Goal: Task Accomplishment & Management: Use online tool/utility

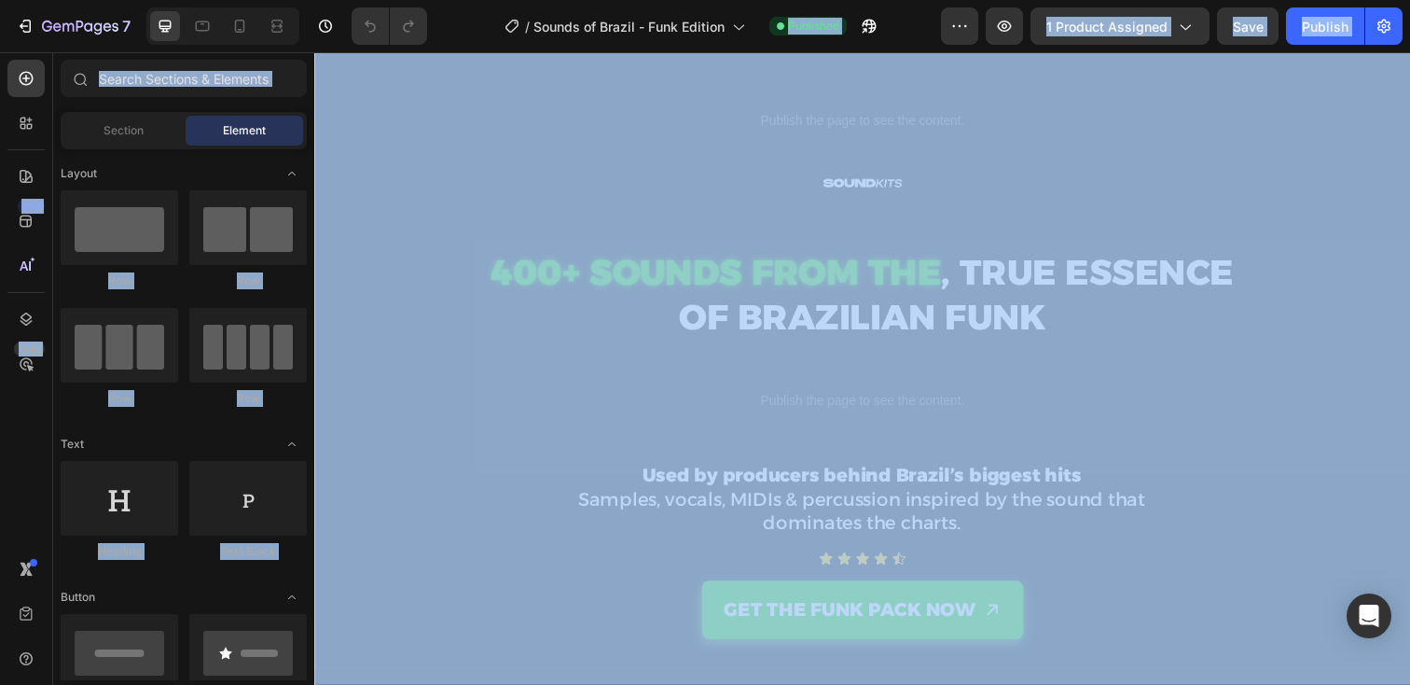
scroll to position [41, 0]
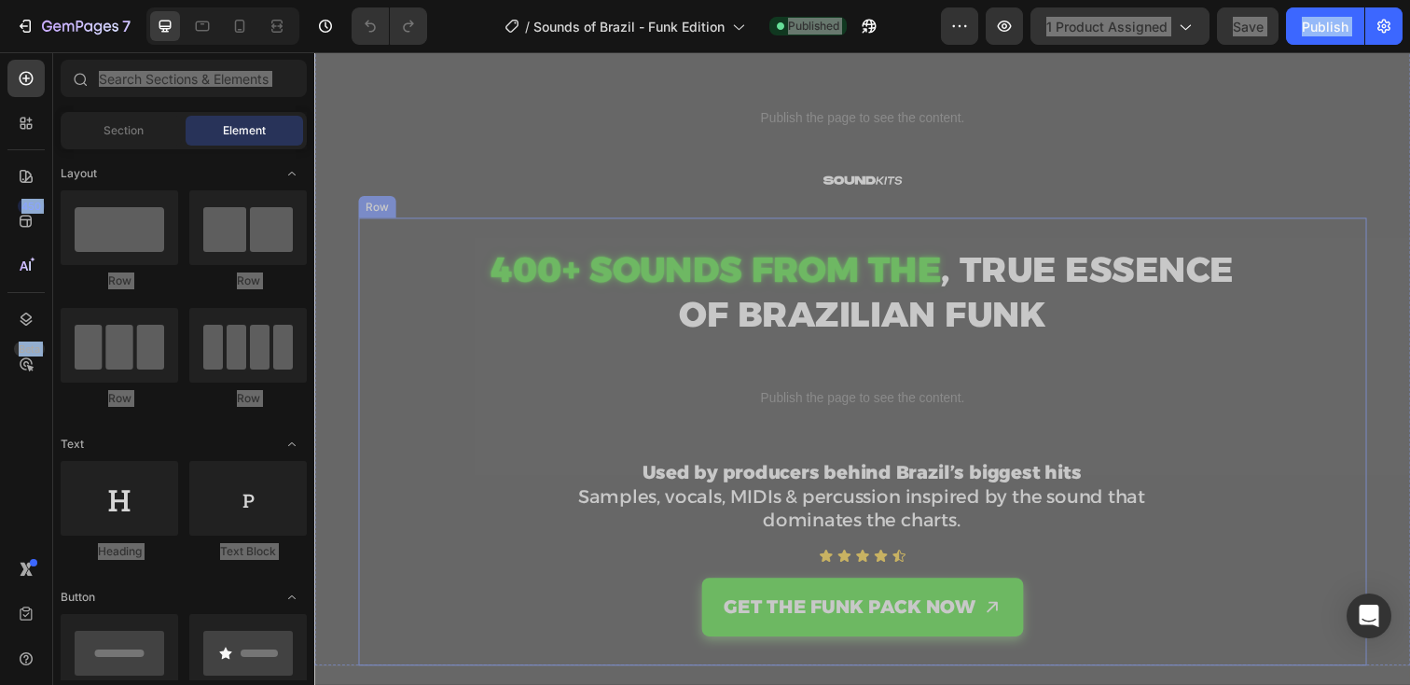
click at [1021, 449] on div "400+ SOUNDS FROM THE , TRUE ESSENCE OF BRAZILIAN FUNK Custom Code Publish the p…" at bounding box center [874, 449] width 993 height 397
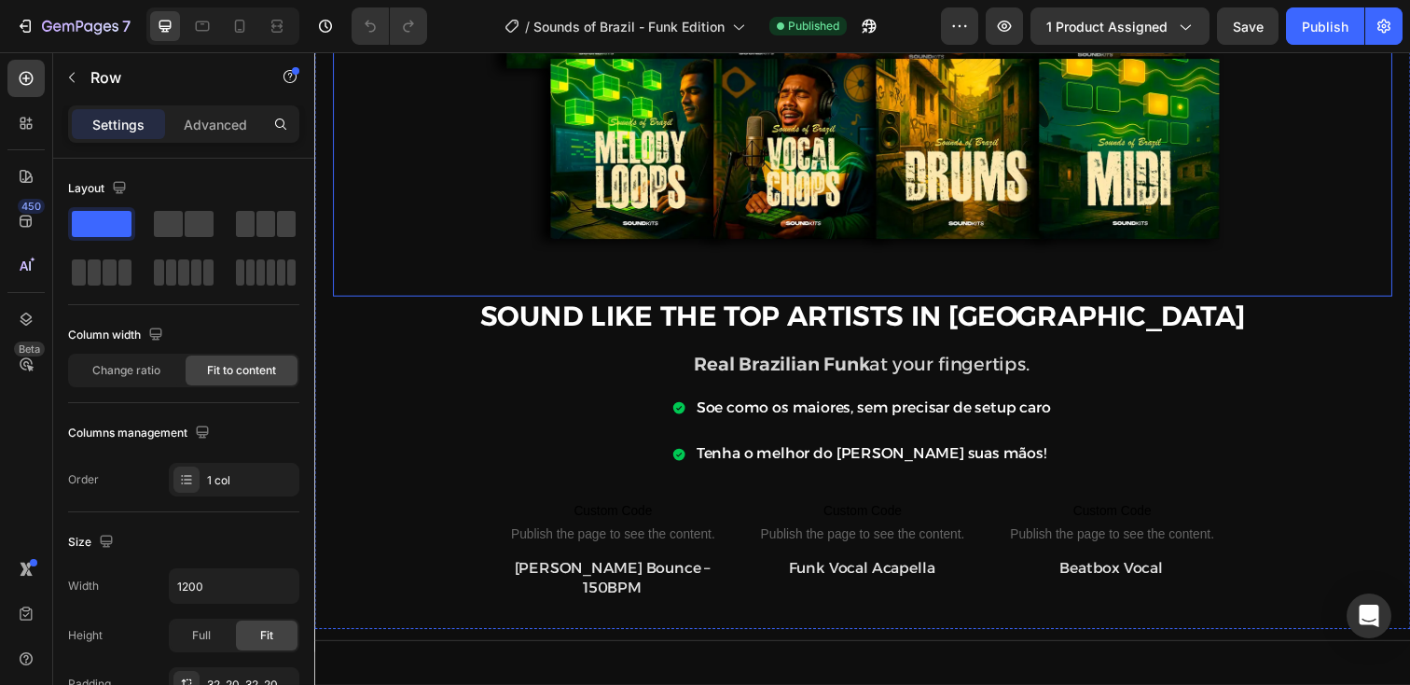
scroll to position [955, 0]
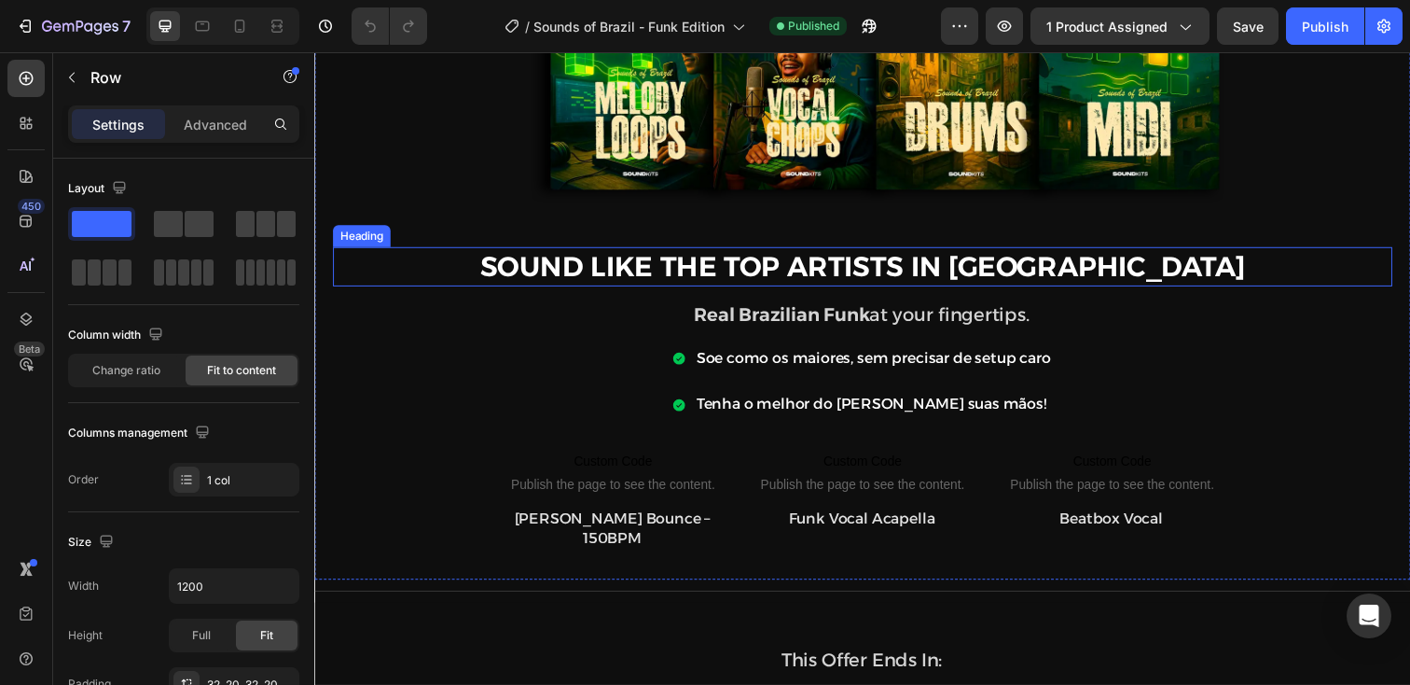
click at [905, 267] on h2 "Sound Like the Top Artists in Brazil" at bounding box center [874, 271] width 1082 height 40
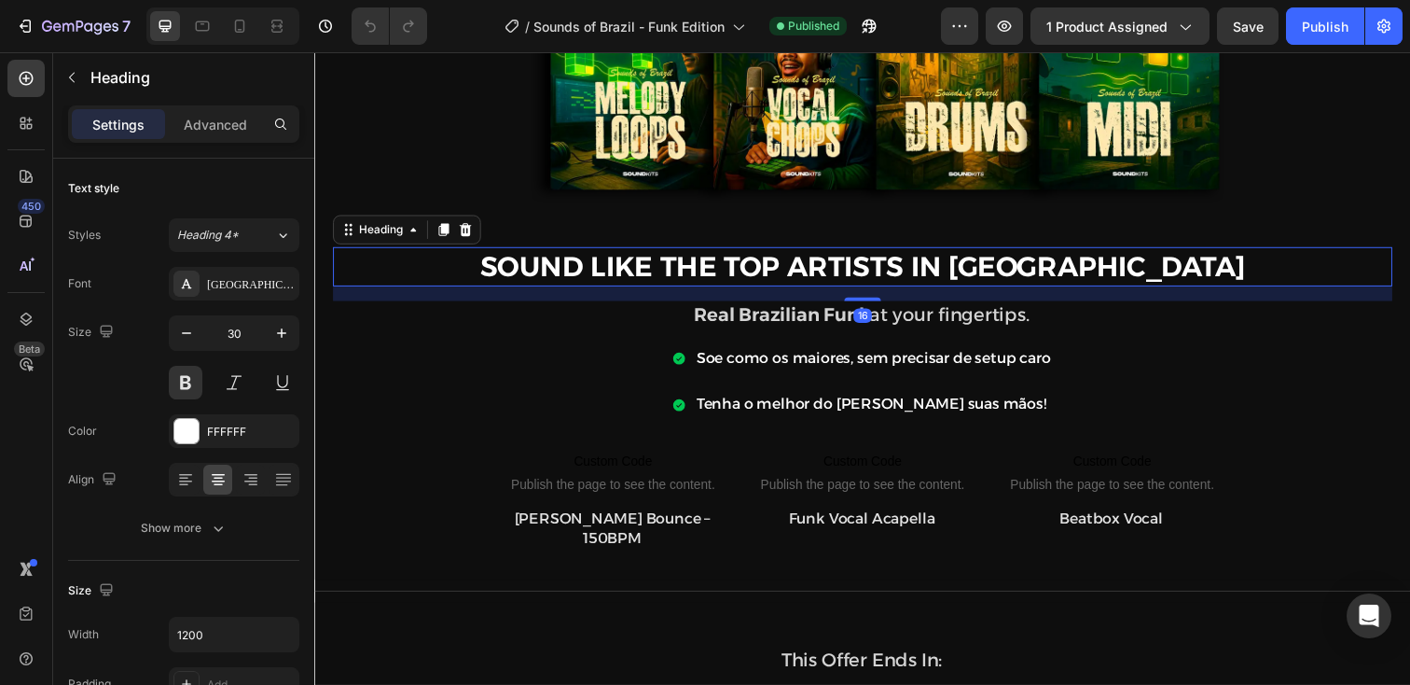
click at [905, 267] on h2 "Sound Like the Top Artists in Brazil" at bounding box center [874, 271] width 1082 height 40
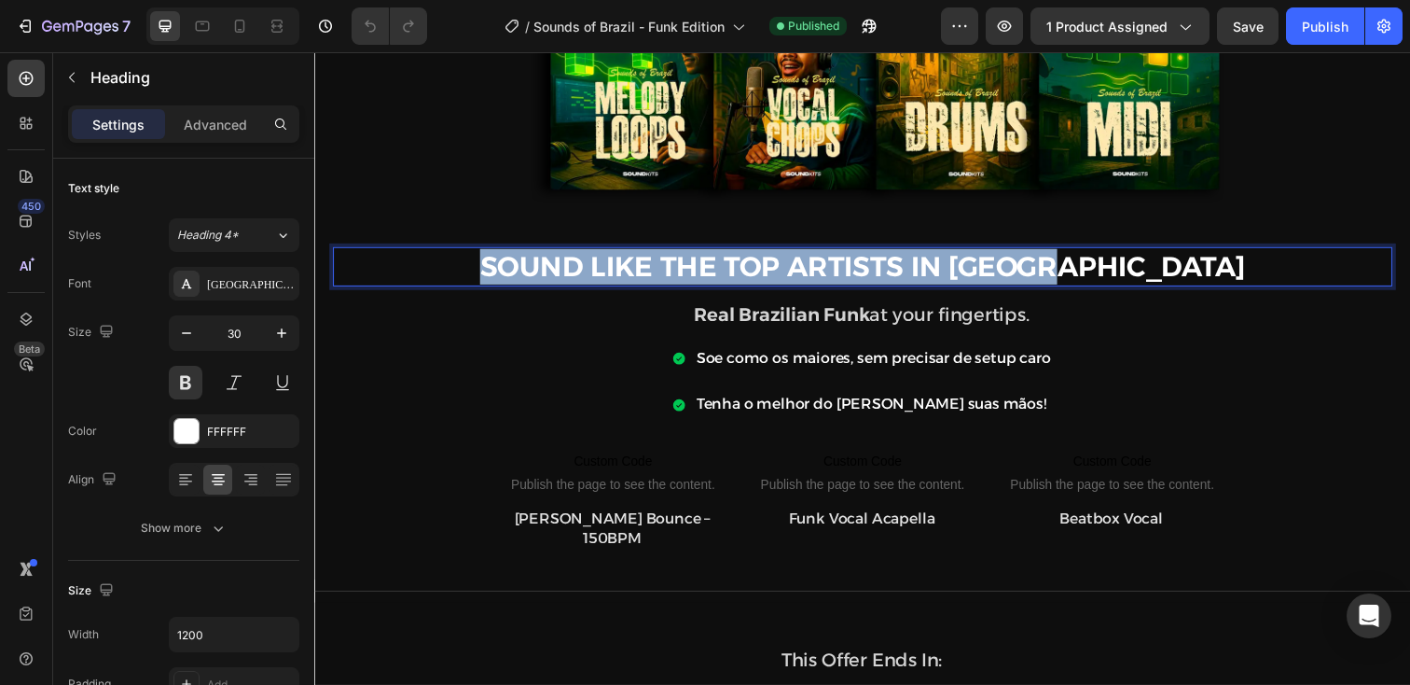
click at [905, 267] on p "Sound Like the Top Artists in Brazil" at bounding box center [874, 271] width 1078 height 36
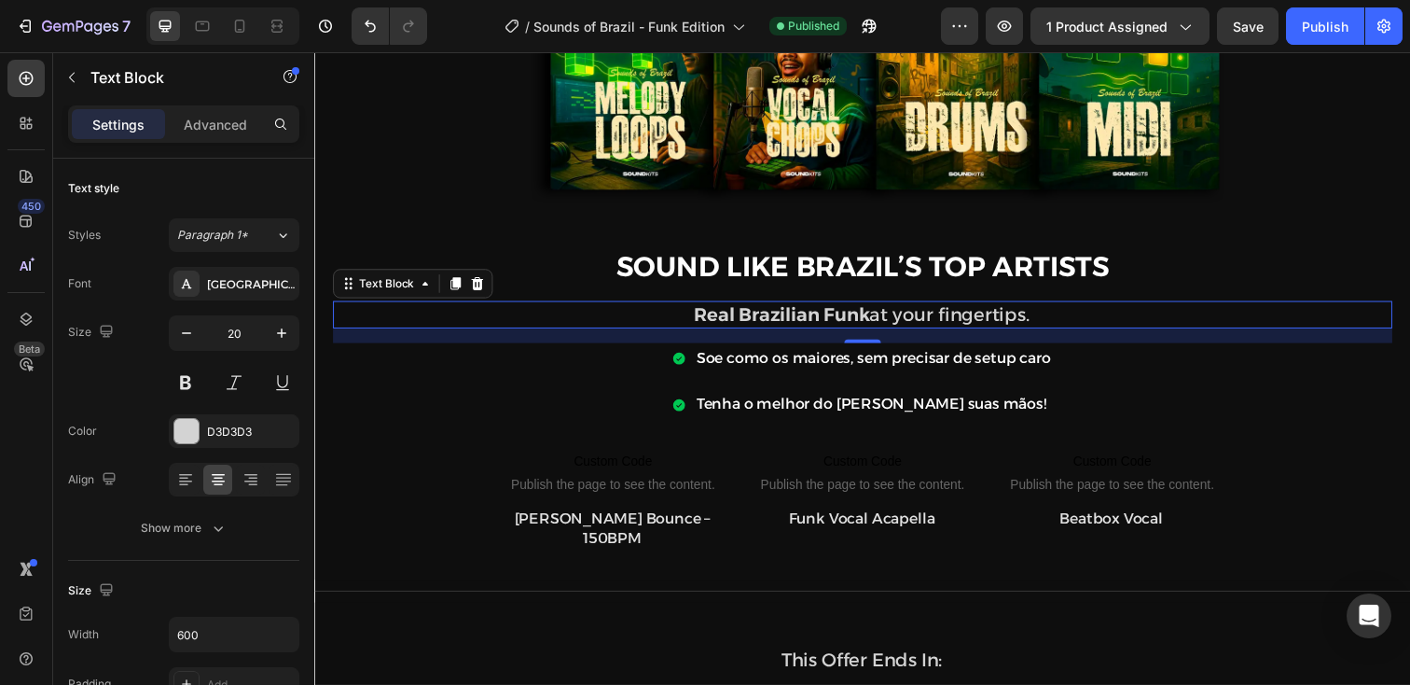
click at [909, 322] on p "Real Brazilian Funk at your fingertips." at bounding box center [873, 320] width 558 height 24
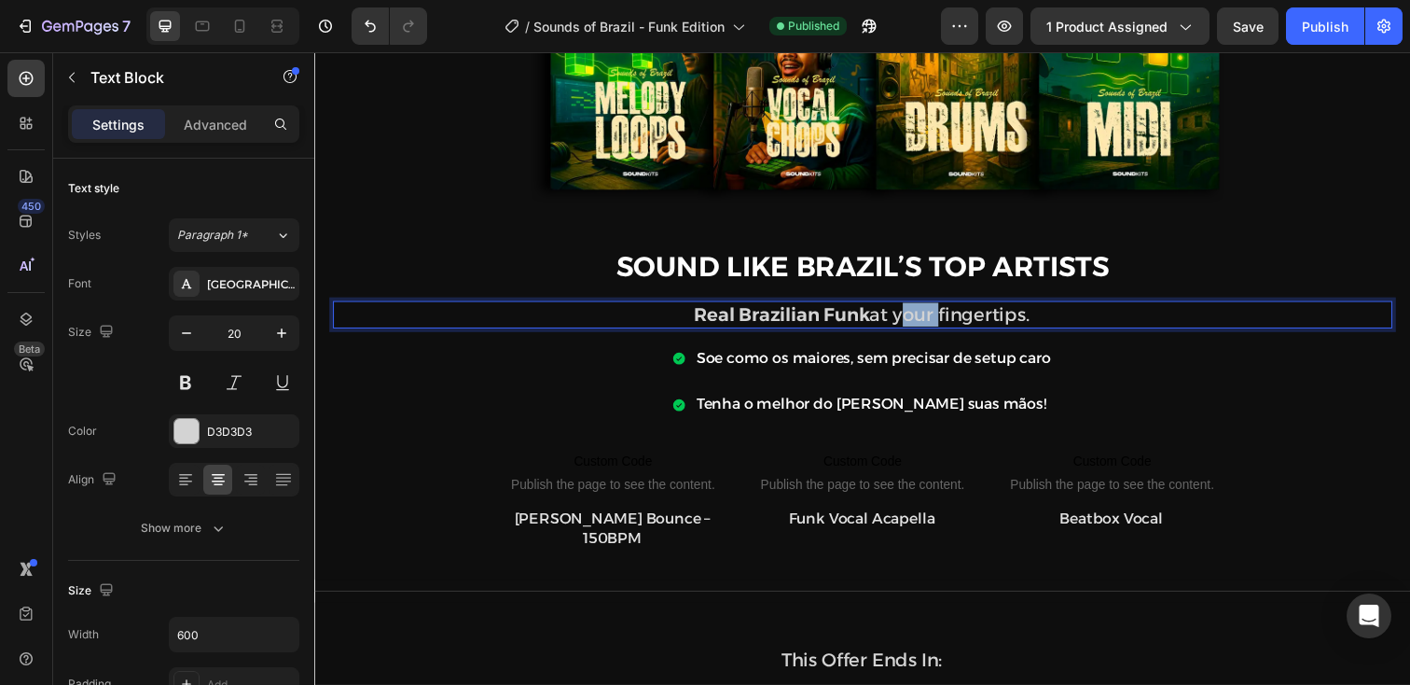
click at [909, 322] on p "Real Brazilian Funk at your fingertips." at bounding box center [873, 320] width 558 height 24
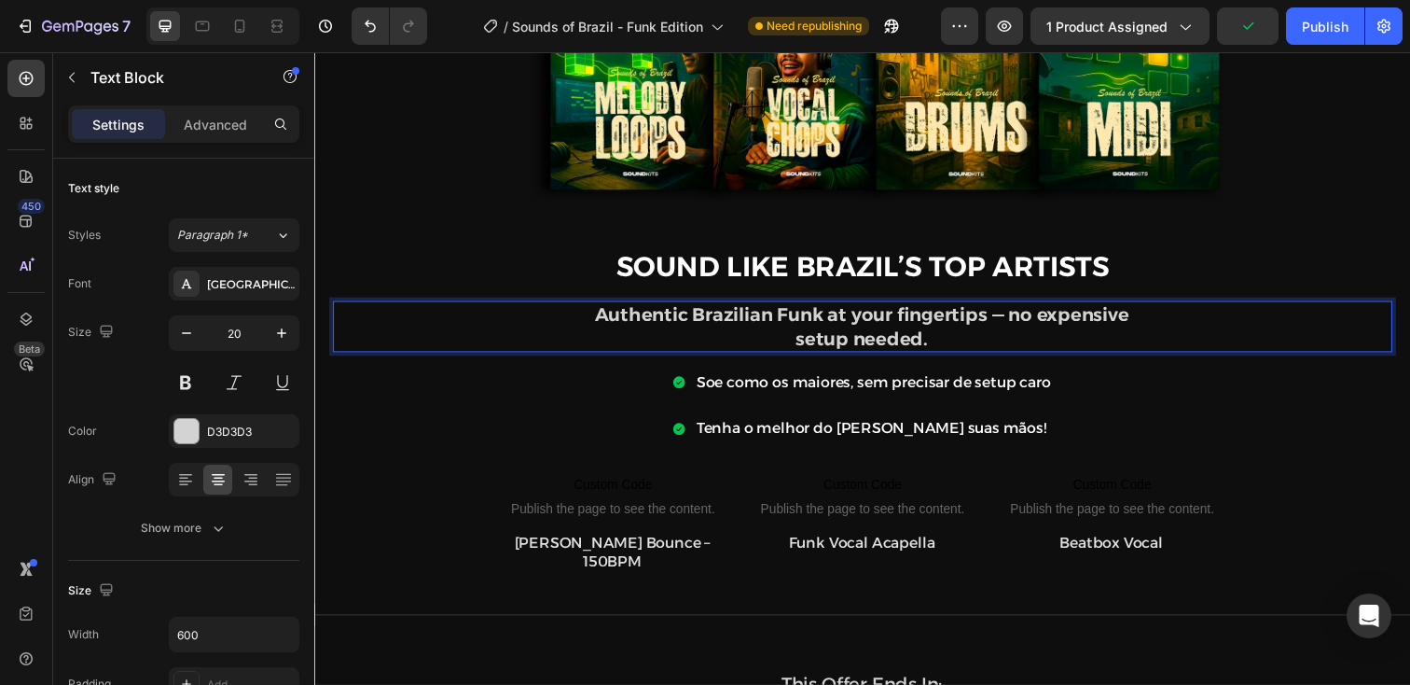
click at [1017, 320] on strong "Authentic Brazilian Funk at your fingertips — no expensive setup needed." at bounding box center [874, 332] width 546 height 47
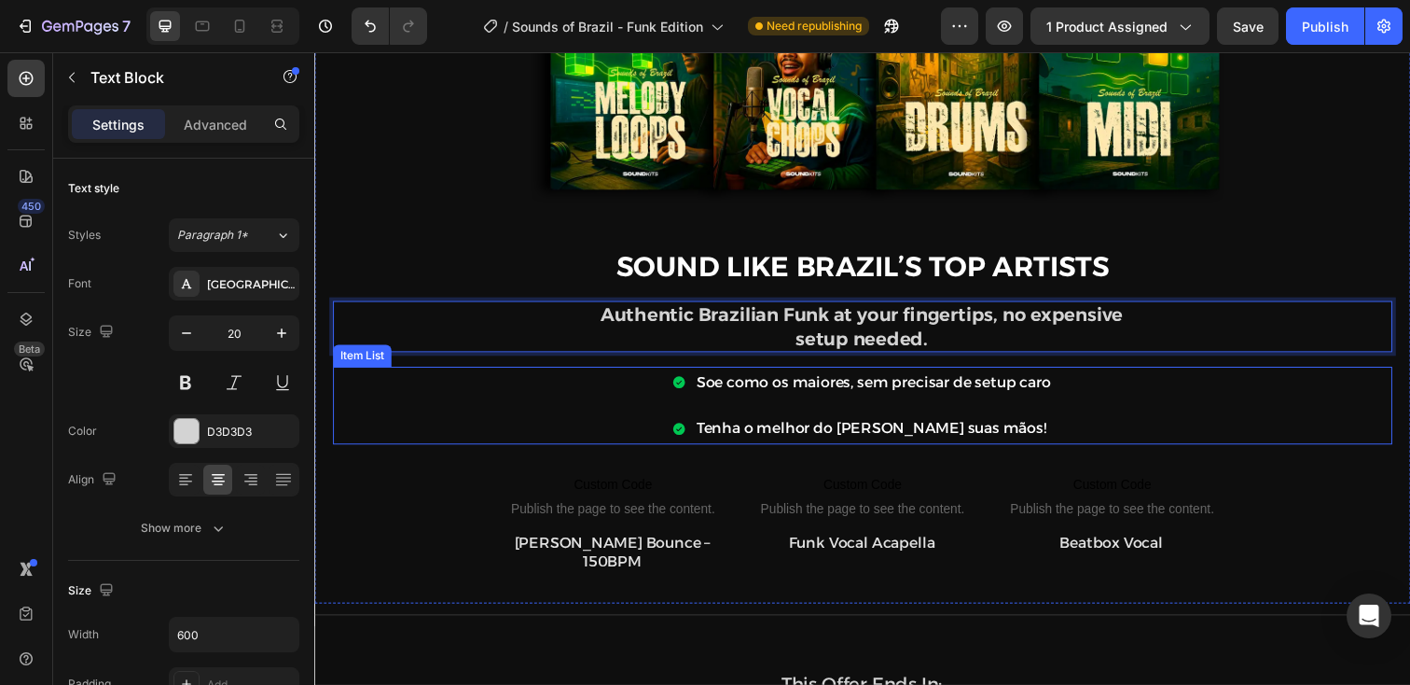
scroll to position [979, 0]
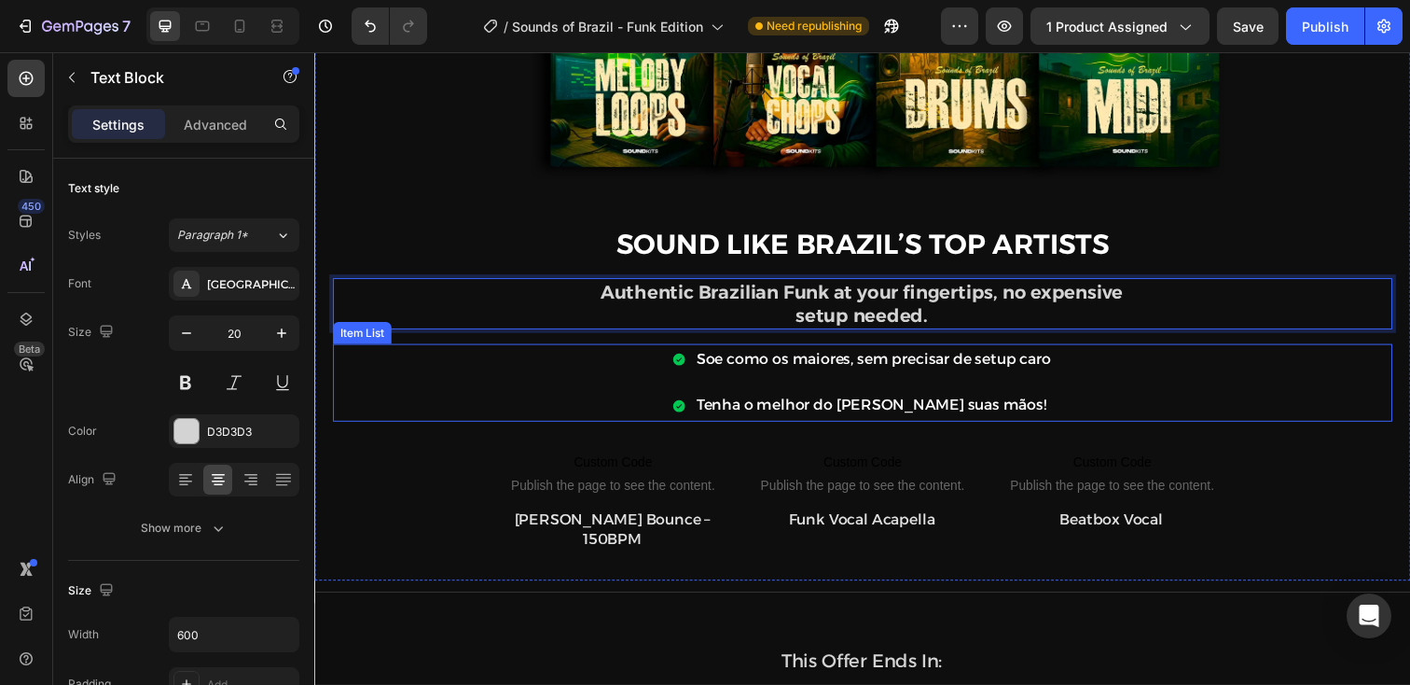
click at [812, 380] on div "Soe como os maiores, sem precisar de setup caro" at bounding box center [885, 366] width 368 height 33
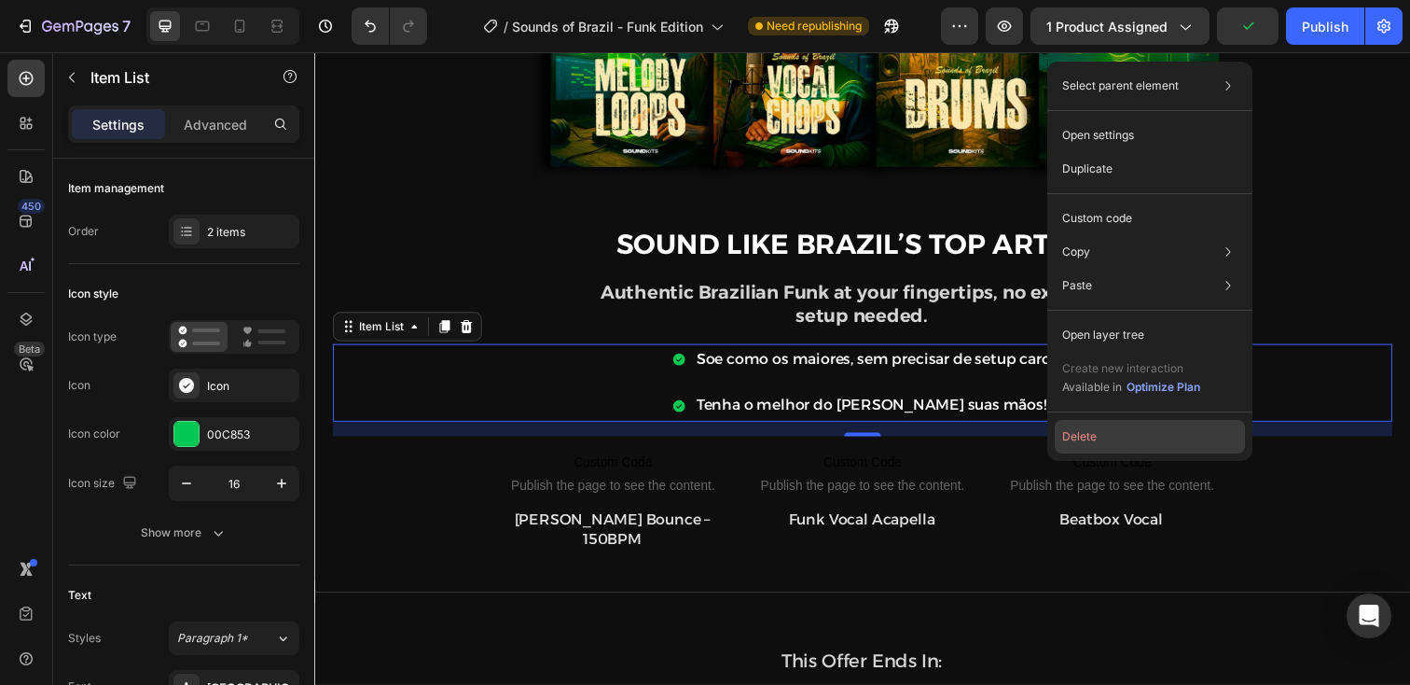
click at [1146, 440] on button "Delete" at bounding box center [1150, 437] width 190 height 34
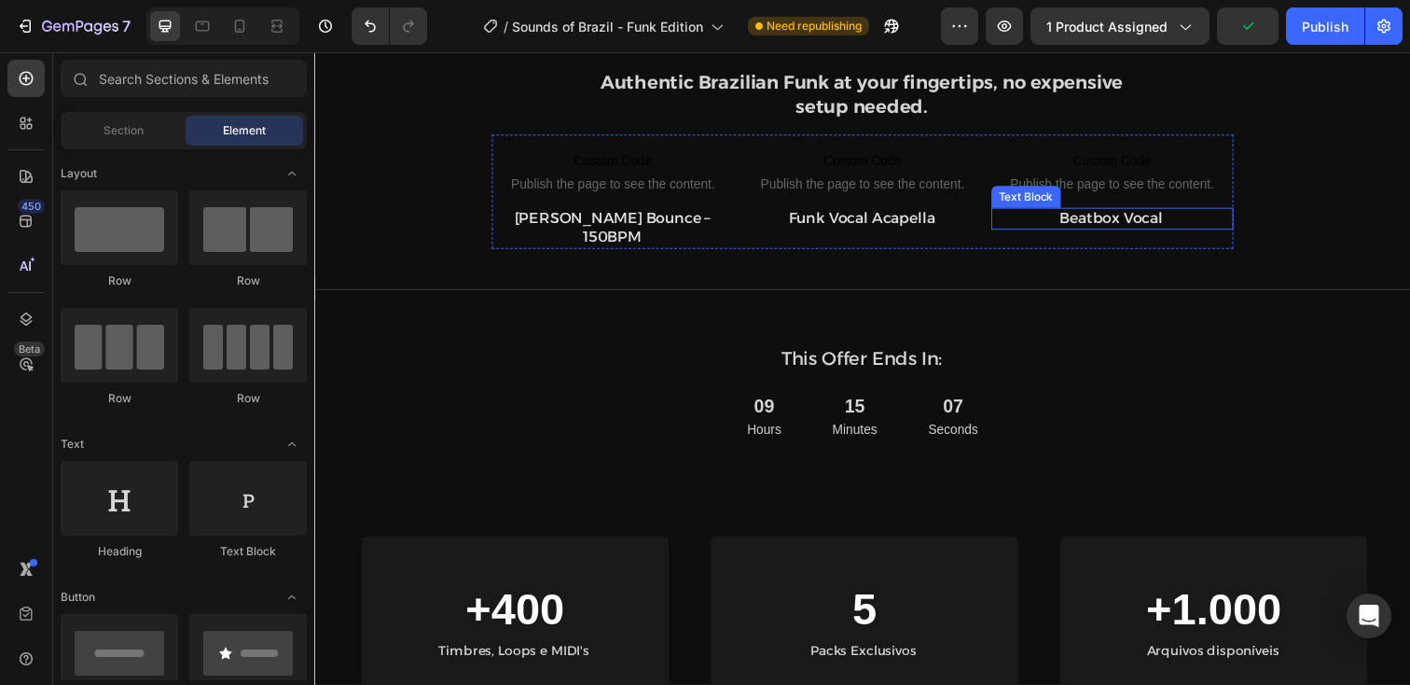
scroll to position [1246, 0]
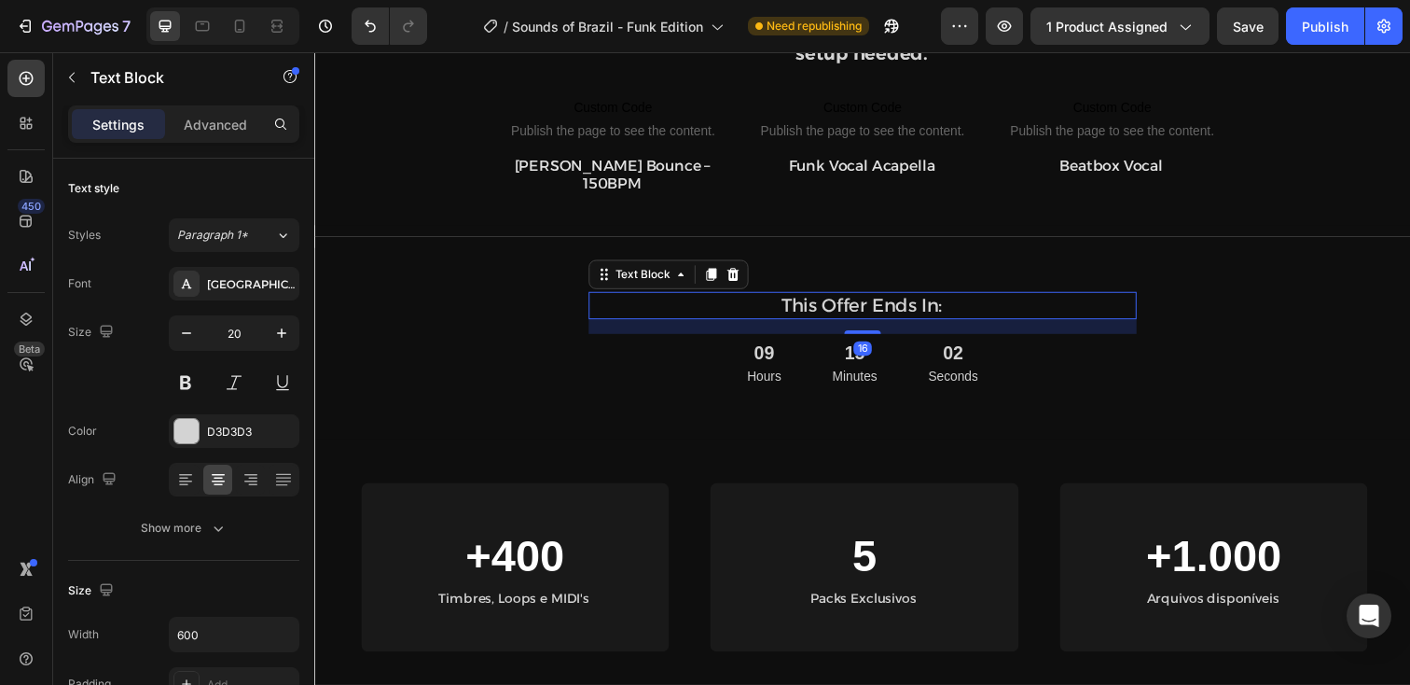
click at [854, 299] on p "This Offer Ends In:" at bounding box center [873, 311] width 558 height 24
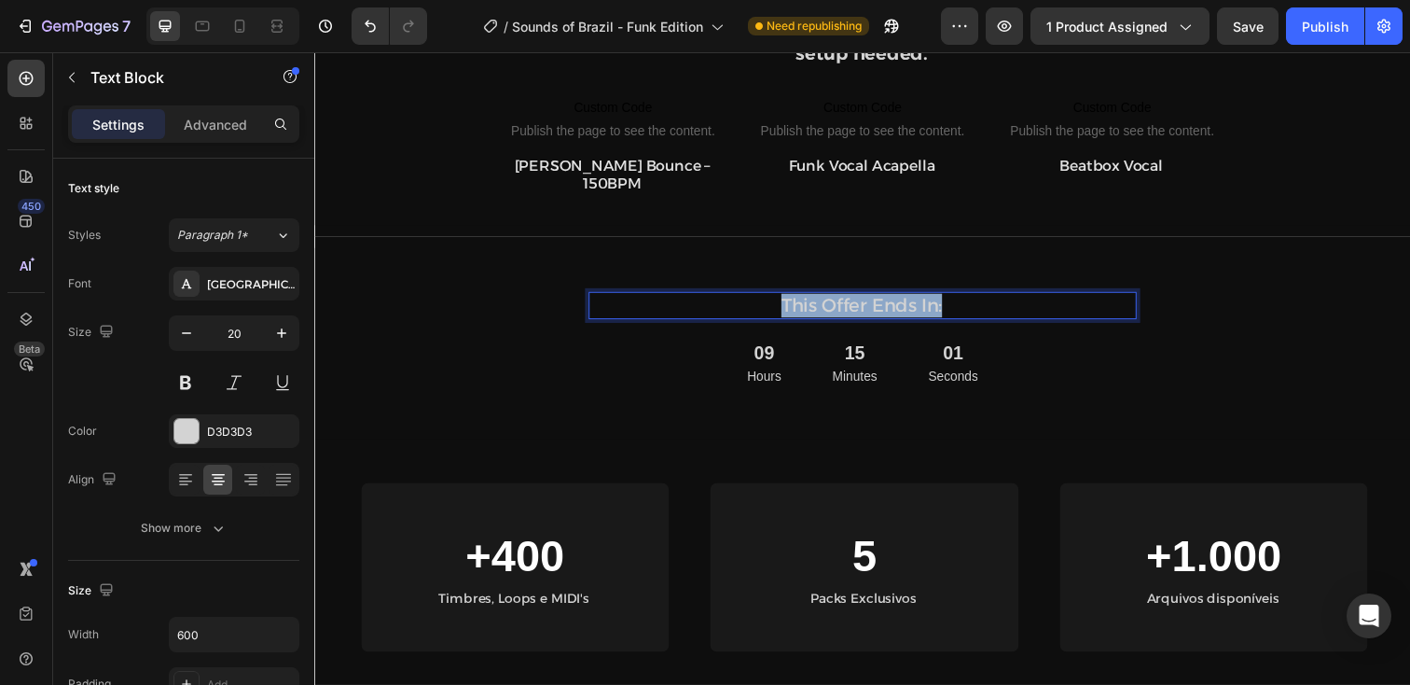
click at [854, 299] on p "This Offer Ends In:" at bounding box center [873, 311] width 558 height 24
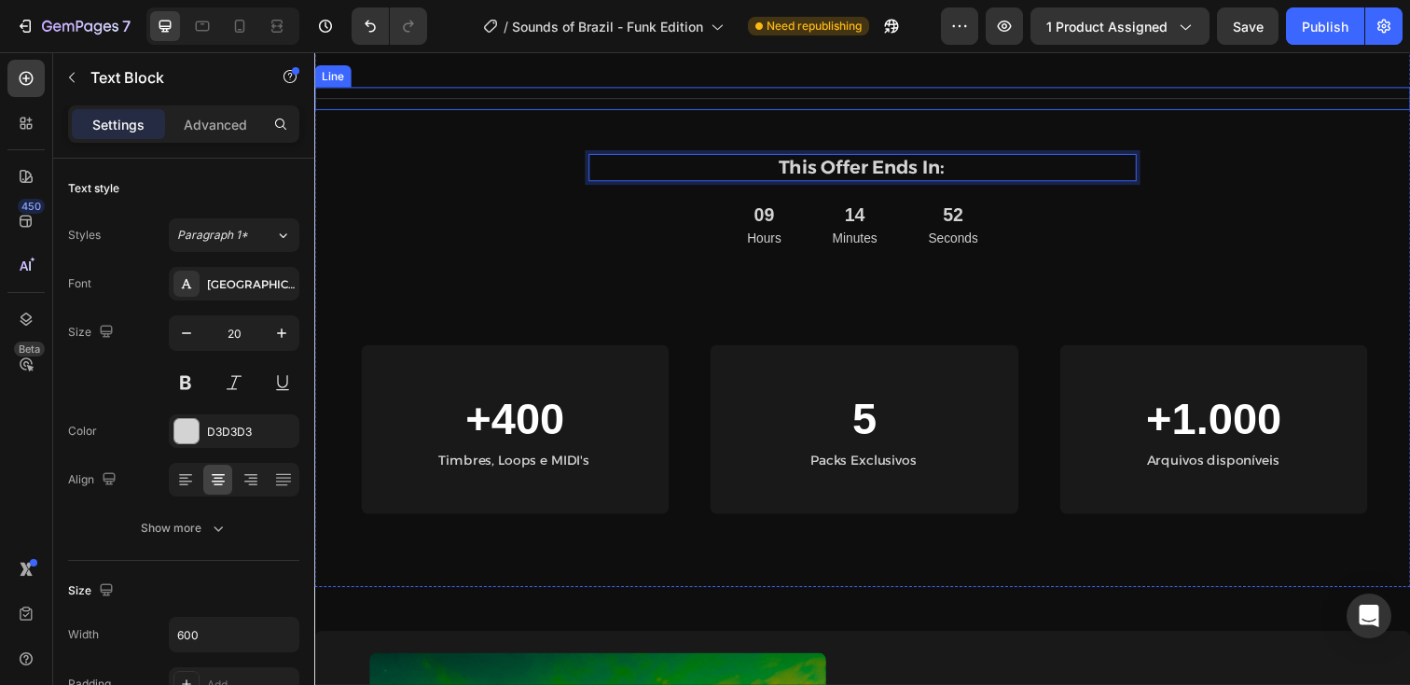
scroll to position [1418, 0]
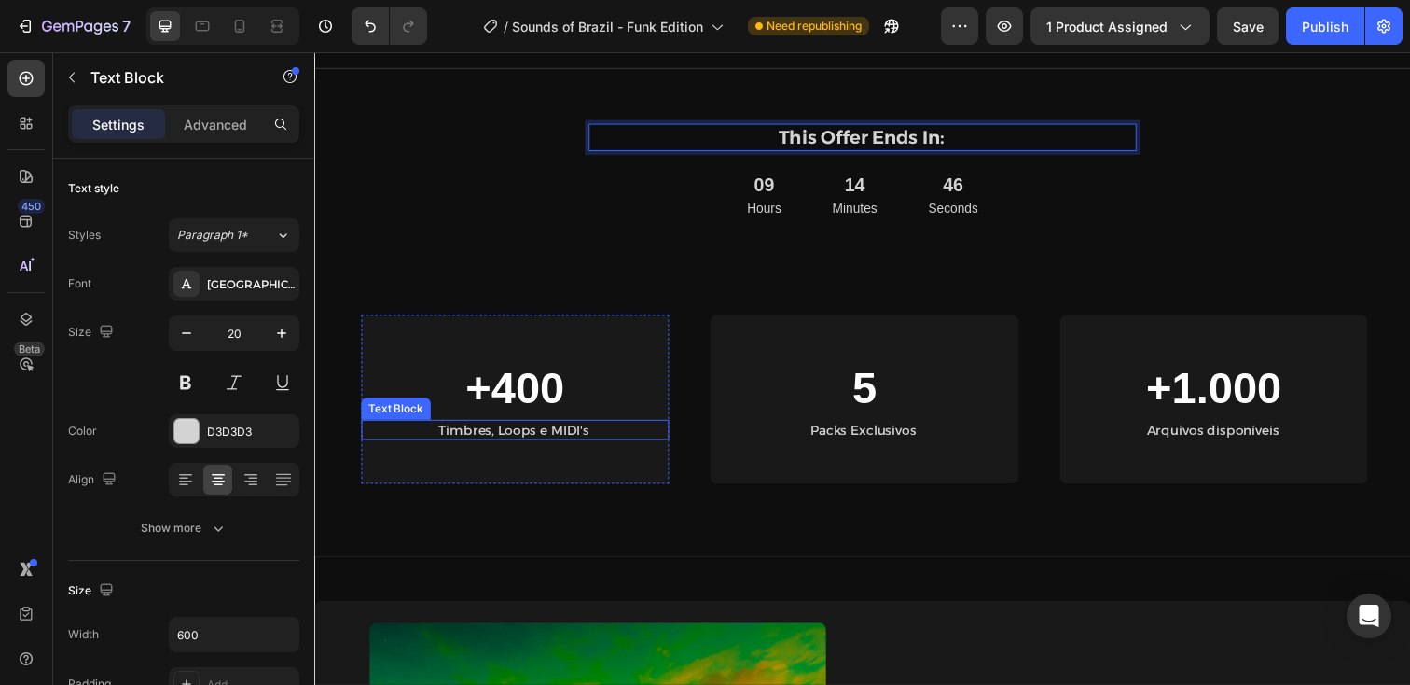
click at [534, 429] on p "Timbres, Loops e MIDI's" at bounding box center [518, 437] width 312 height 17
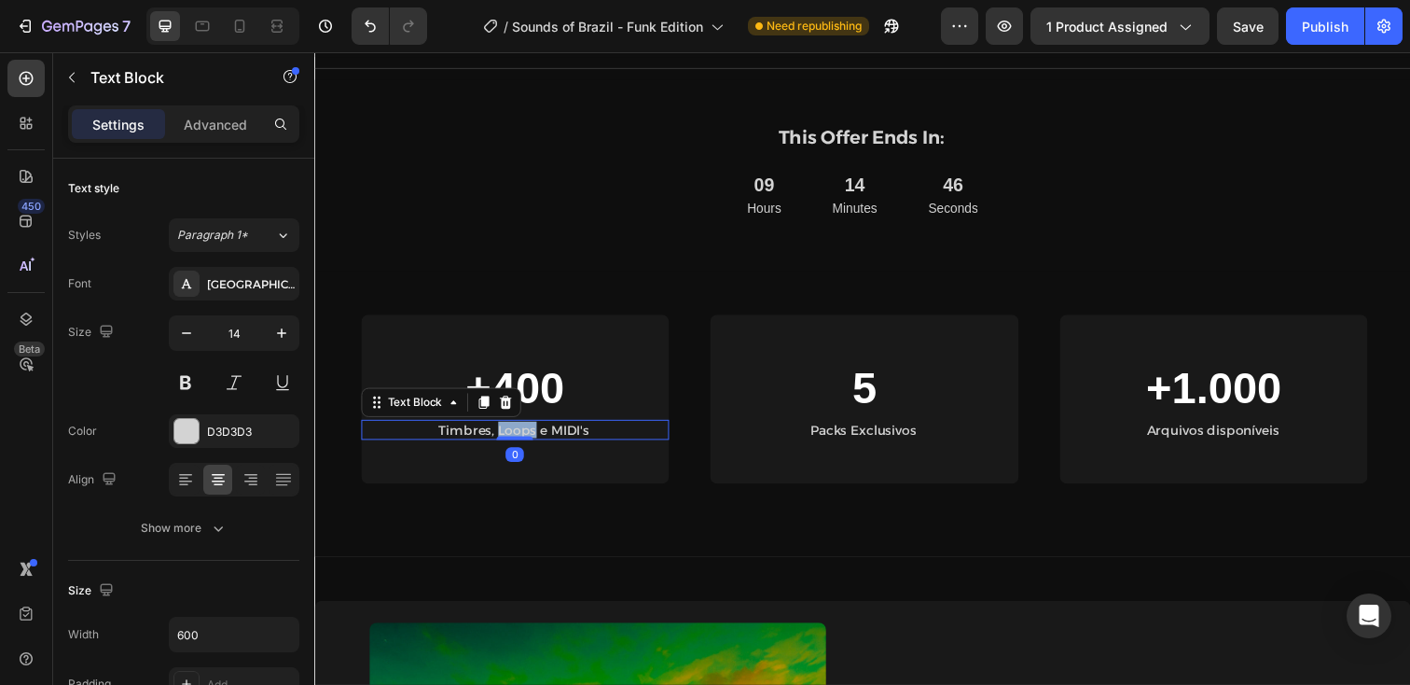
click at [534, 429] on p "Timbres, Loops e MIDI's" at bounding box center [518, 437] width 312 height 17
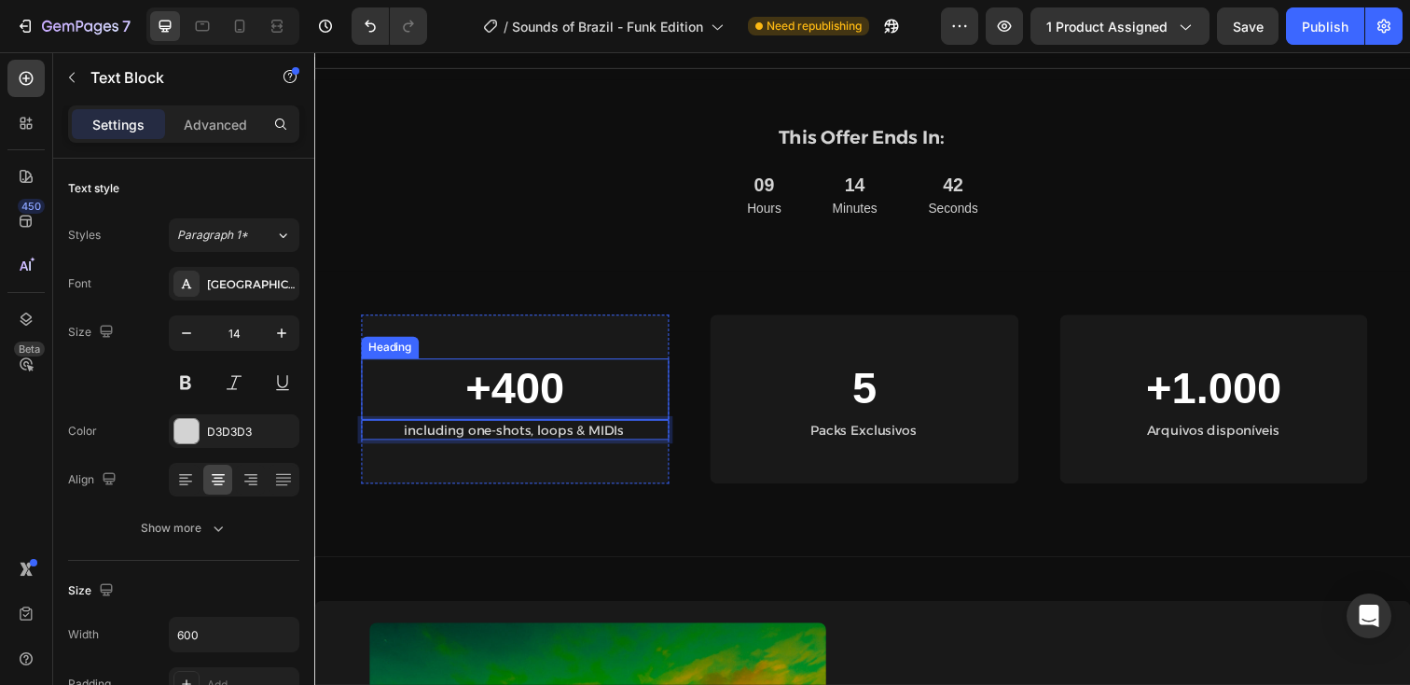
click at [502, 375] on h2 "+400" at bounding box center [519, 396] width 314 height 62
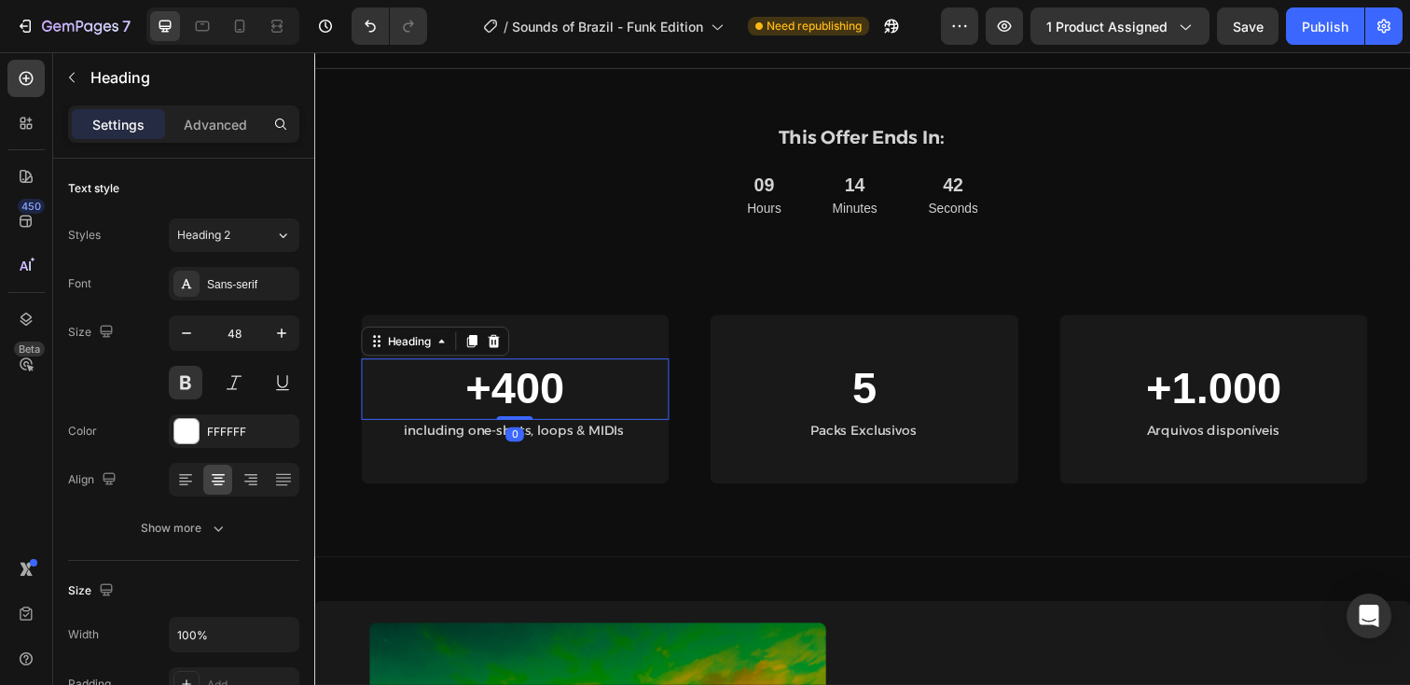
click at [475, 392] on h2 "+400" at bounding box center [519, 396] width 314 height 62
click at [475, 392] on p "+400" at bounding box center [519, 396] width 311 height 58
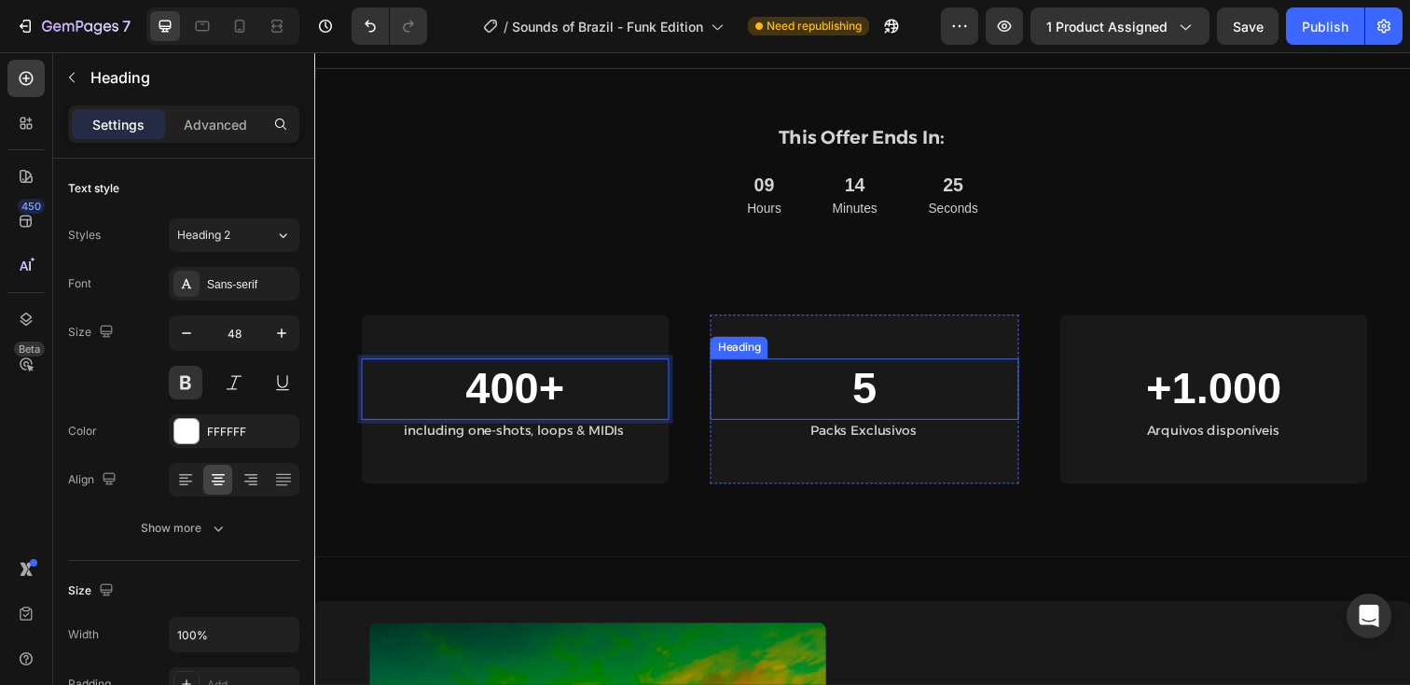
click at [908, 427] on div "Packs Exclusivos" at bounding box center [875, 437] width 314 height 21
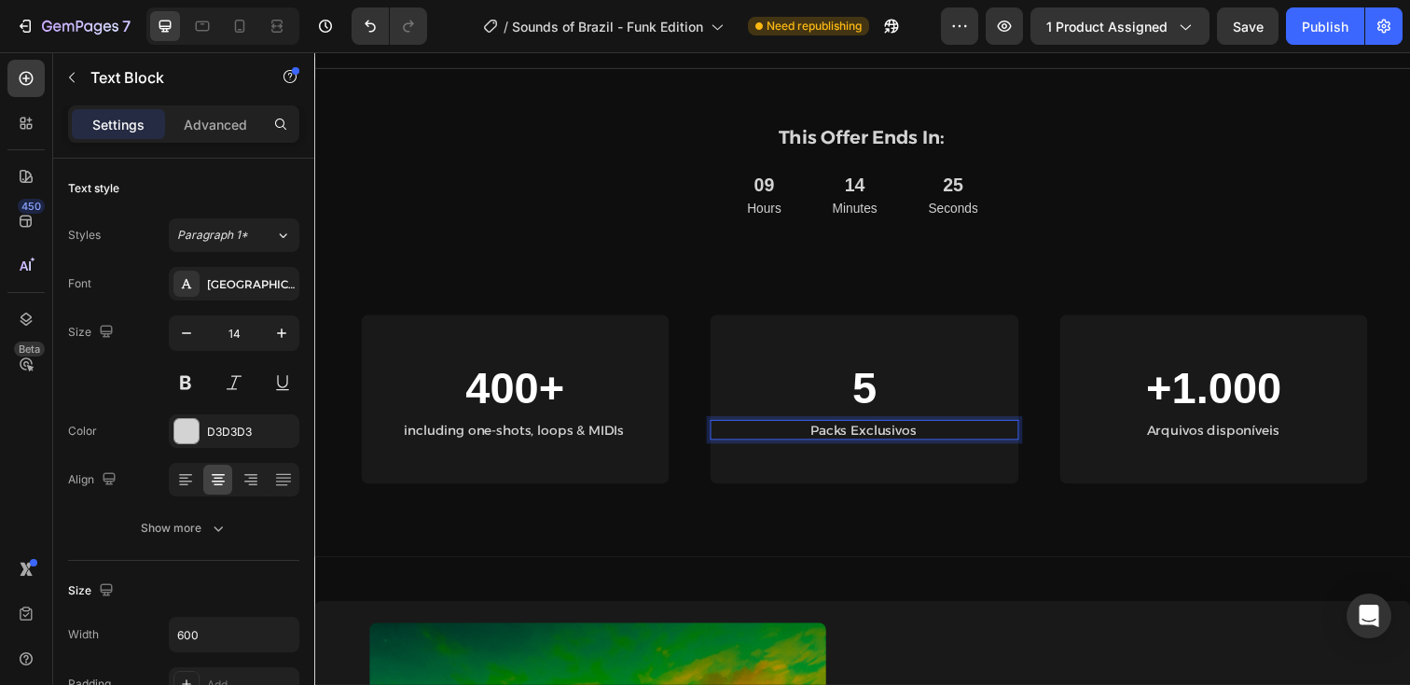
click at [903, 429] on p "Packs Exclusivos" at bounding box center [874, 437] width 312 height 17
click at [1201, 429] on p "Arquivos disponíveis" at bounding box center [1232, 437] width 312 height 17
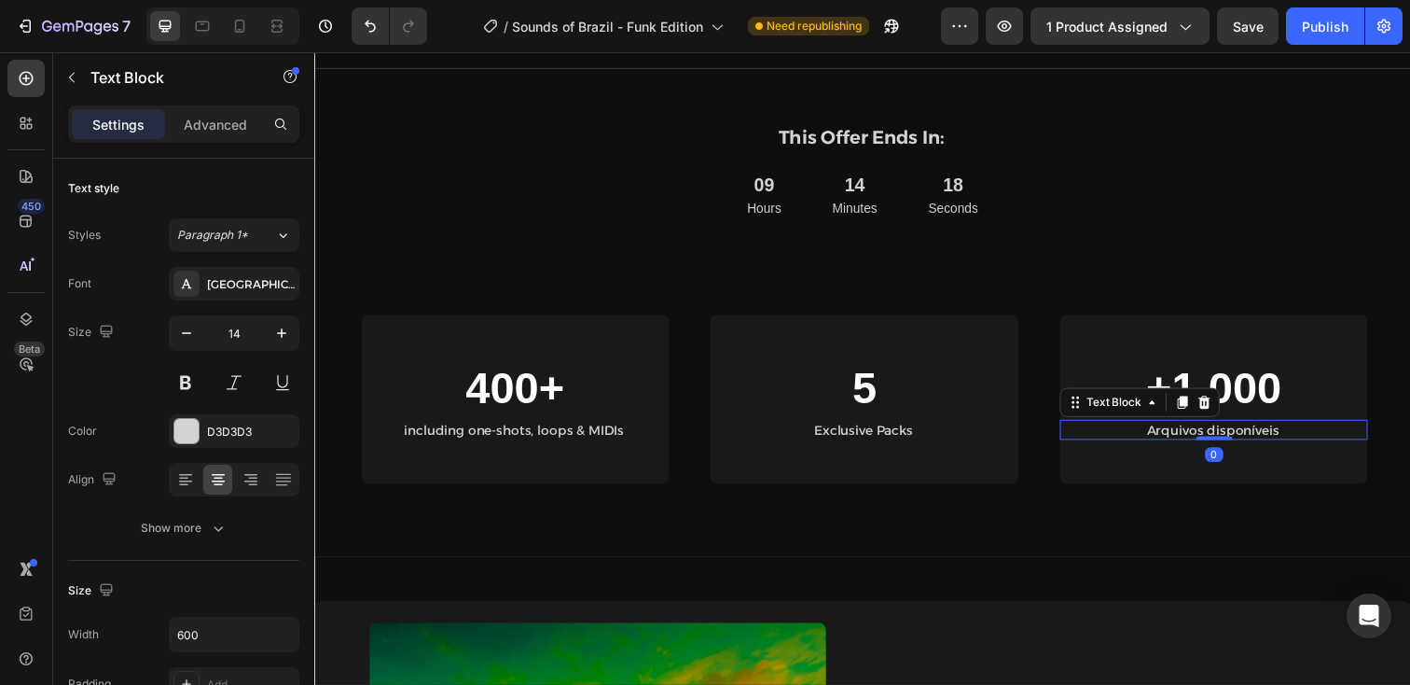
click at [1201, 429] on p "Arquivos disponíveis" at bounding box center [1232, 437] width 312 height 17
click at [1192, 429] on p "+ files included" at bounding box center [1232, 437] width 312 height 17
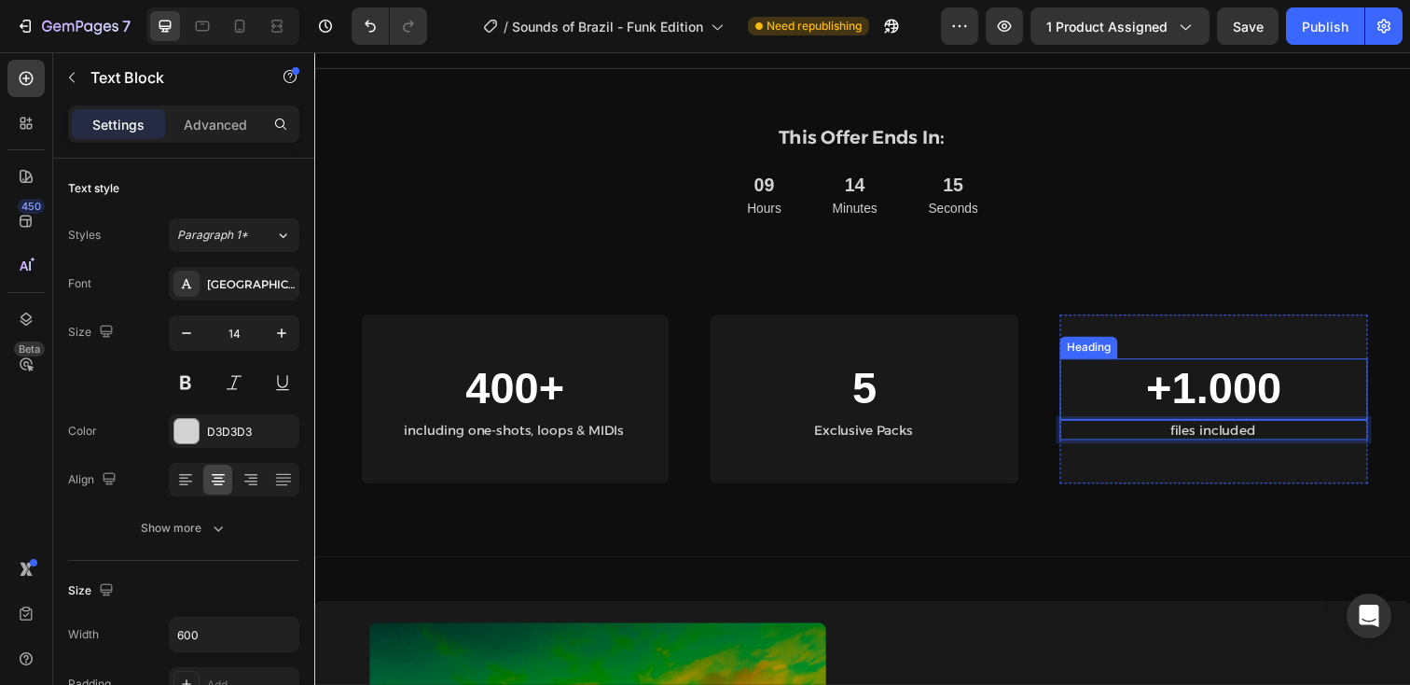
click at [1187, 387] on h2 "+1.000" at bounding box center [1233, 396] width 314 height 62
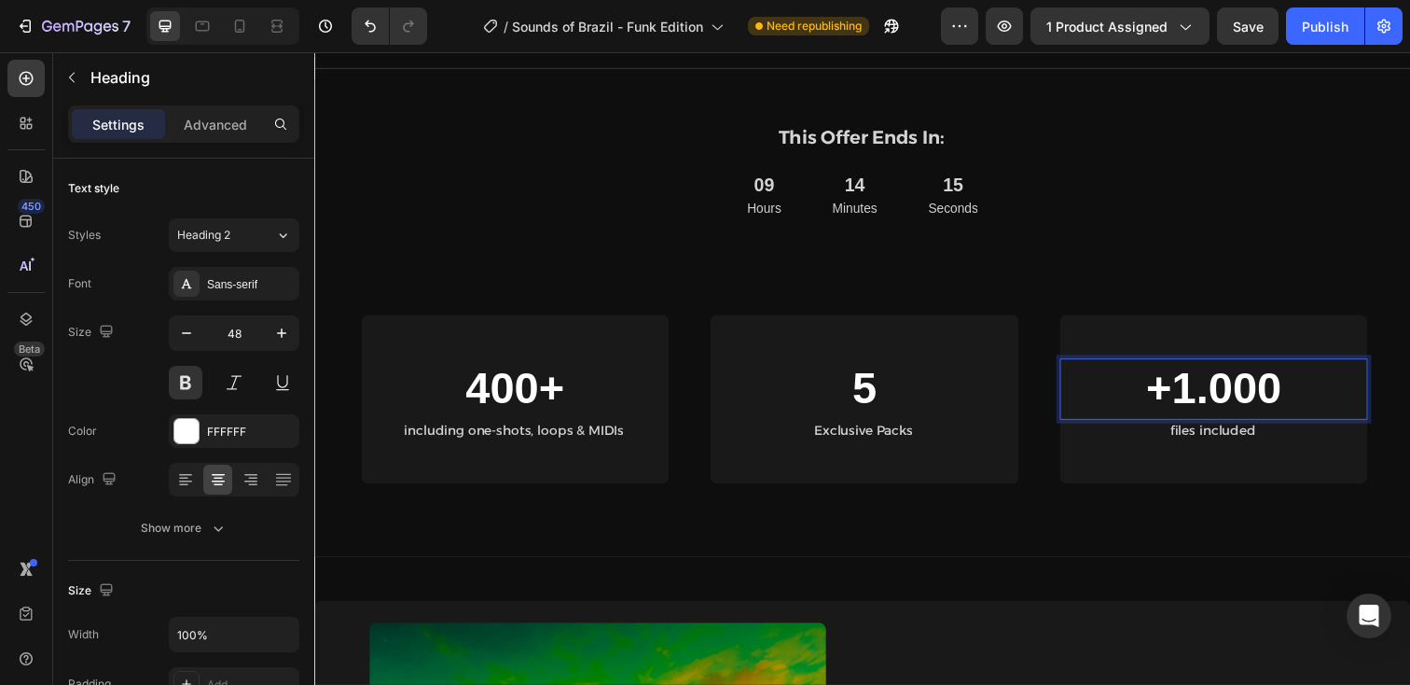
click at [1199, 386] on h2 "+1.000" at bounding box center [1233, 396] width 314 height 62
click at [1199, 386] on p "+1.000" at bounding box center [1232, 396] width 311 height 58
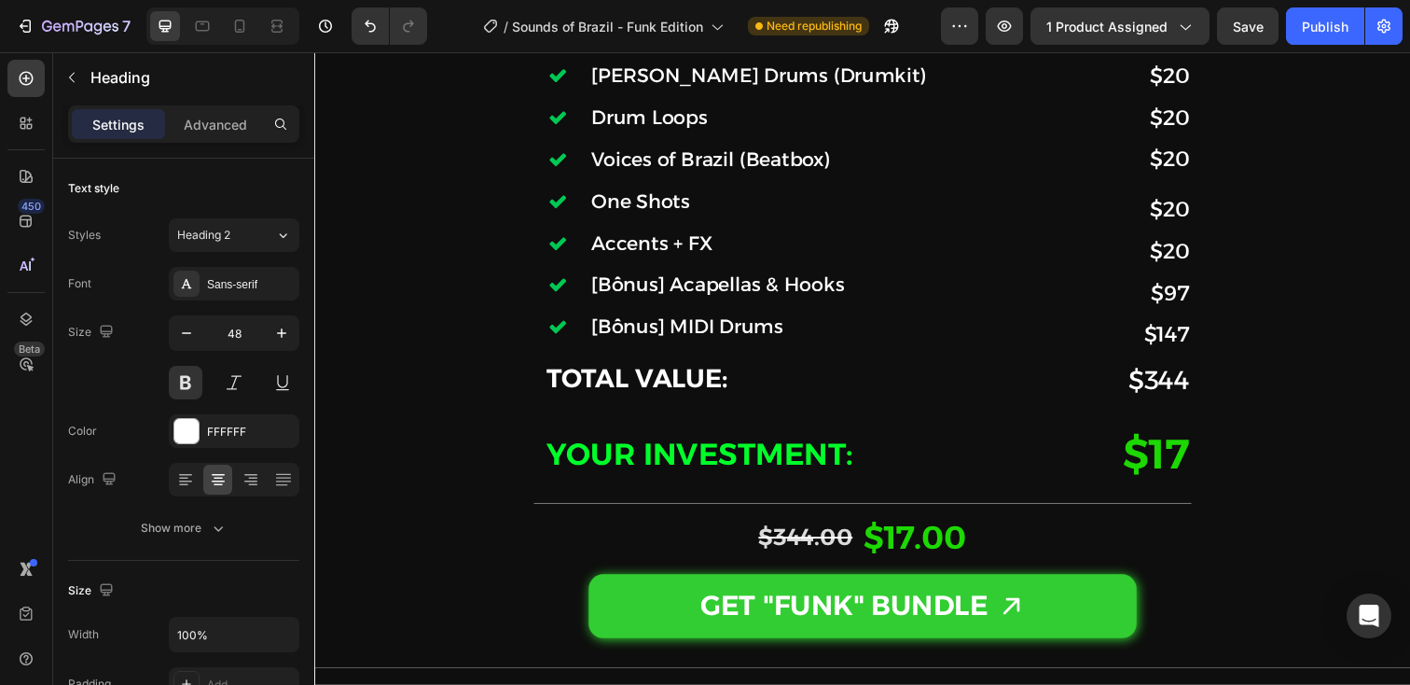
scroll to position [5677, 0]
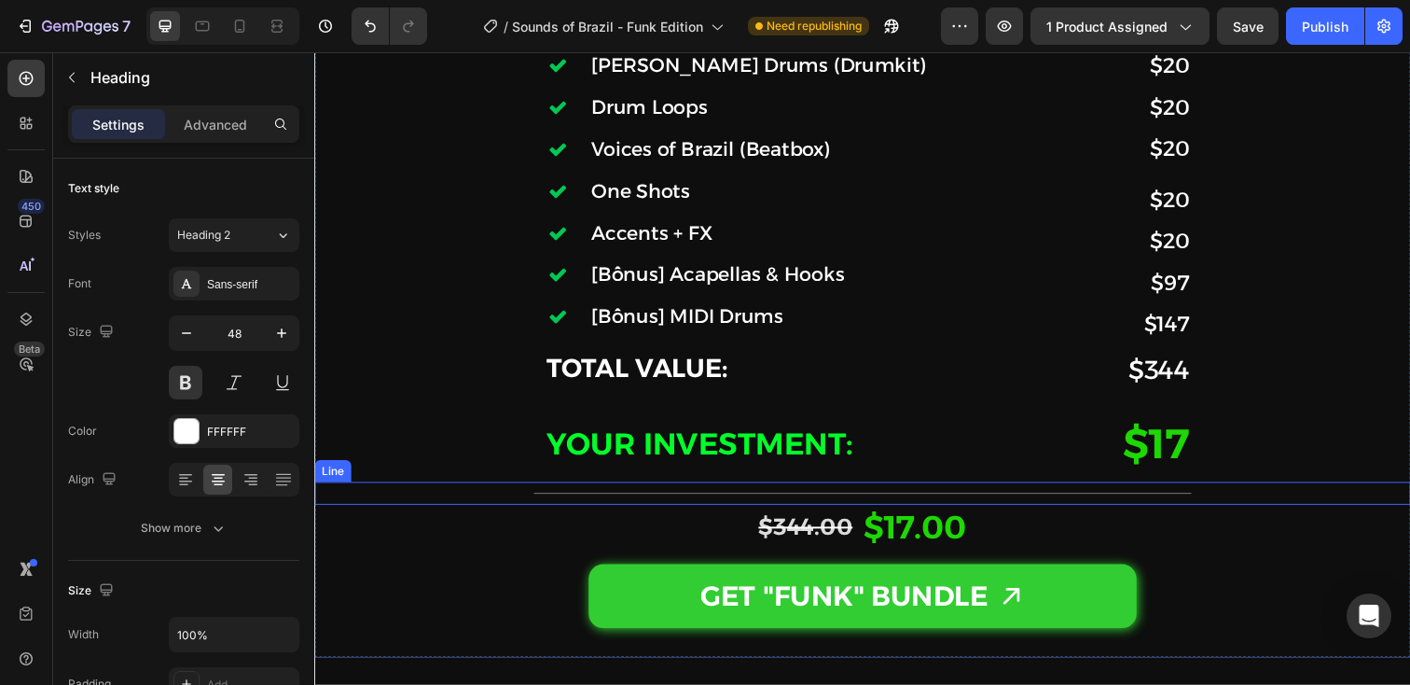
click at [707, 458] on span "YOUR INVESTMENT:" at bounding box center [707, 451] width 313 height 37
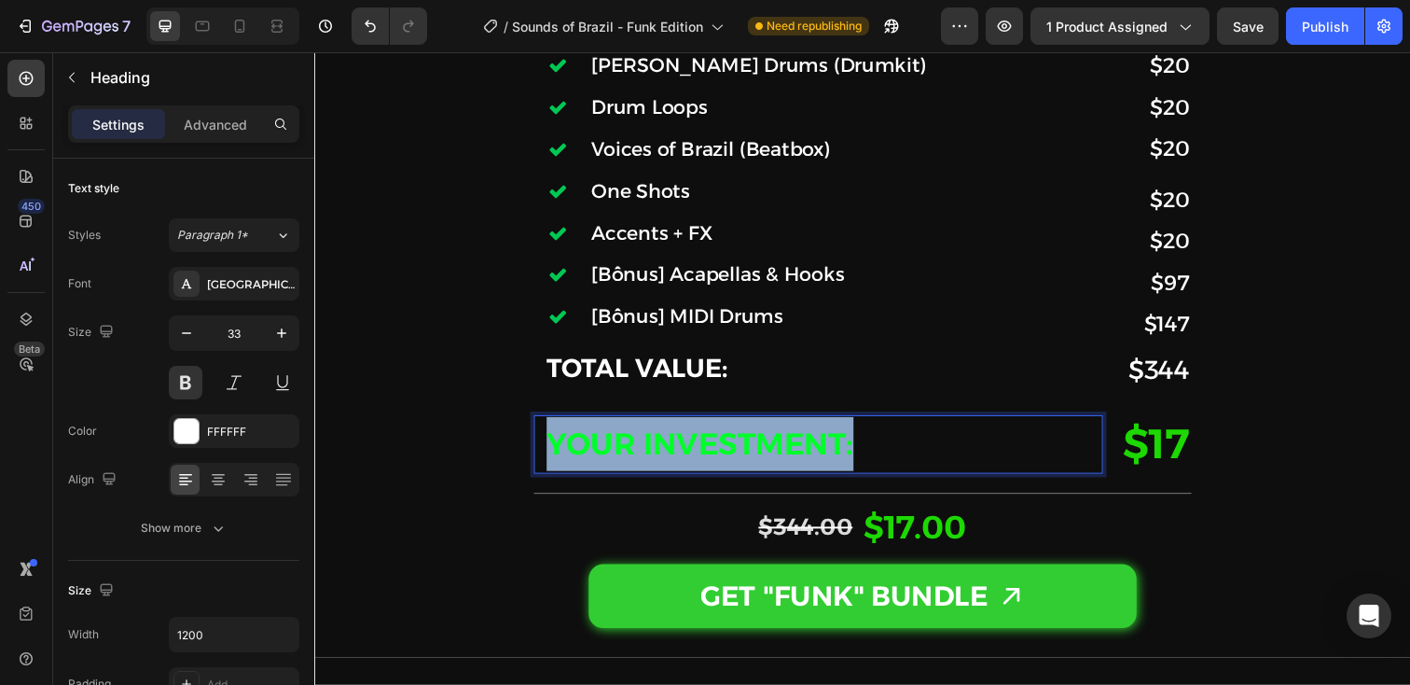
click at [707, 458] on span "YOUR INVESTMENT:" at bounding box center [707, 451] width 313 height 37
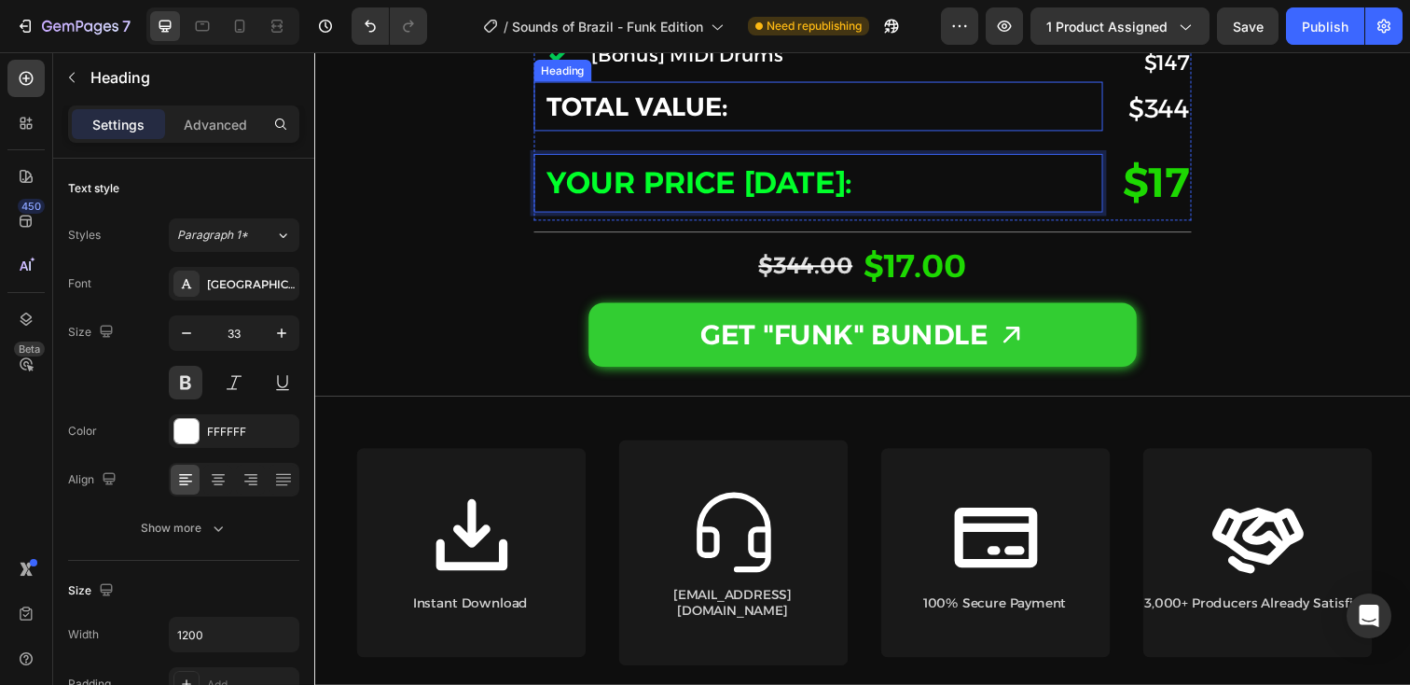
scroll to position [6039, 0]
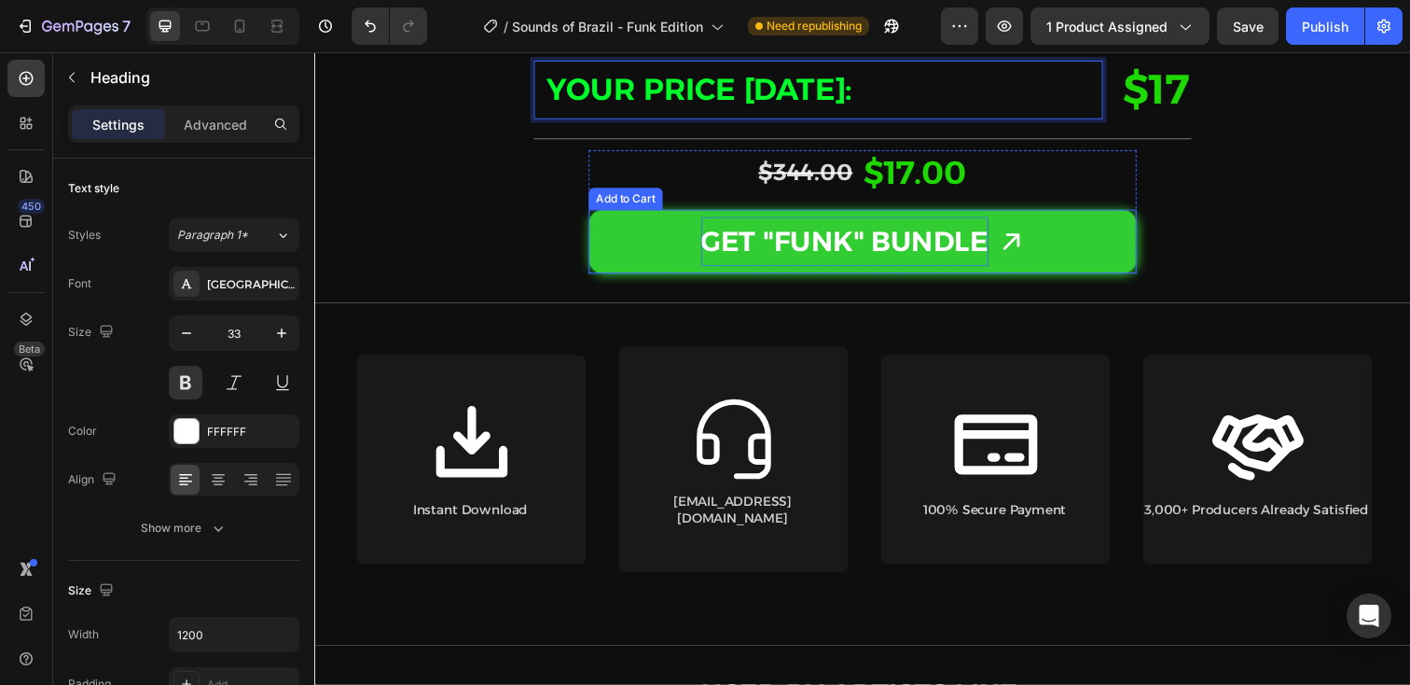
click at [955, 262] on div "GET "FUNK" BUNDLE" at bounding box center [856, 245] width 294 height 50
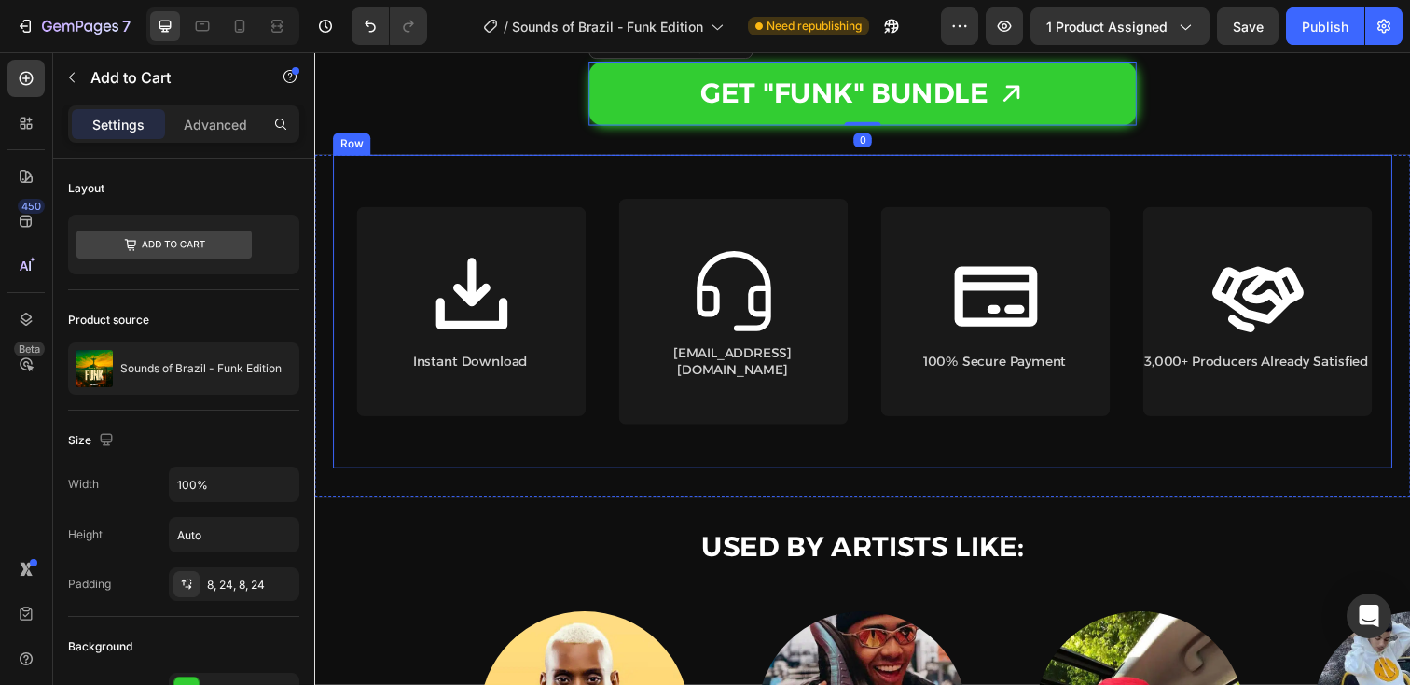
scroll to position [6192, 0]
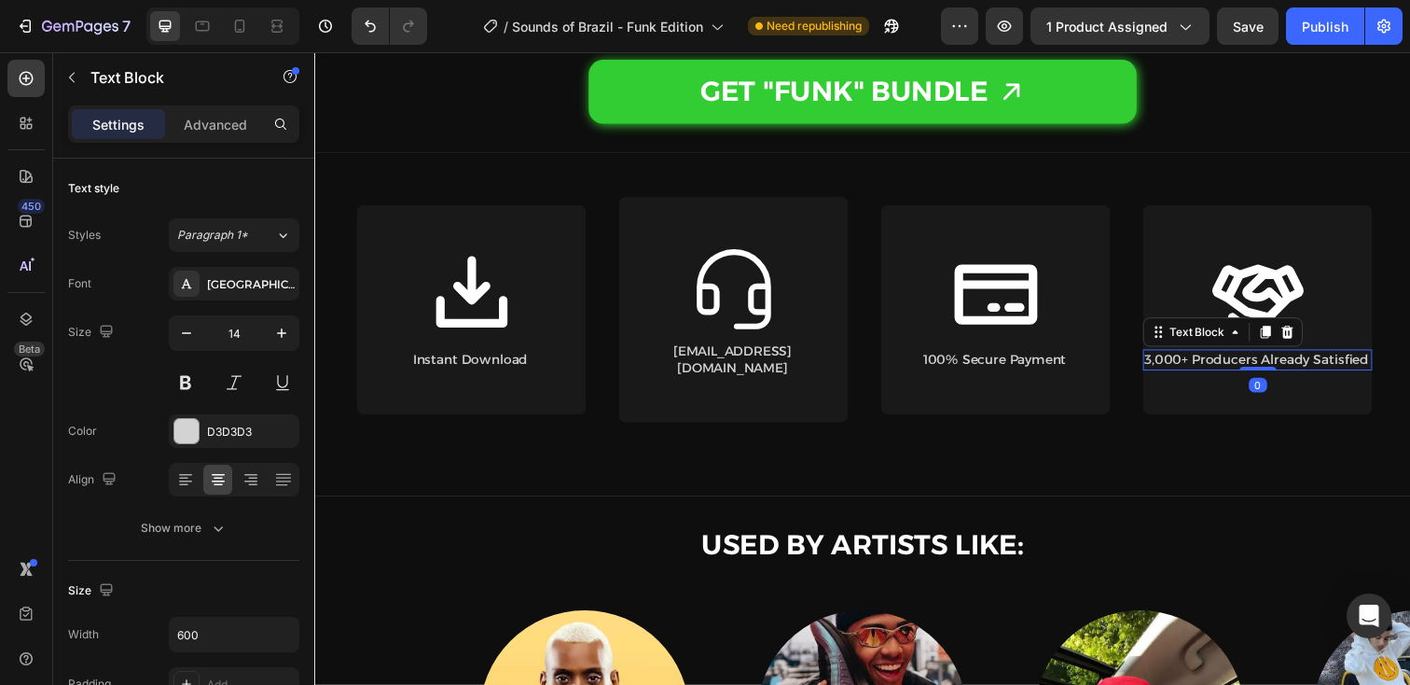
click at [1287, 360] on p "3,000+ Producers Already Satisfied" at bounding box center [1276, 365] width 232 height 17
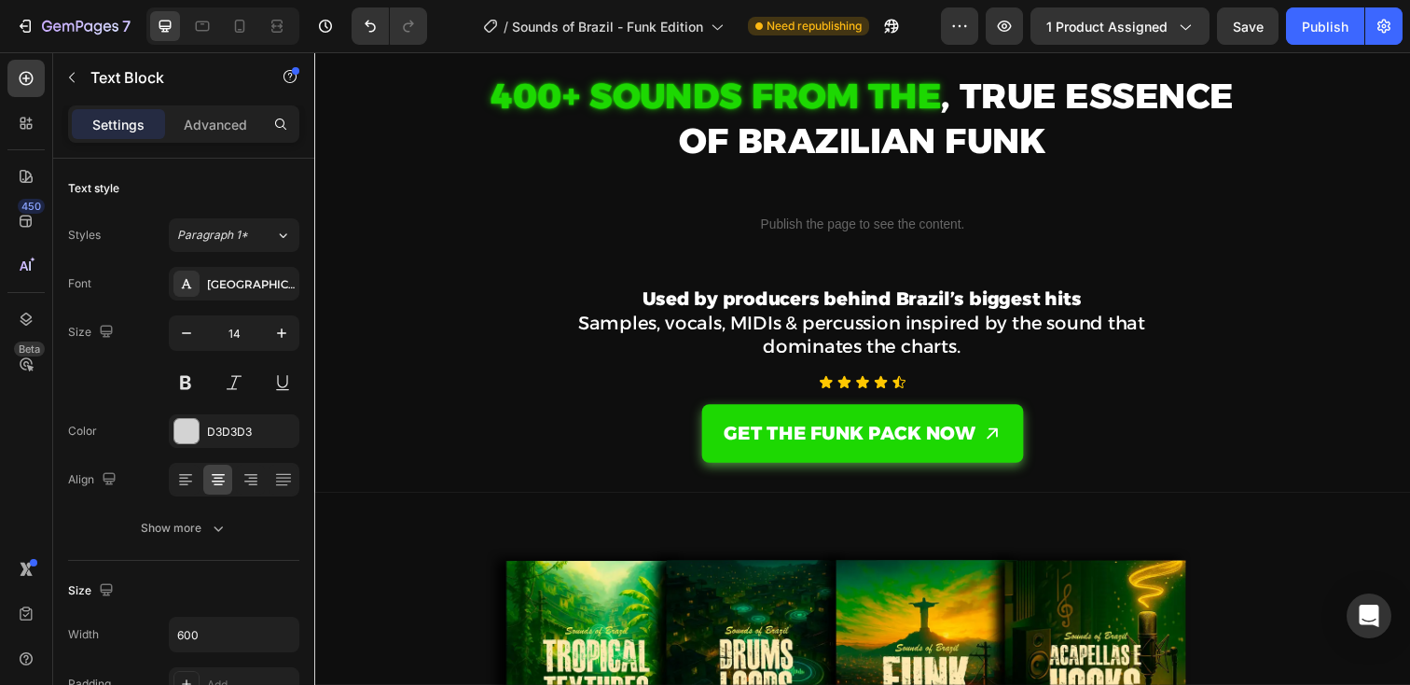
scroll to position [226, 0]
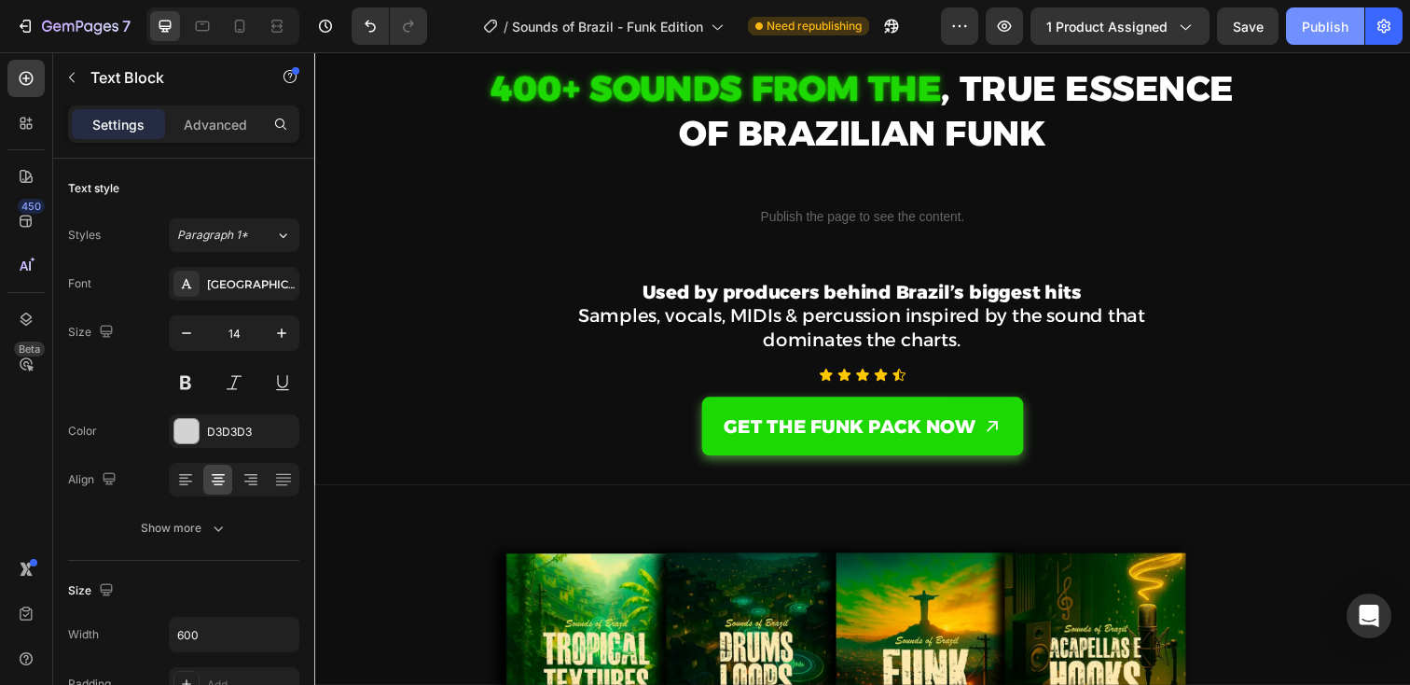
click at [1311, 38] on button "Publish" at bounding box center [1325, 25] width 78 height 37
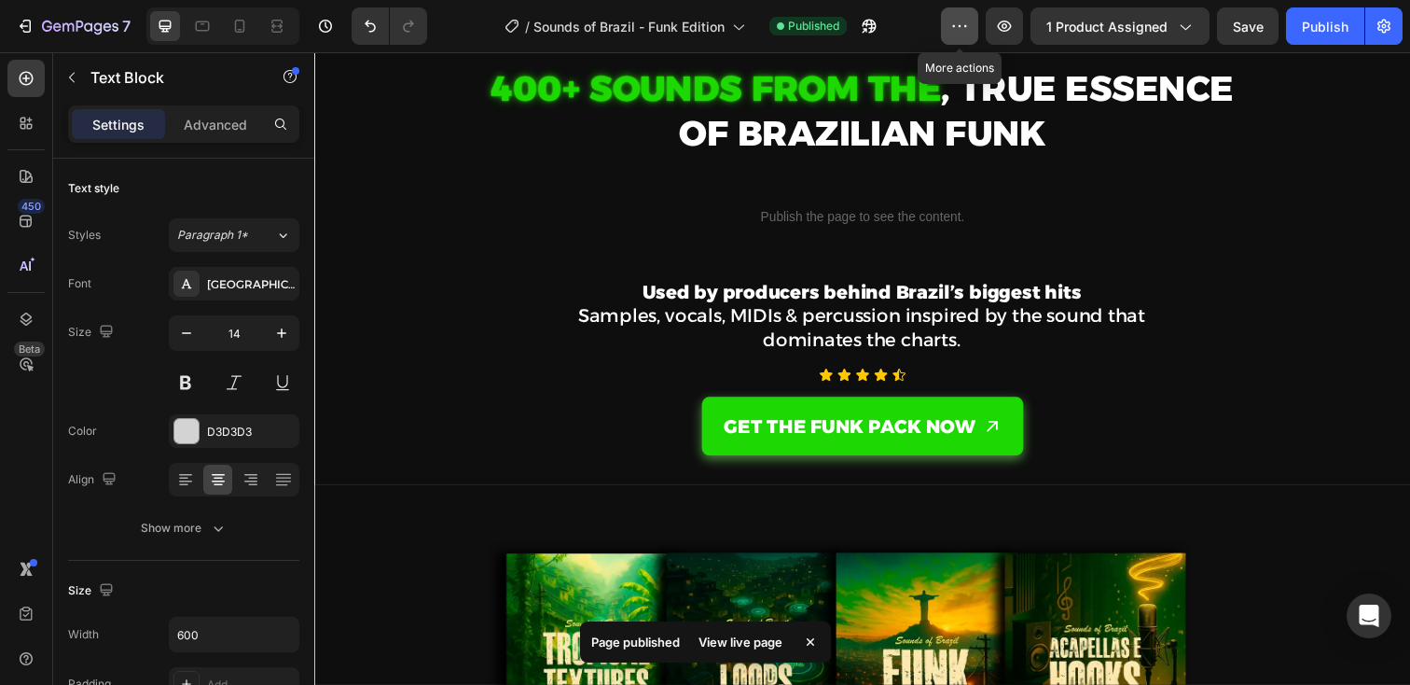
click at [956, 26] on icon "button" at bounding box center [954, 26] width 3 height 2
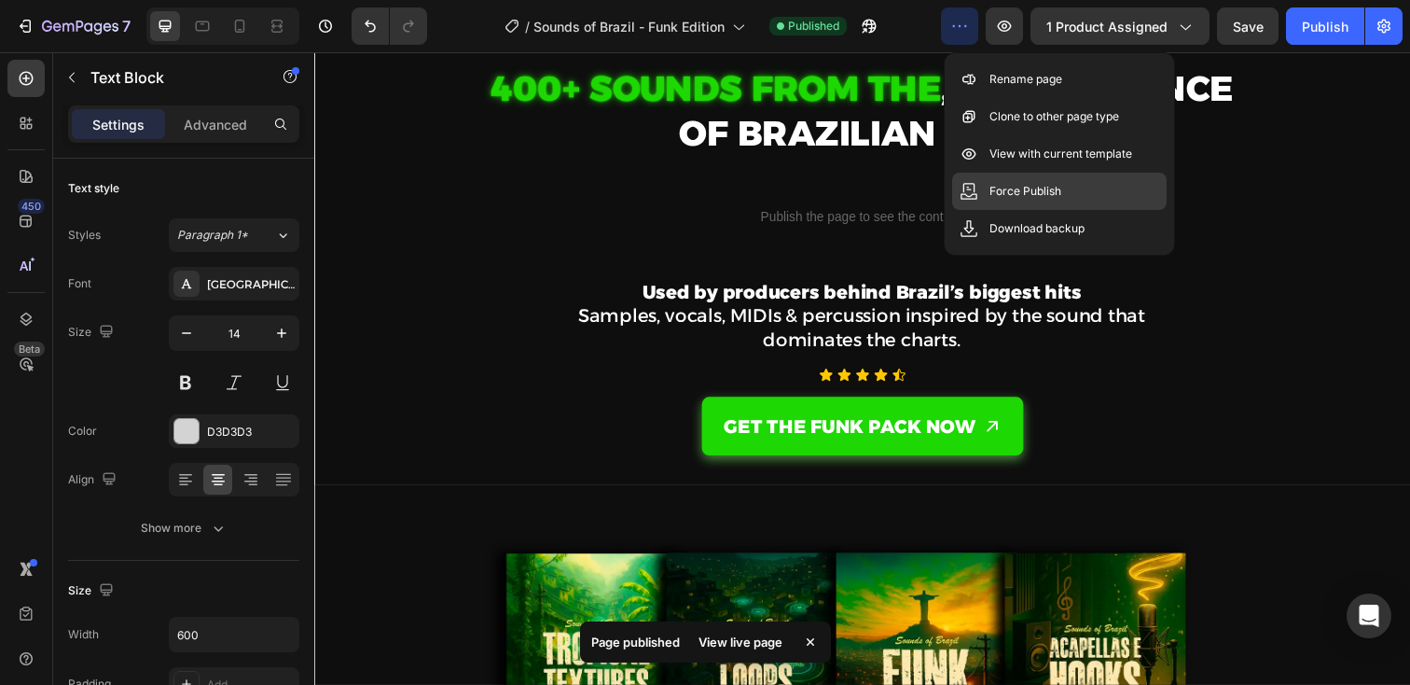
click at [997, 179] on div "Force Publish" at bounding box center [1059, 191] width 215 height 37
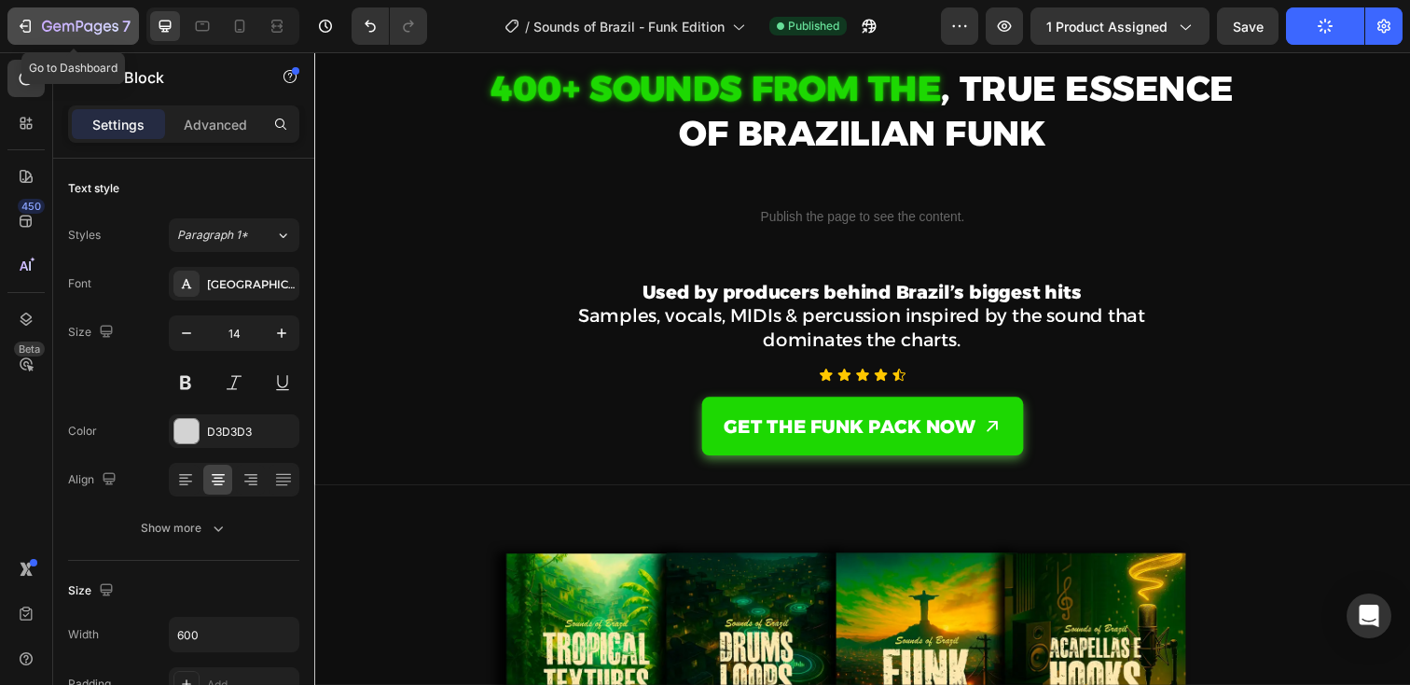
click at [91, 33] on icon "button" at bounding box center [80, 28] width 76 height 16
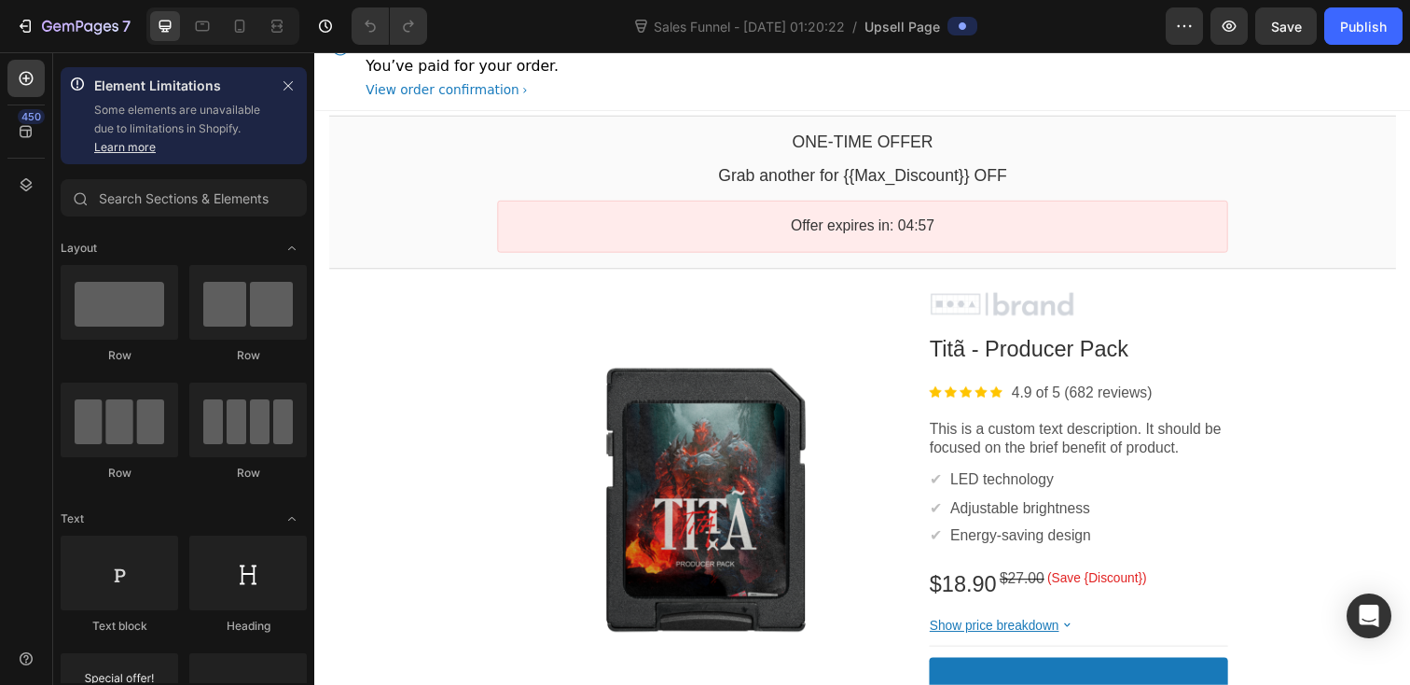
scroll to position [30, 0]
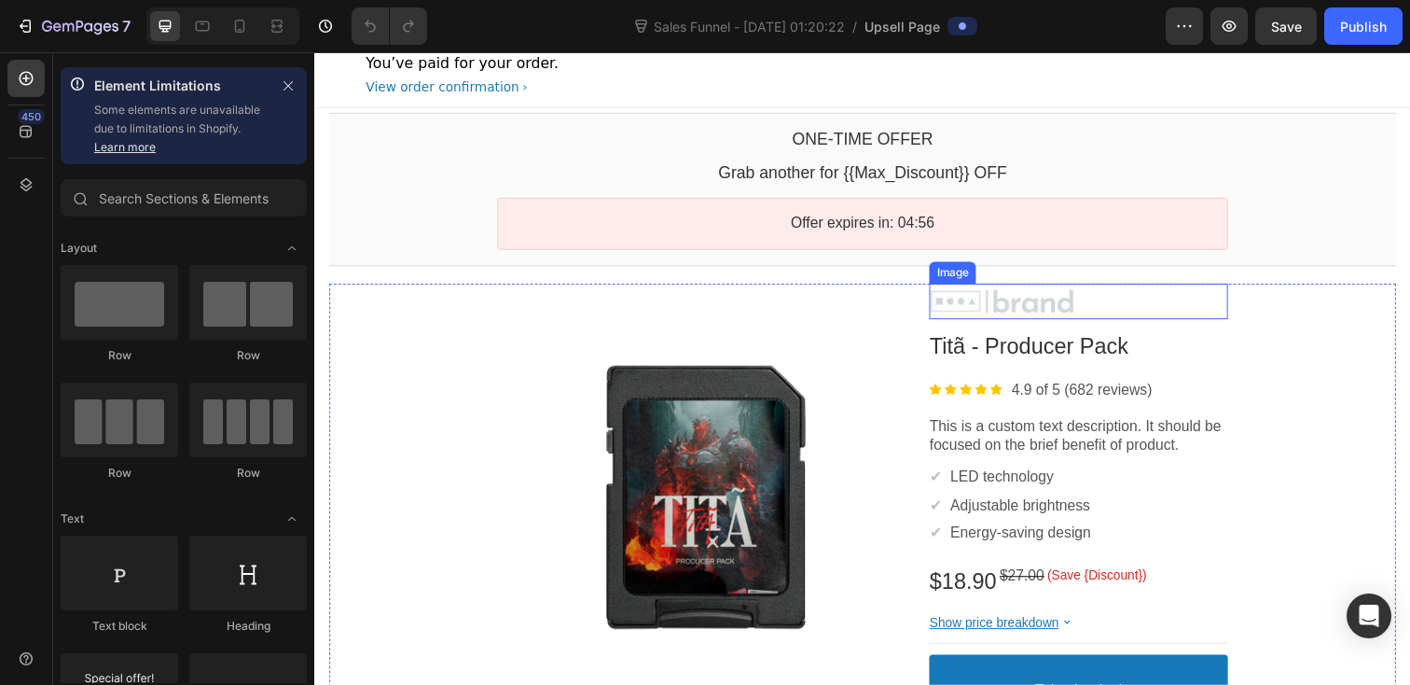
click at [1007, 309] on div at bounding box center [1094, 307] width 305 height 28
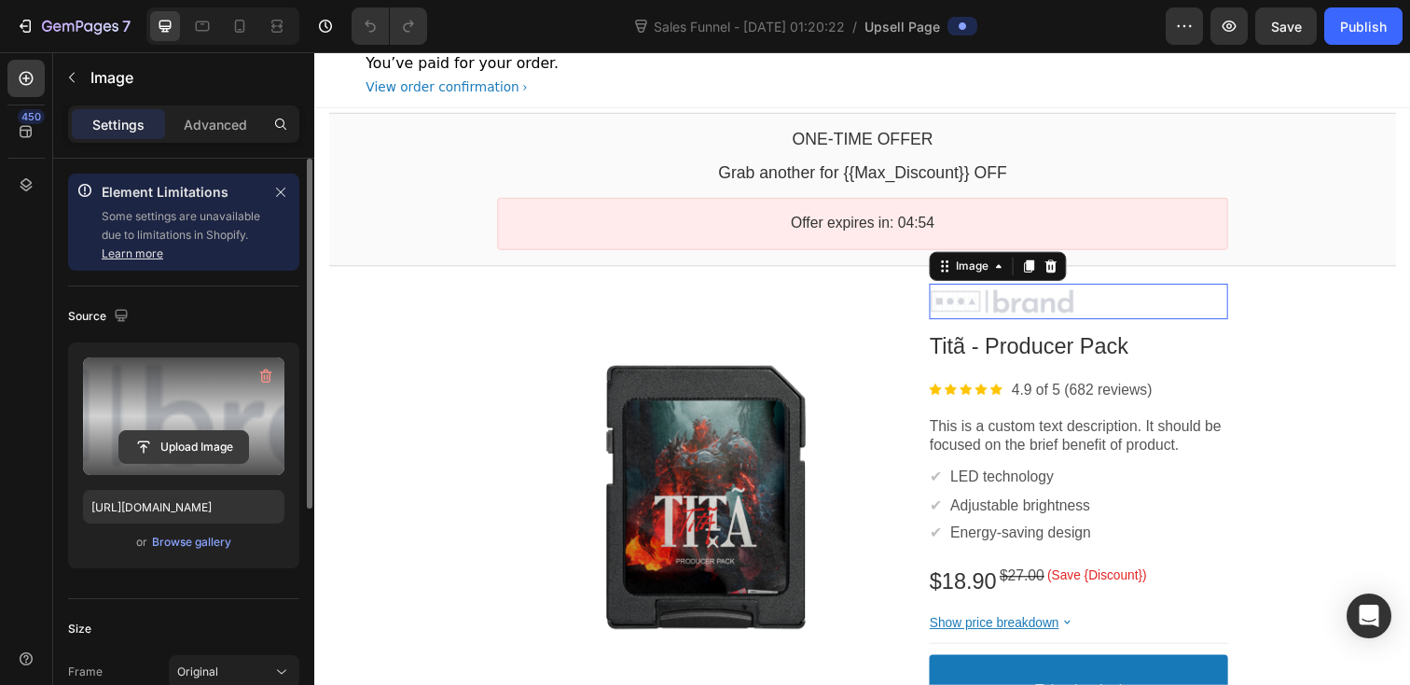
click at [203, 436] on input "file" at bounding box center [183, 447] width 129 height 32
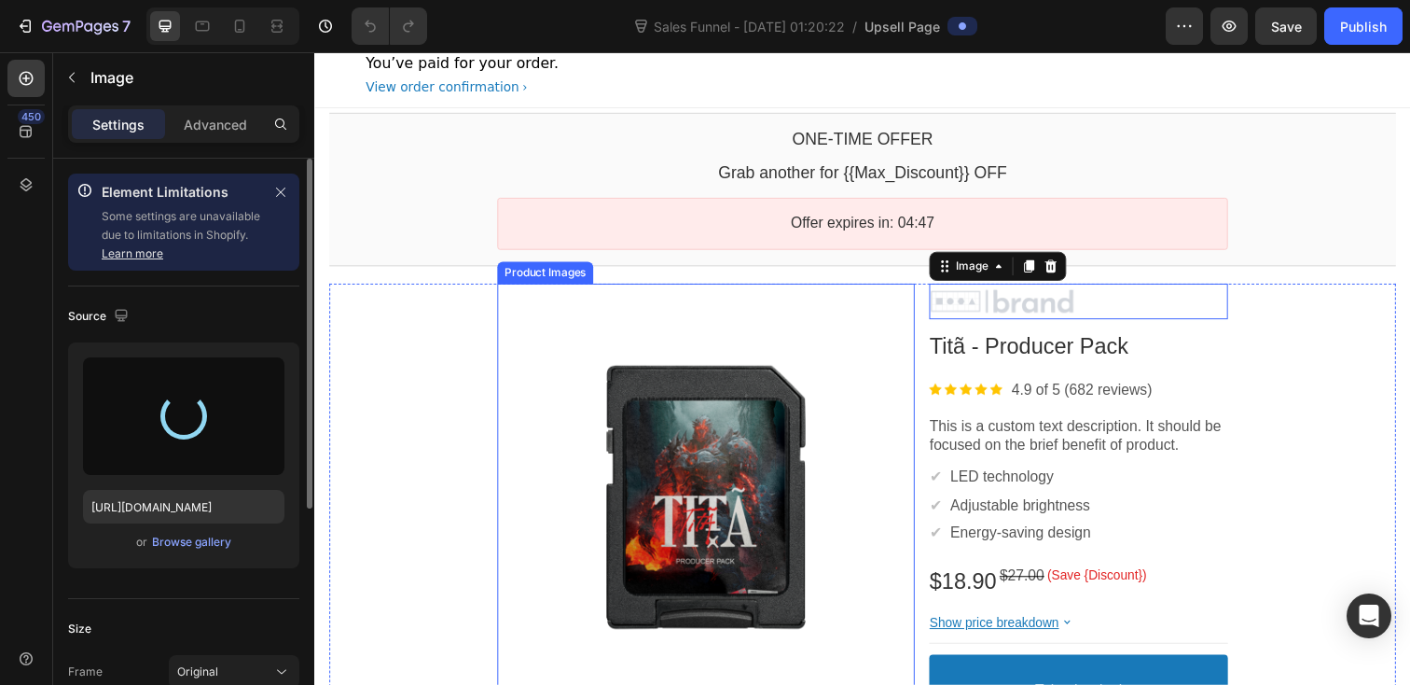
type input "https://cdn.shopify.com/s/files/1/0883/5701/1753/files/gempages_574746716234842…"
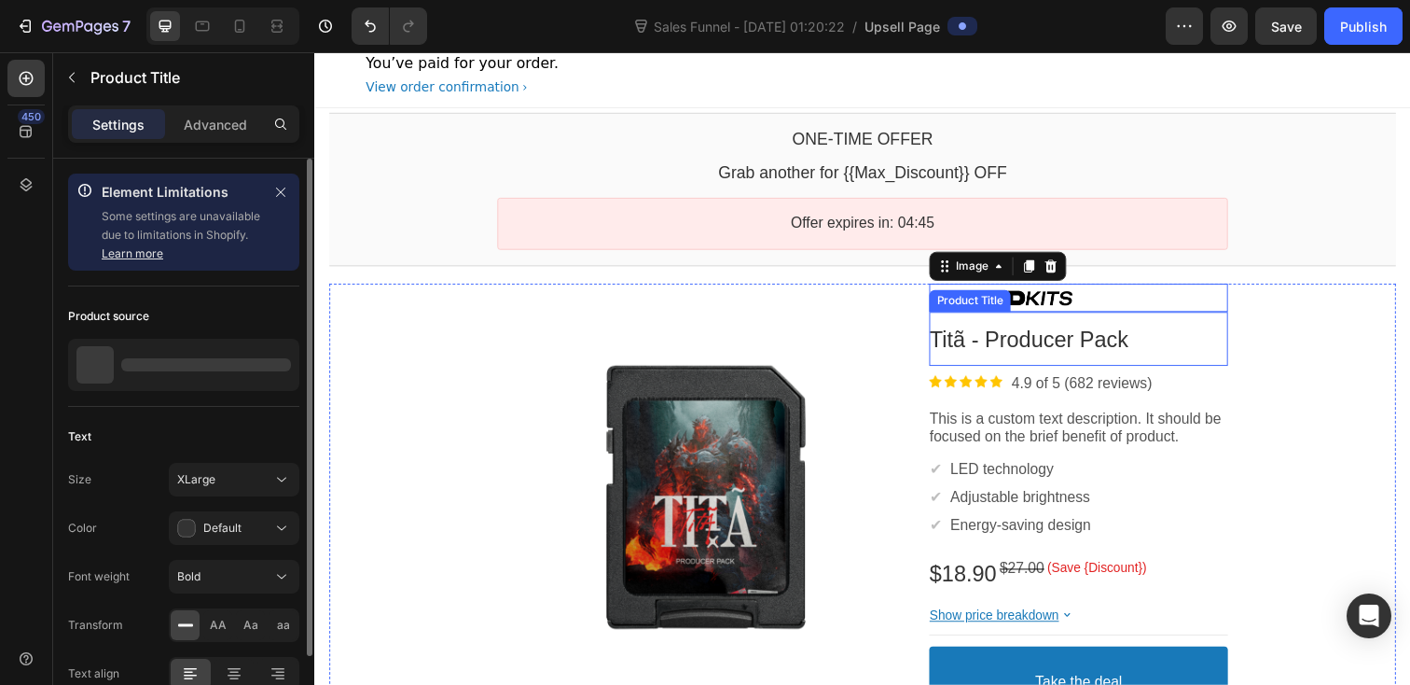
click at [1056, 349] on bdo "Titã - Producer Pack" at bounding box center [1043, 344] width 203 height 25
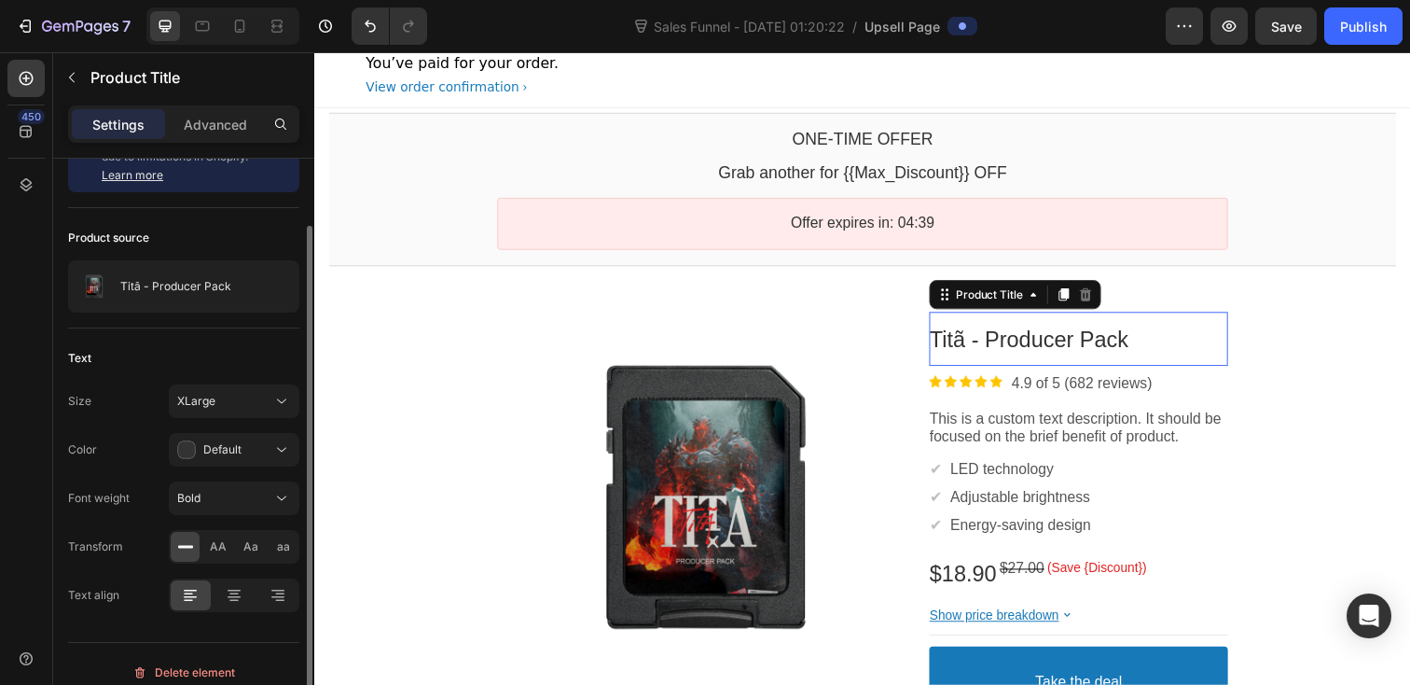
scroll to position [0, 0]
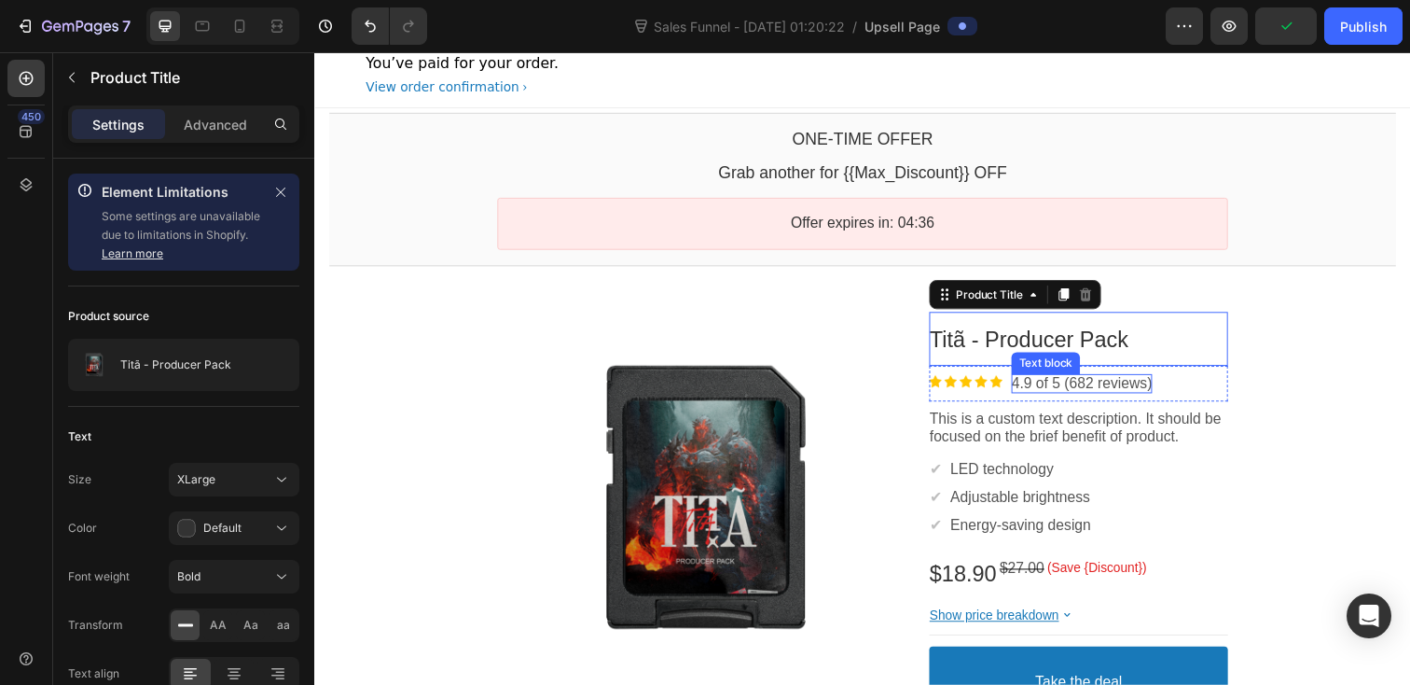
click at [1056, 396] on p "4.9 of 5 (682 reviews)" at bounding box center [1098, 391] width 144 height 20
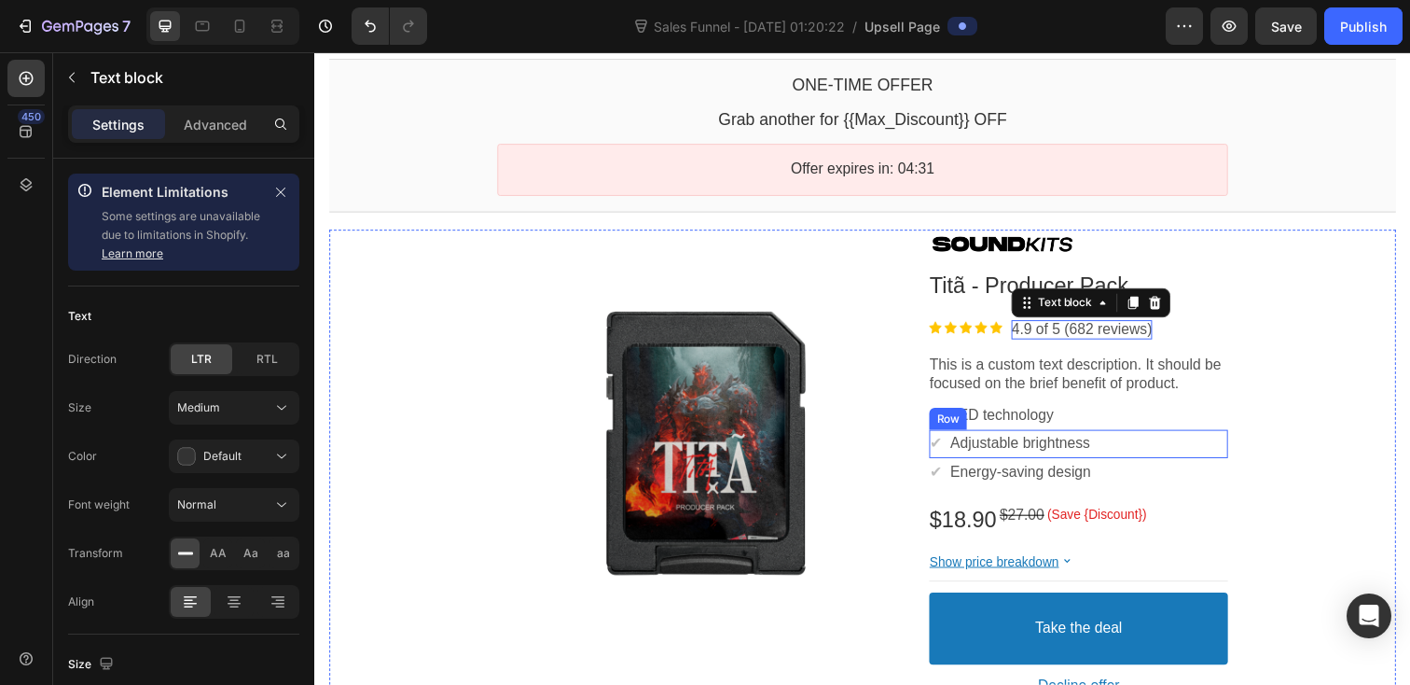
scroll to position [109, 0]
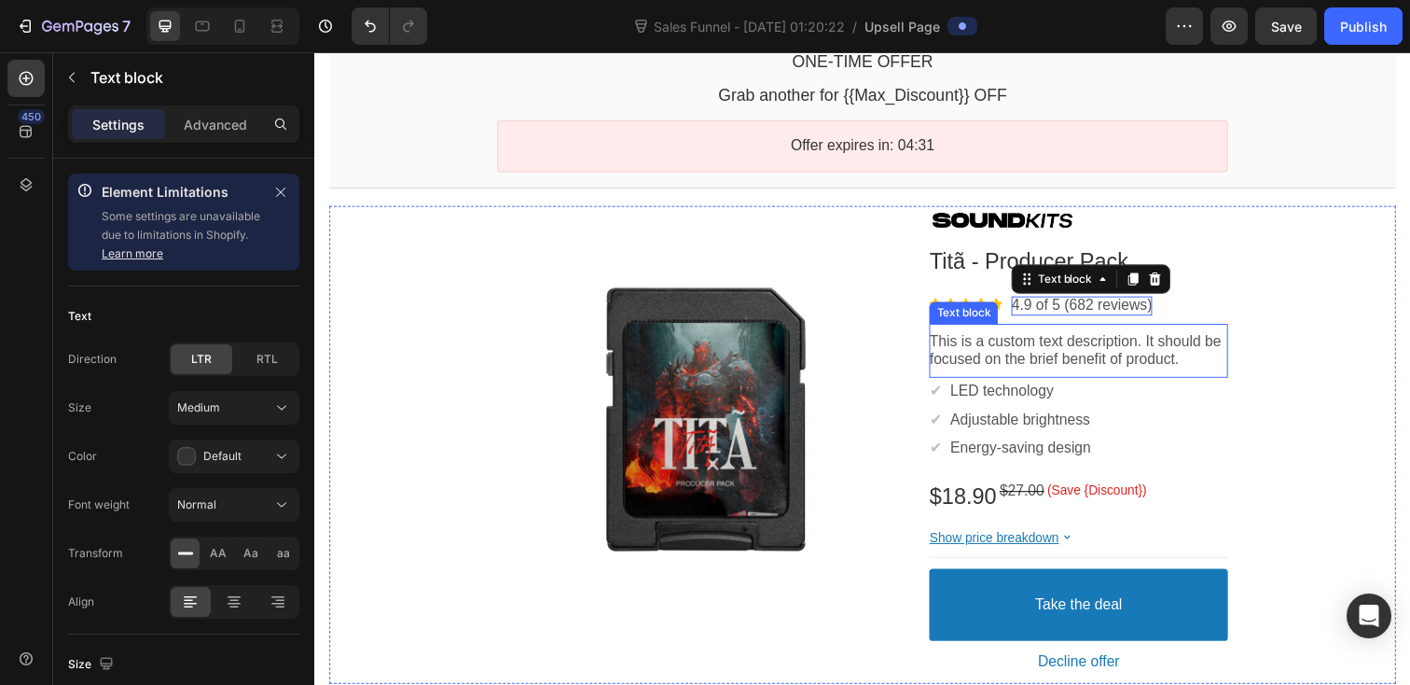
click at [1246, 373] on p "This is a custom text description. It should be focused on the brief benefit of…" at bounding box center [1094, 357] width 305 height 39
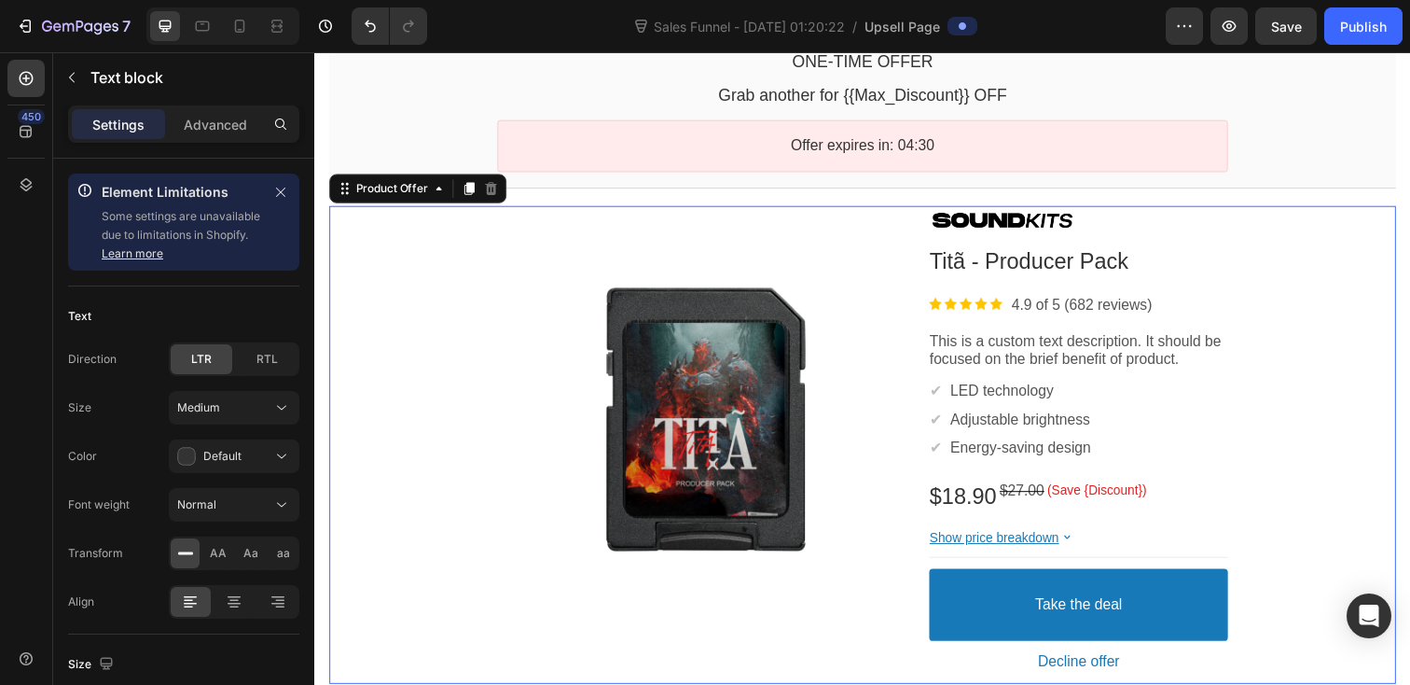
click at [1258, 420] on div "Product Images Image Titã - Producer Pack Product Title Image 4.9 of 5 (682 rev…" at bounding box center [874, 453] width 1090 height 488
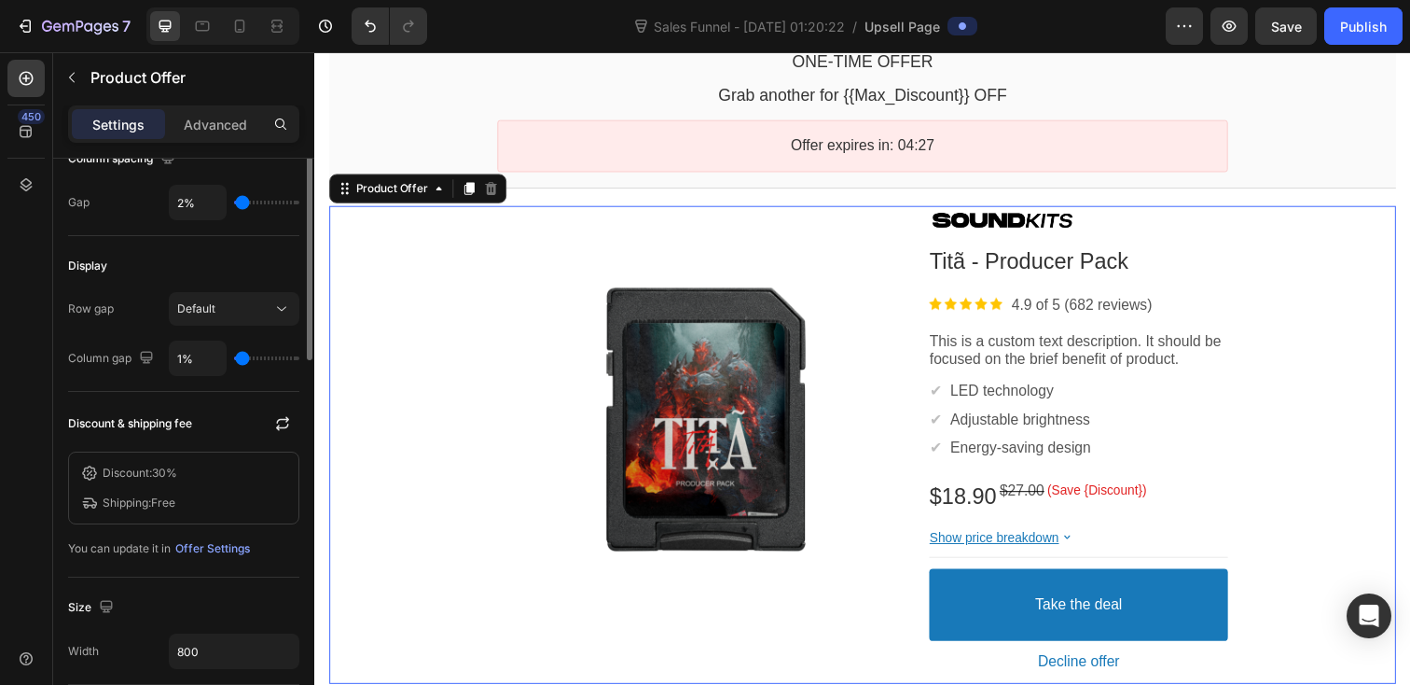
scroll to position [637, 0]
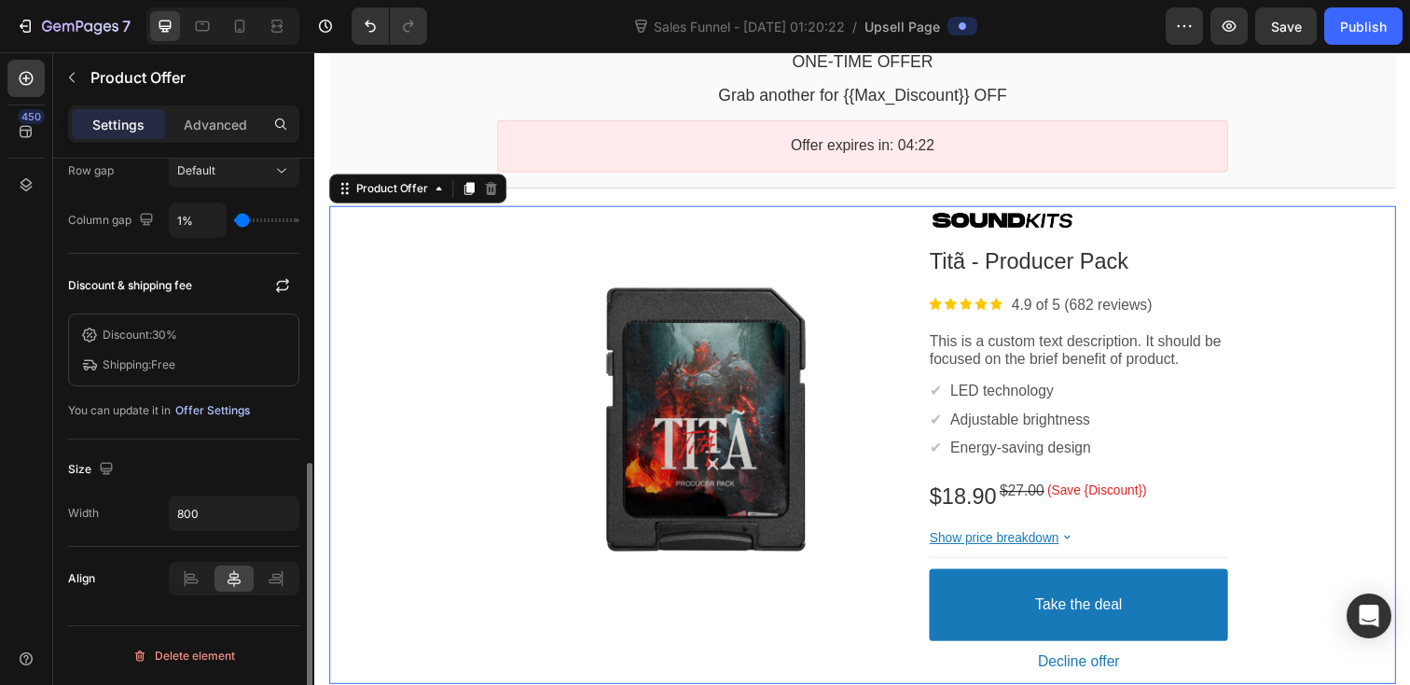
click at [222, 412] on div "Offer Settings" at bounding box center [212, 410] width 75 height 17
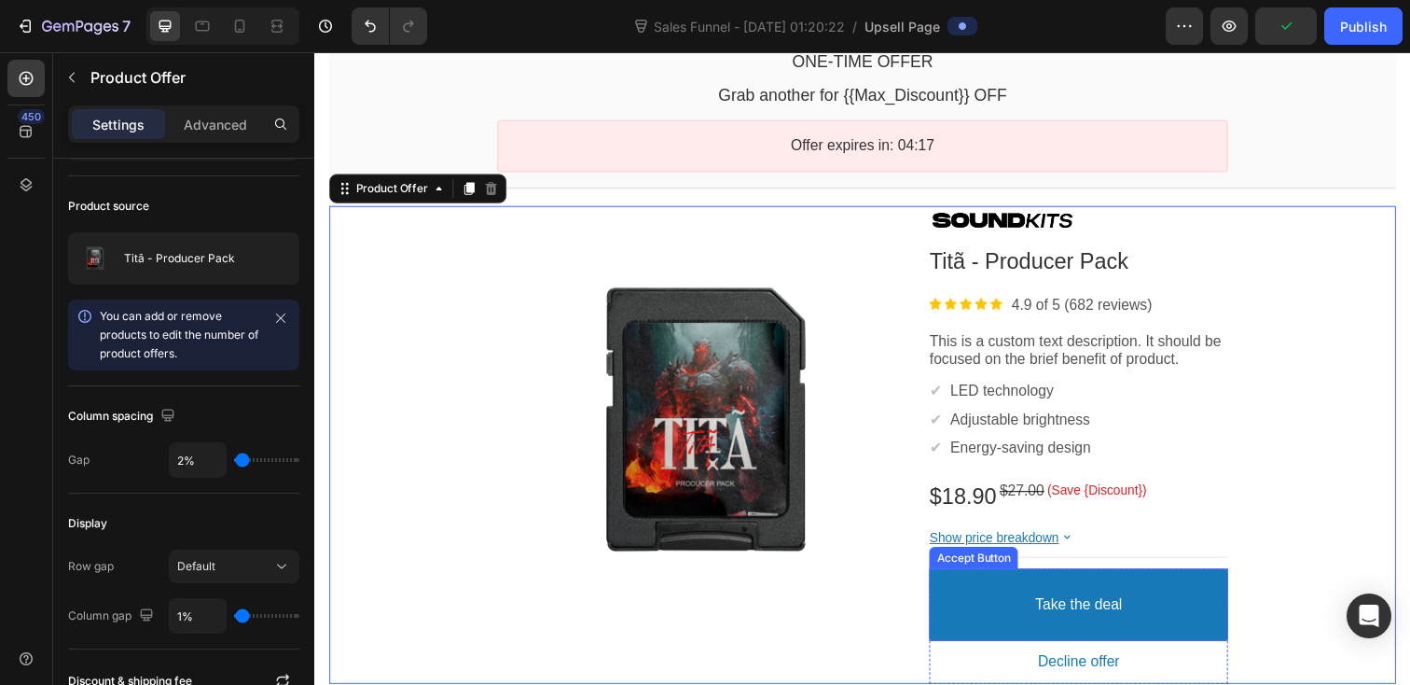
click at [1120, 640] on button "Take the deal" at bounding box center [1094, 616] width 305 height 74
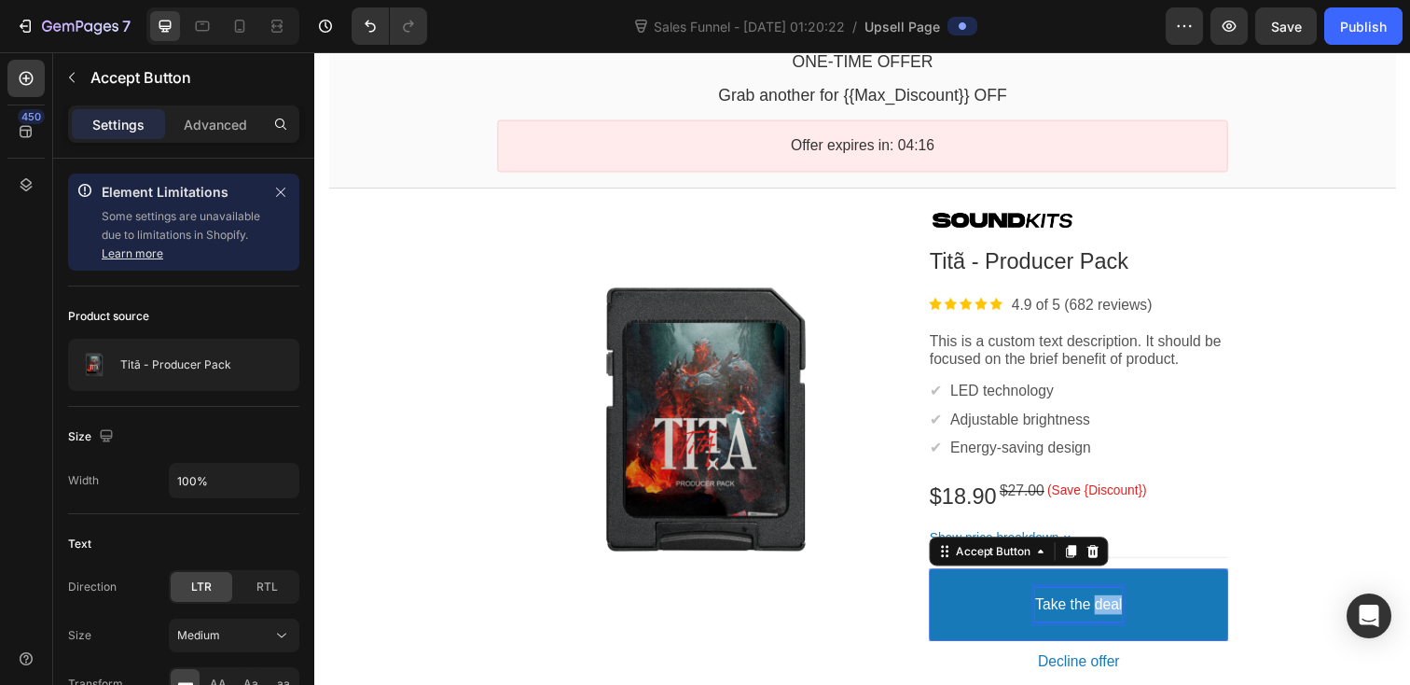
click at [1113, 624] on p "Take the deal" at bounding box center [1094, 616] width 89 height 20
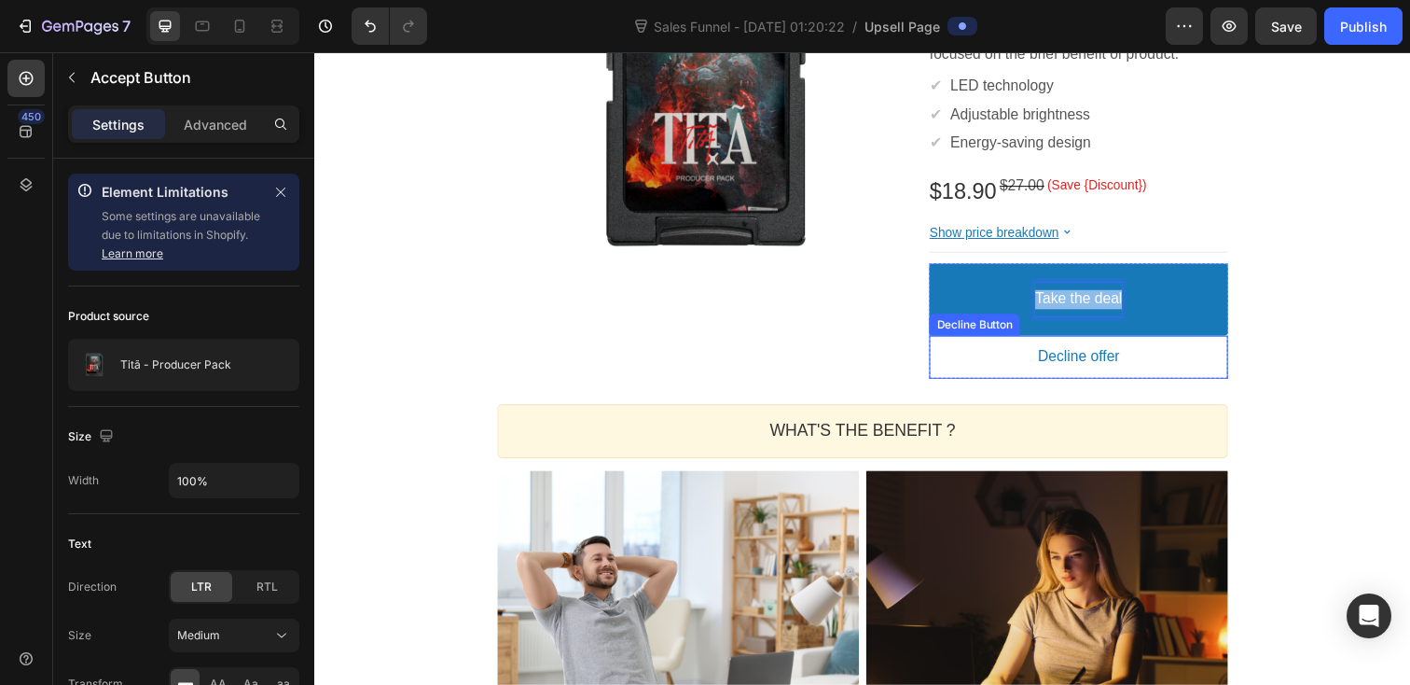
scroll to position [435, 0]
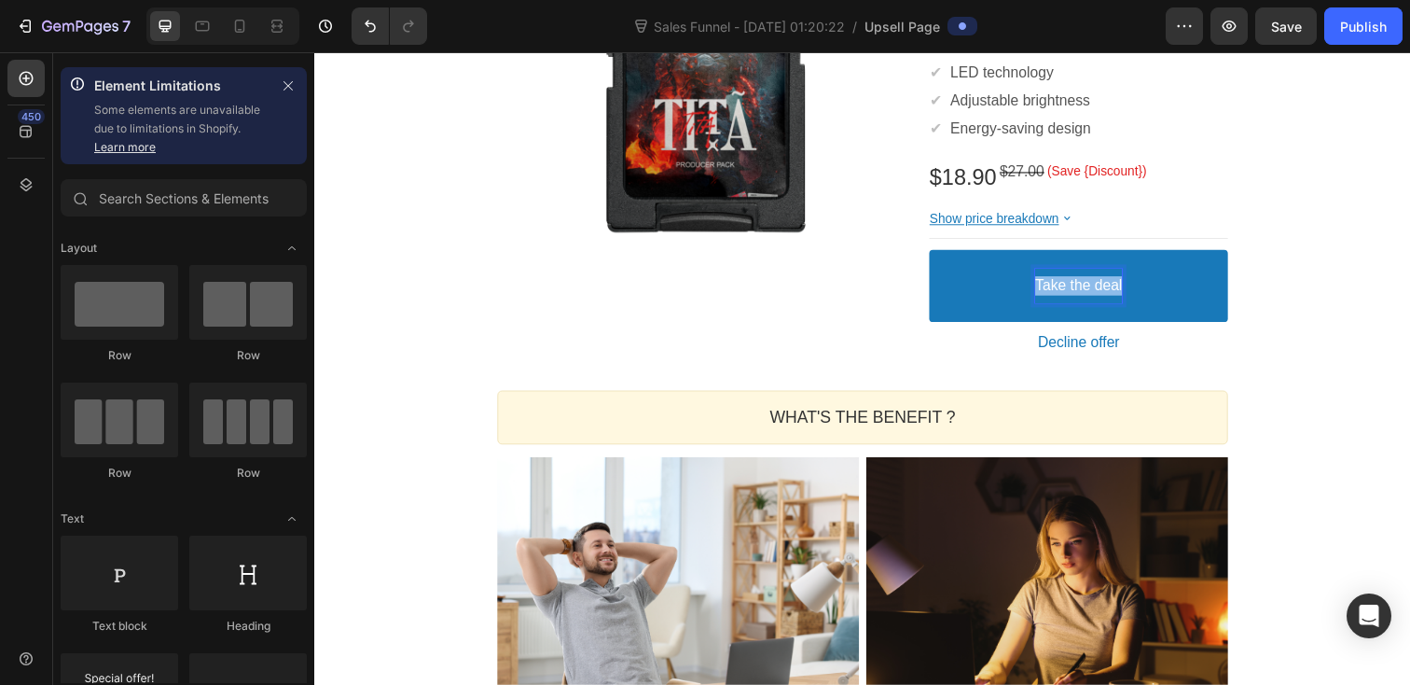
click at [1250, 462] on section "WHAT'S THE BENEFIT ? Heading Callout Box Image ✔ Text block Focused task lighti…" at bounding box center [874, 619] width 776 height 471
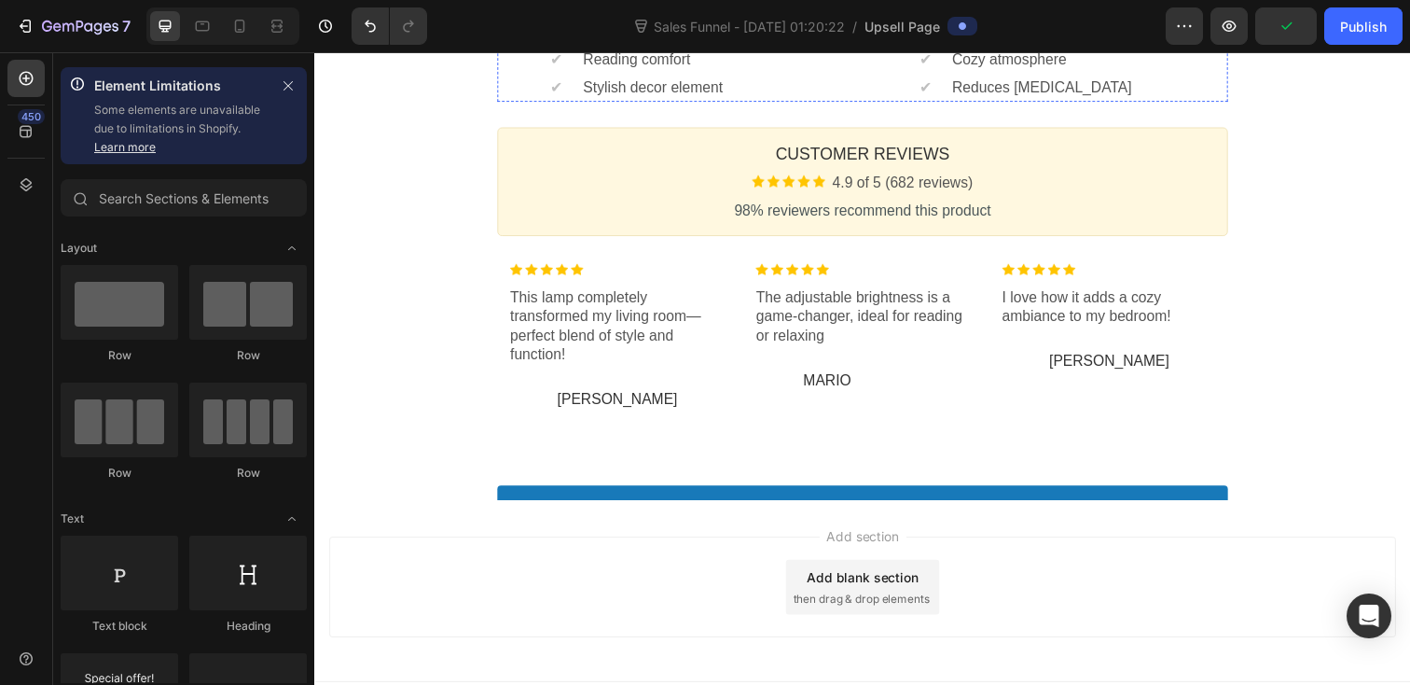
scroll to position [1187, 0]
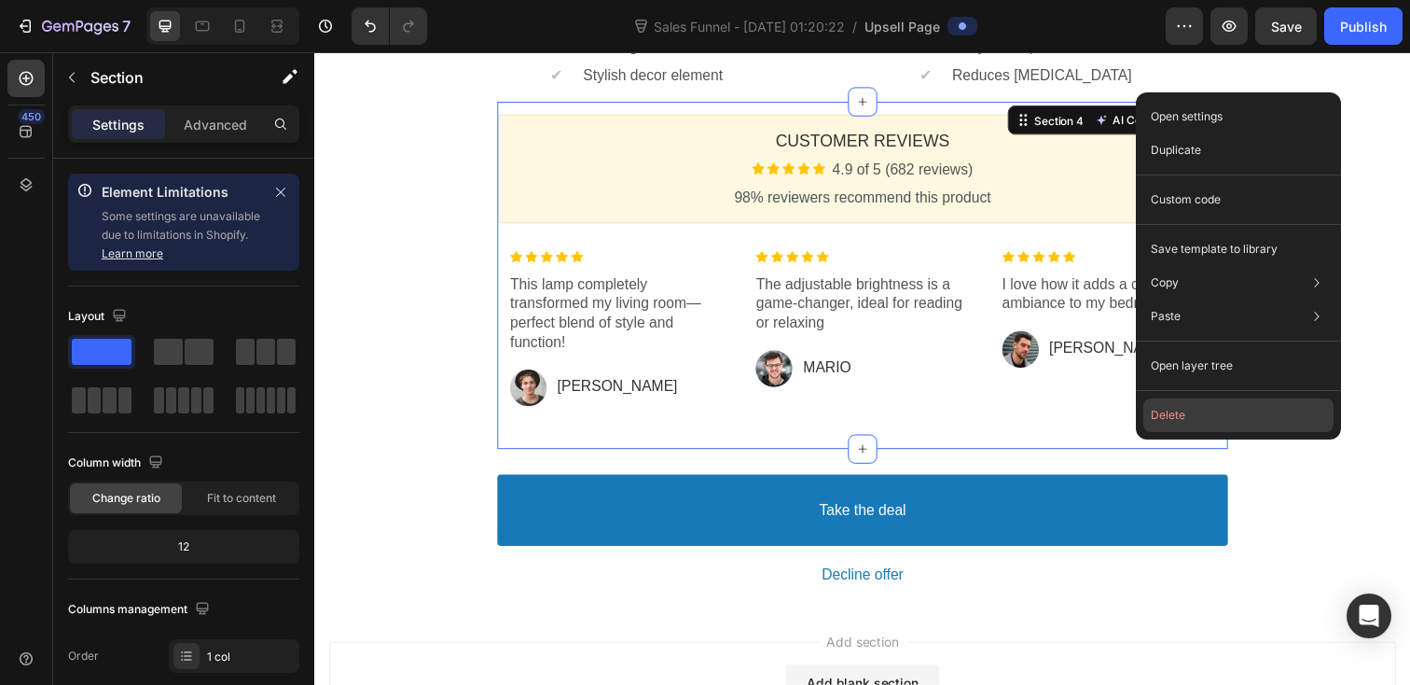
click at [1176, 418] on button "Delete" at bounding box center [1239, 415] width 190 height 34
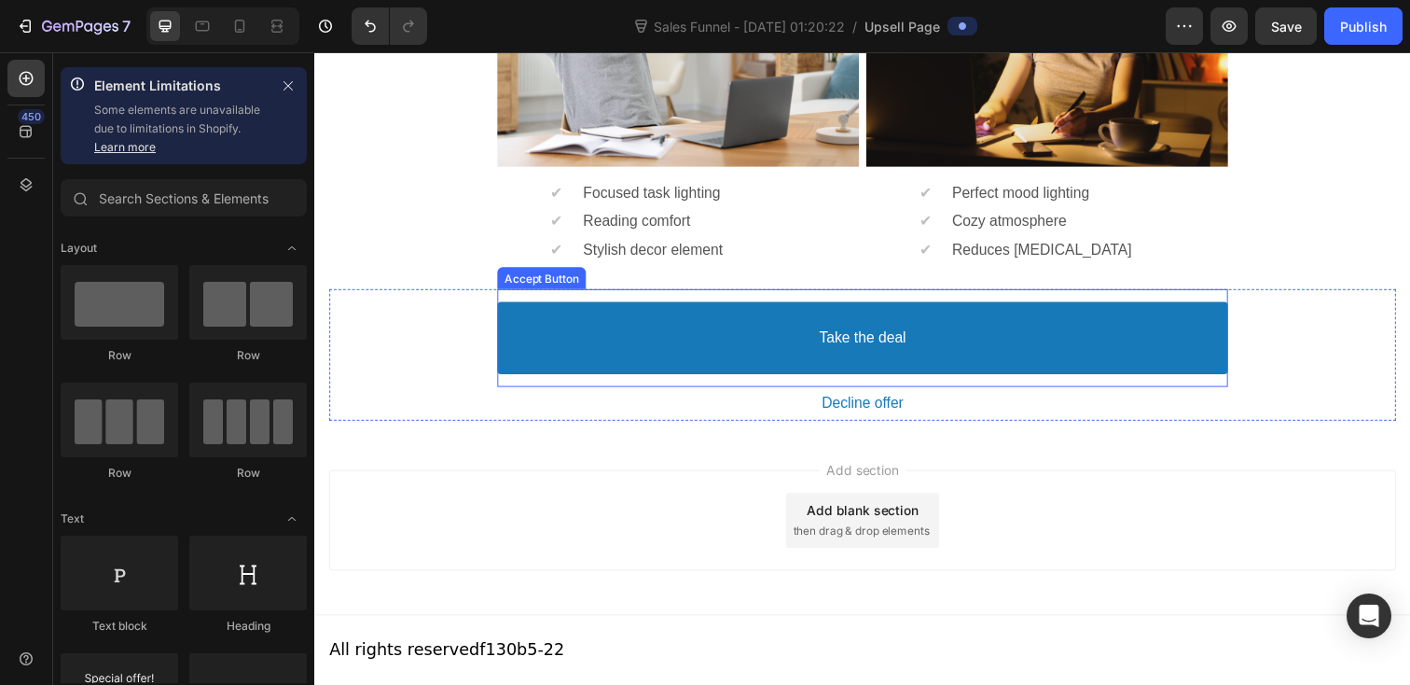
scroll to position [981, 0]
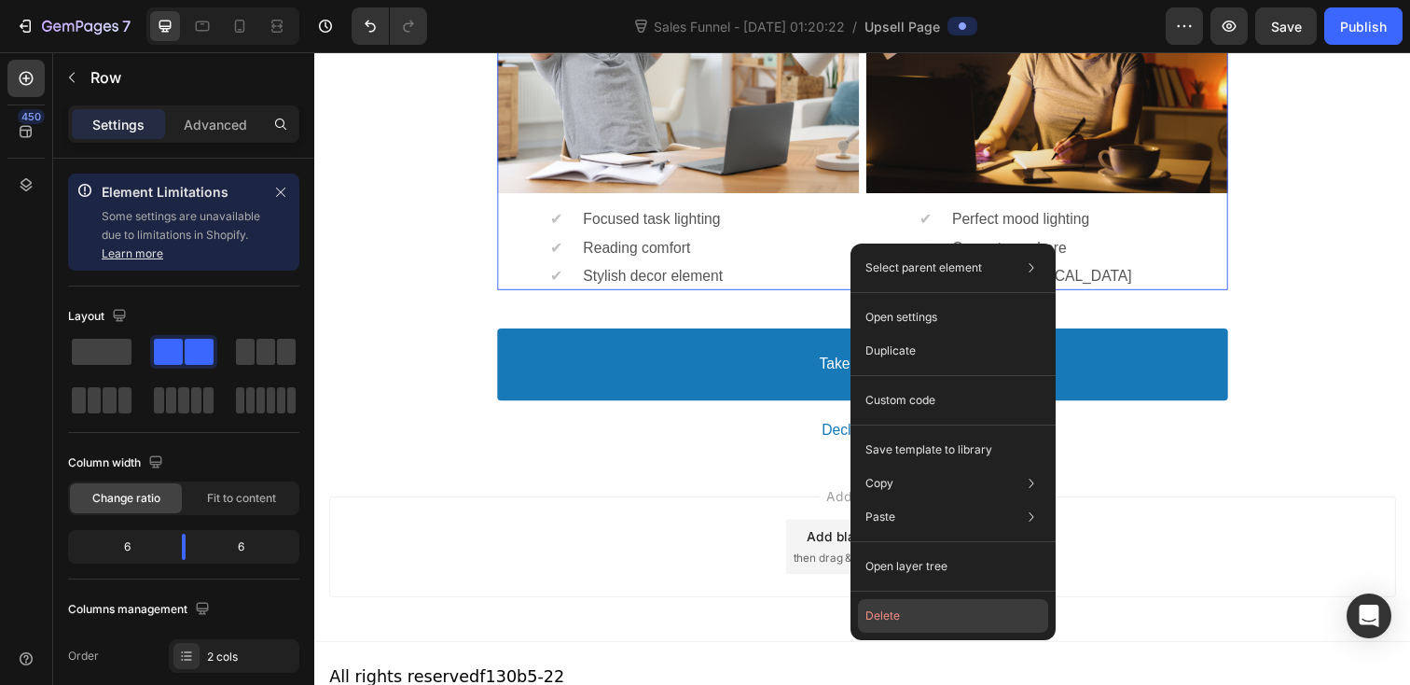
click at [899, 610] on button "Delete" at bounding box center [953, 616] width 190 height 34
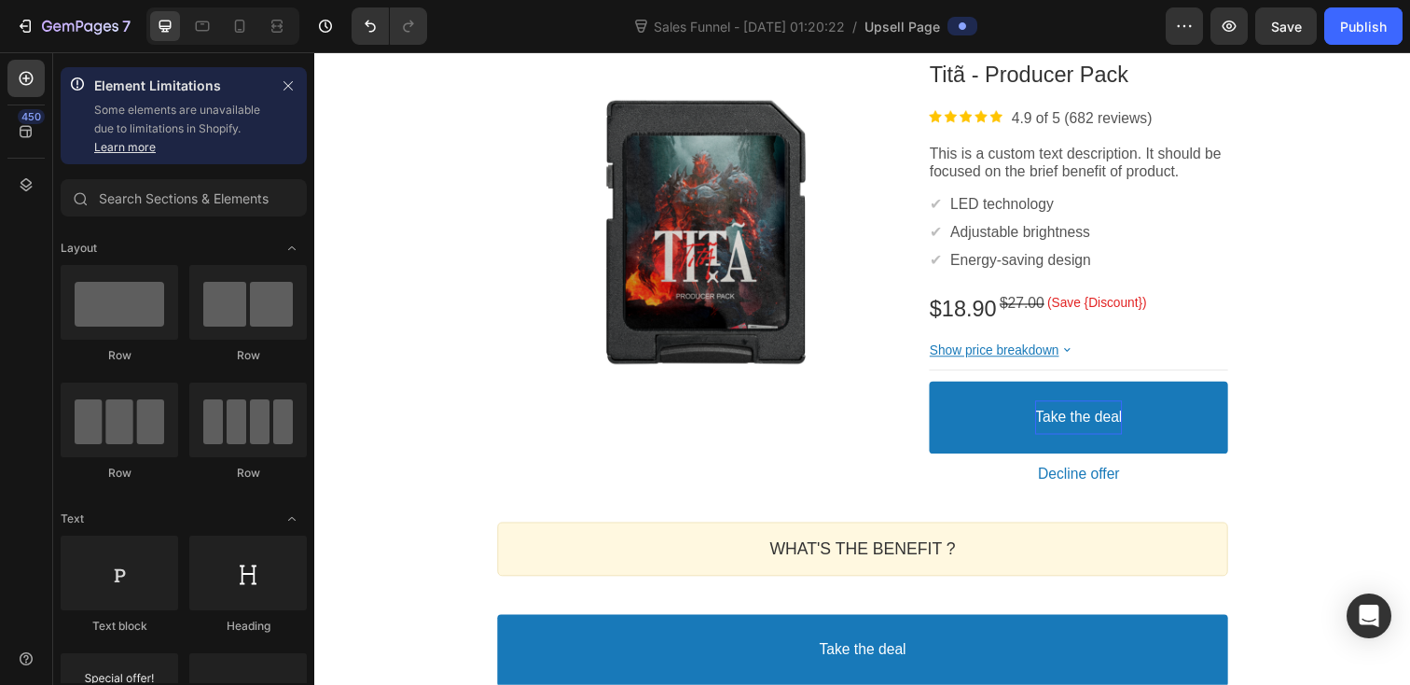
scroll to position [269, 0]
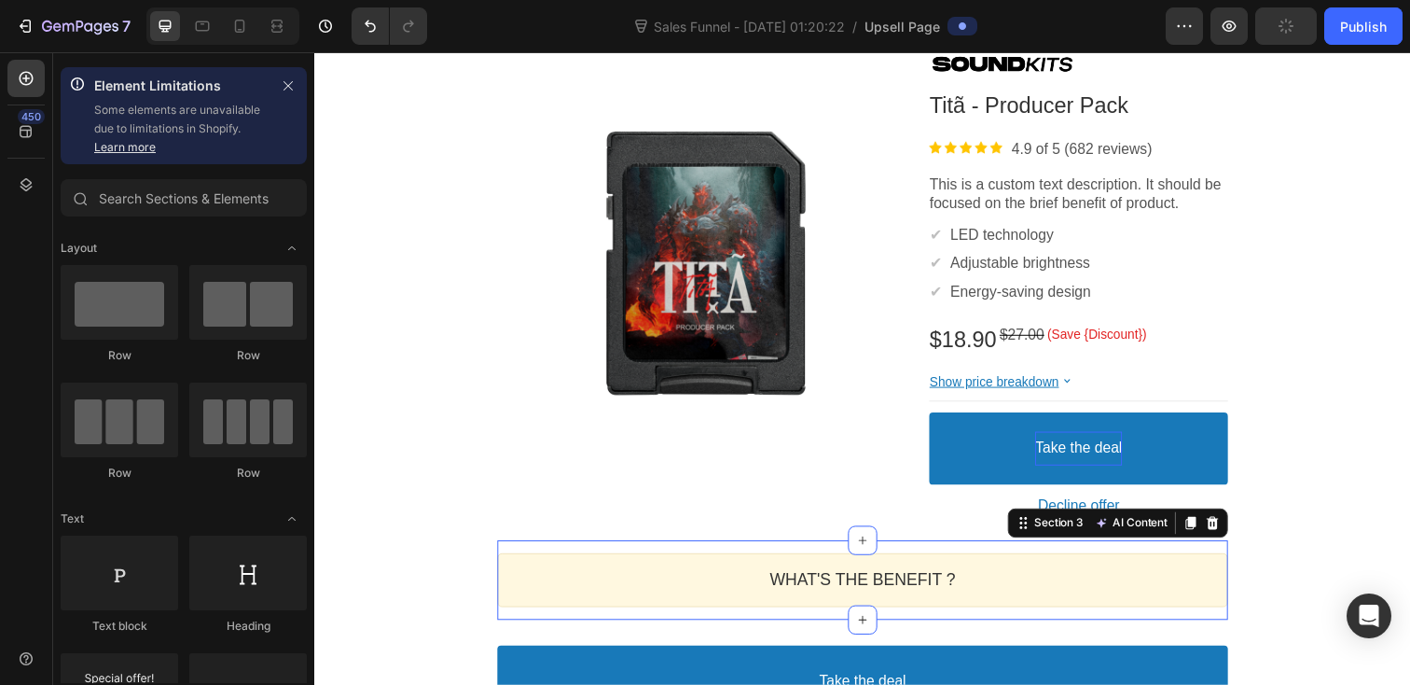
click at [917, 553] on div "WHAT'S THE BENEFIT ? Heading Callout Box Section 3 AI Content Write with GemAI …" at bounding box center [874, 590] width 746 height 81
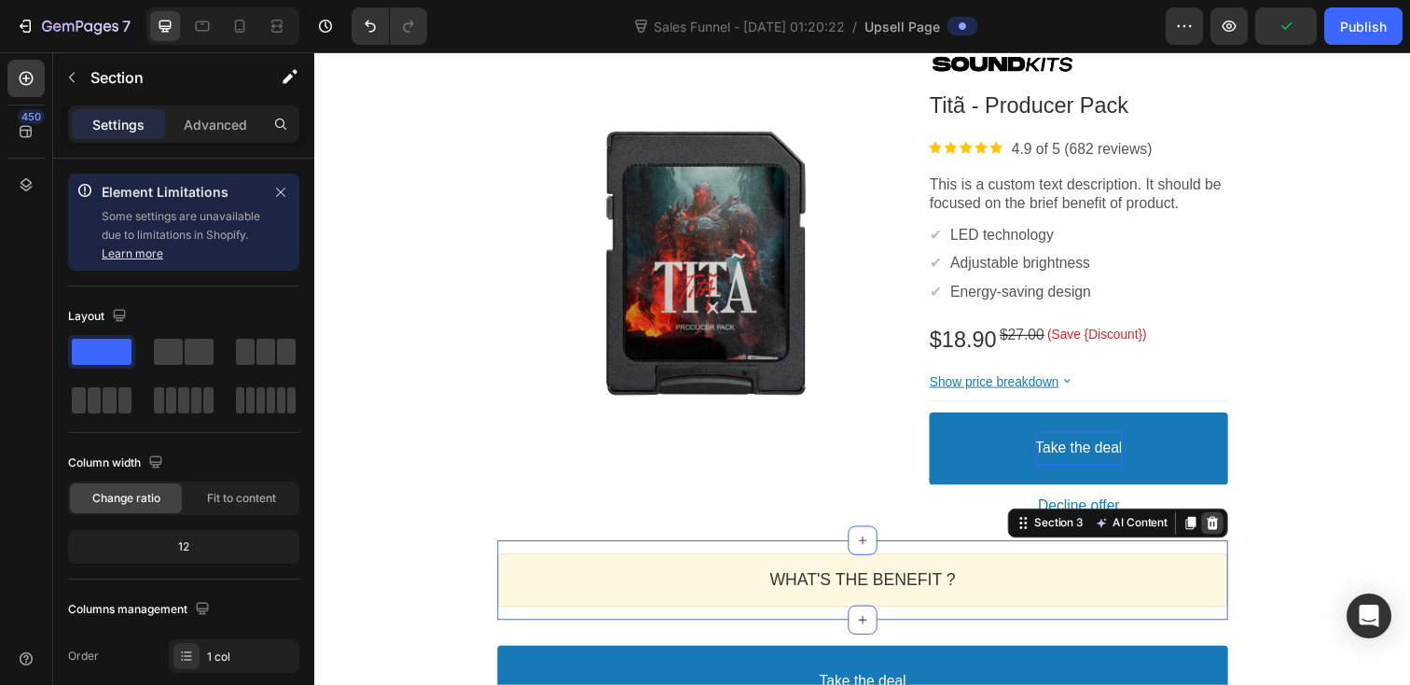
click at [1239, 534] on div at bounding box center [1231, 532] width 22 height 22
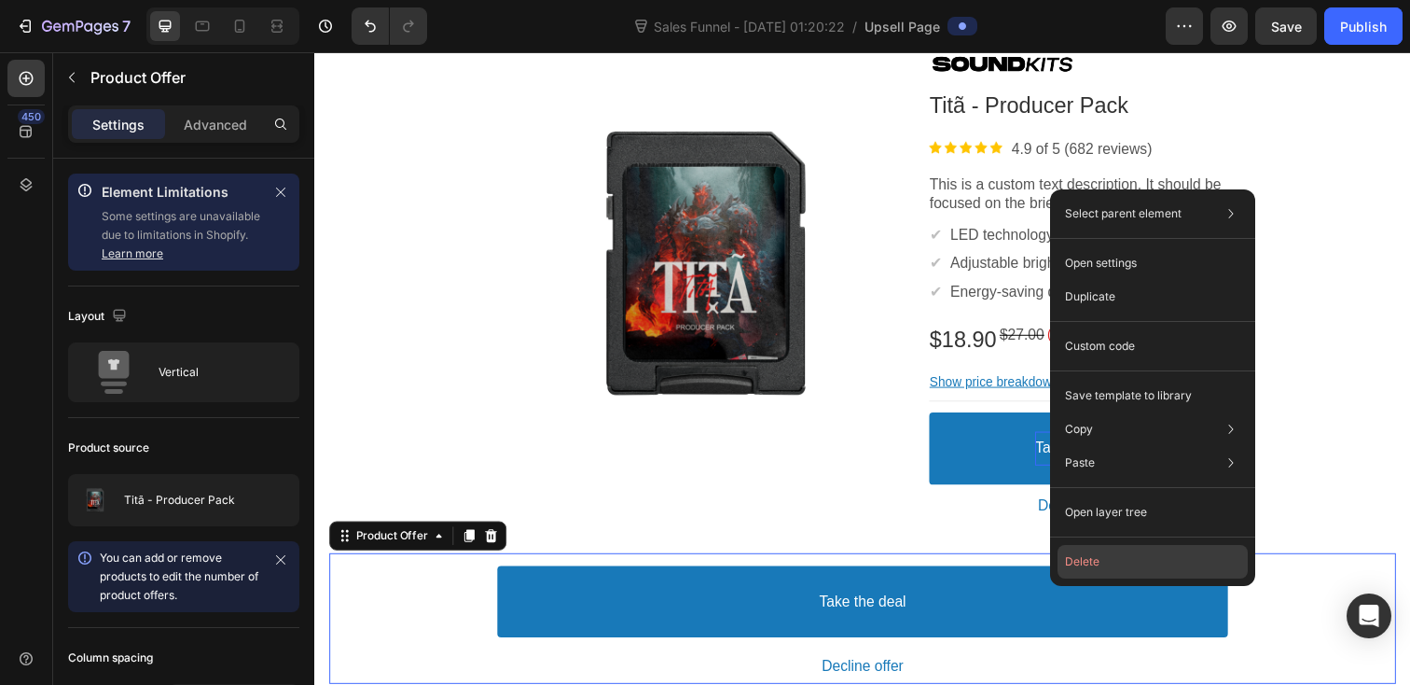
click at [1226, 567] on button "Delete" at bounding box center [1153, 562] width 190 height 34
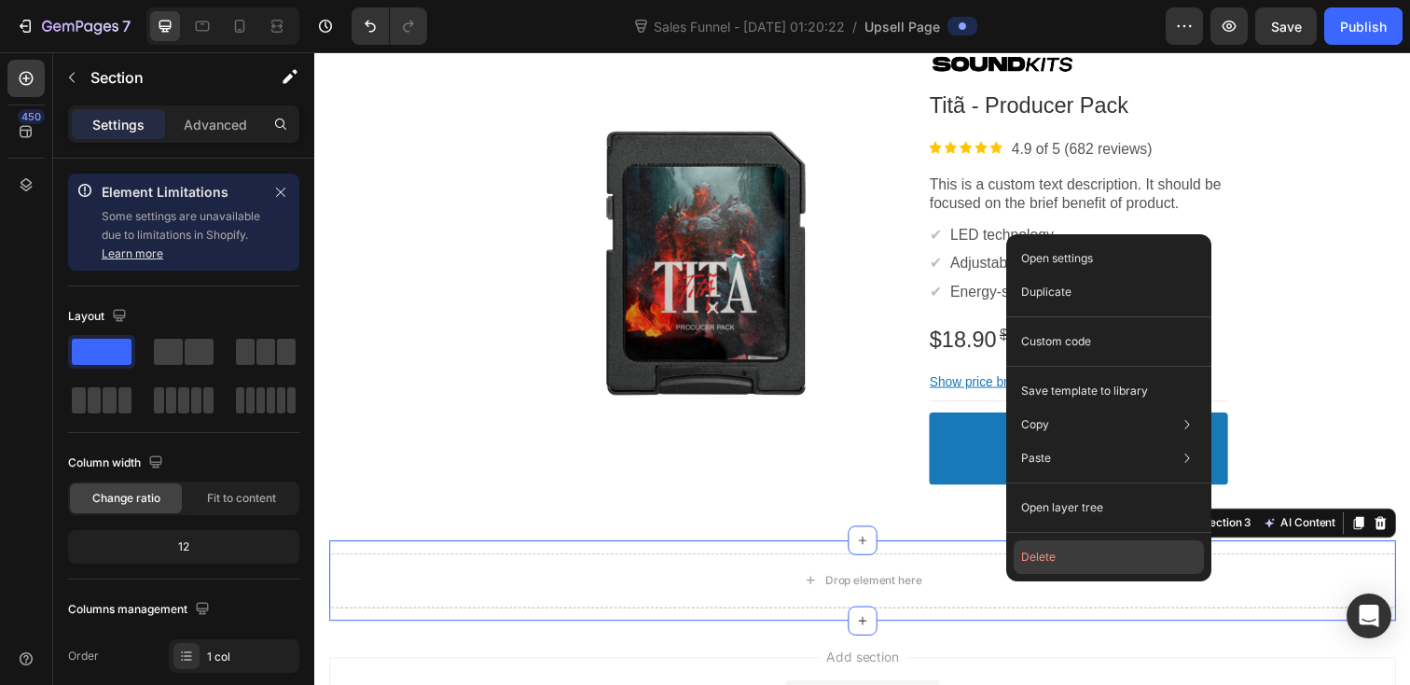
click at [1165, 552] on button "Delete" at bounding box center [1109, 557] width 190 height 34
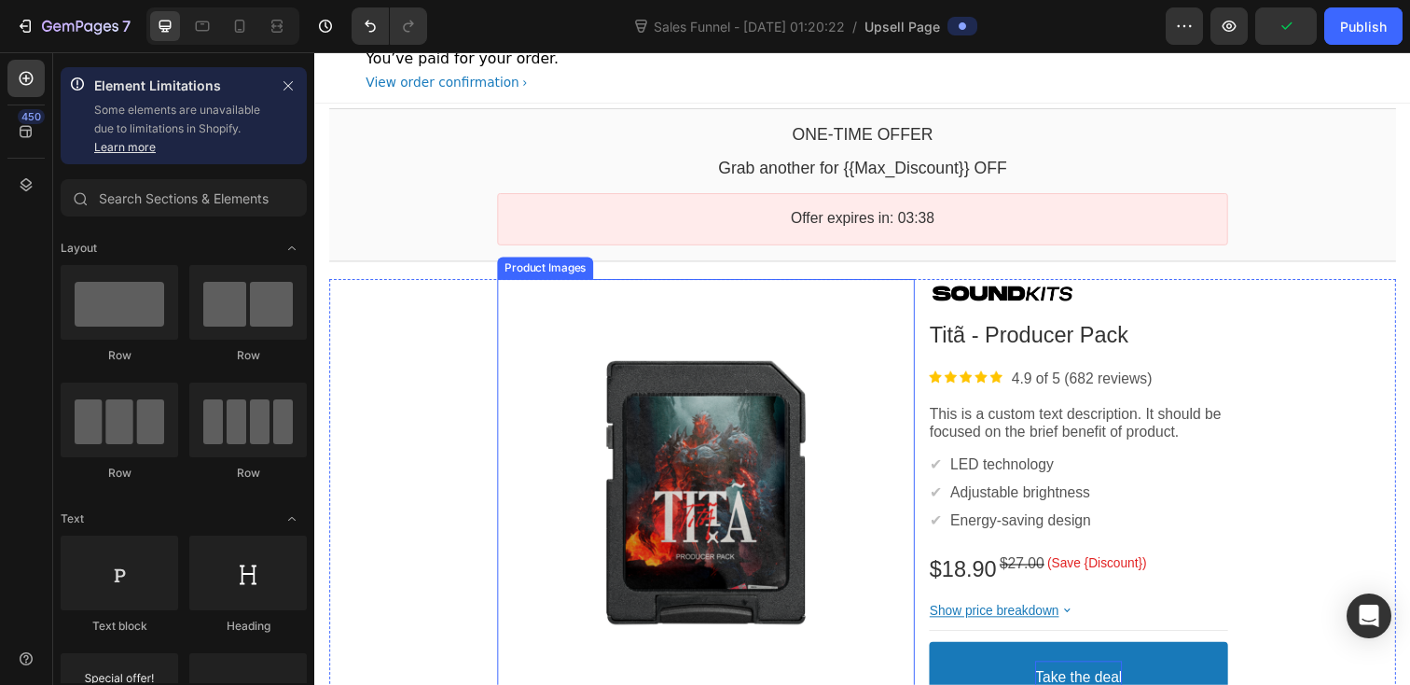
scroll to position [55, 0]
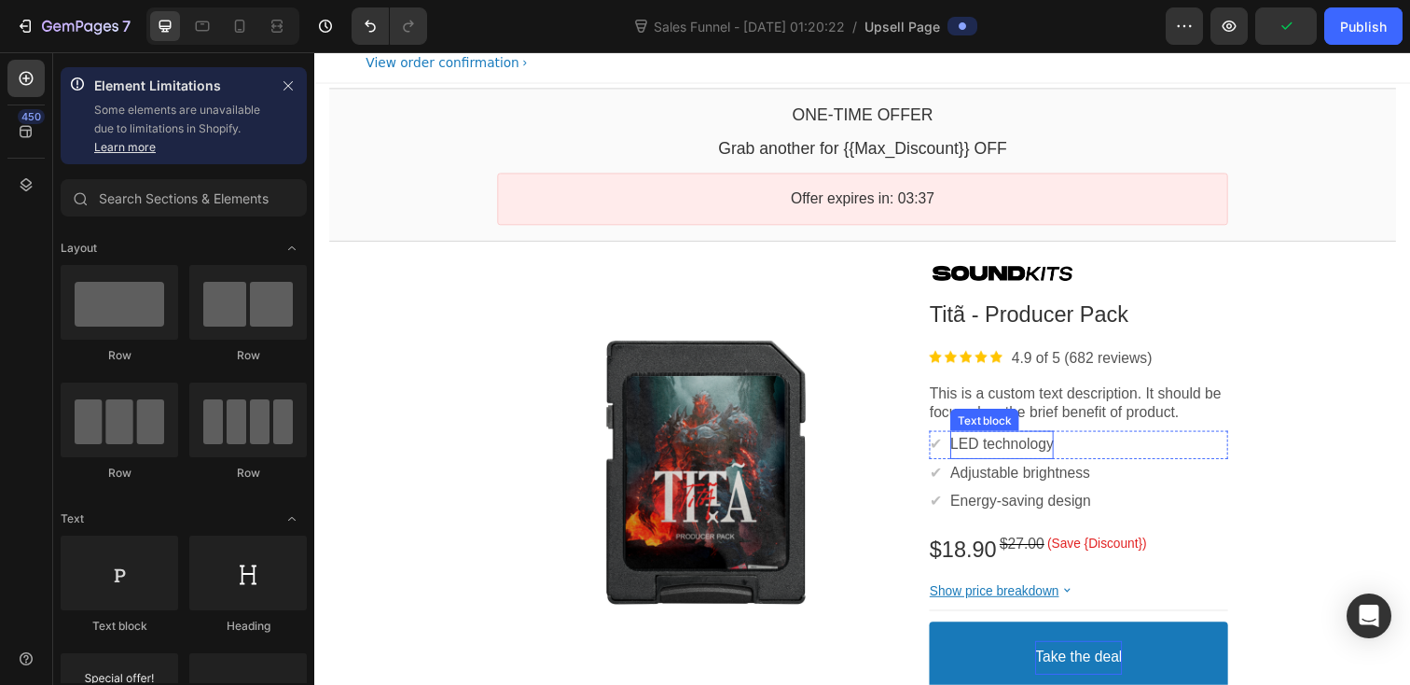
click at [1030, 423] on div "Text block" at bounding box center [998, 428] width 62 height 14
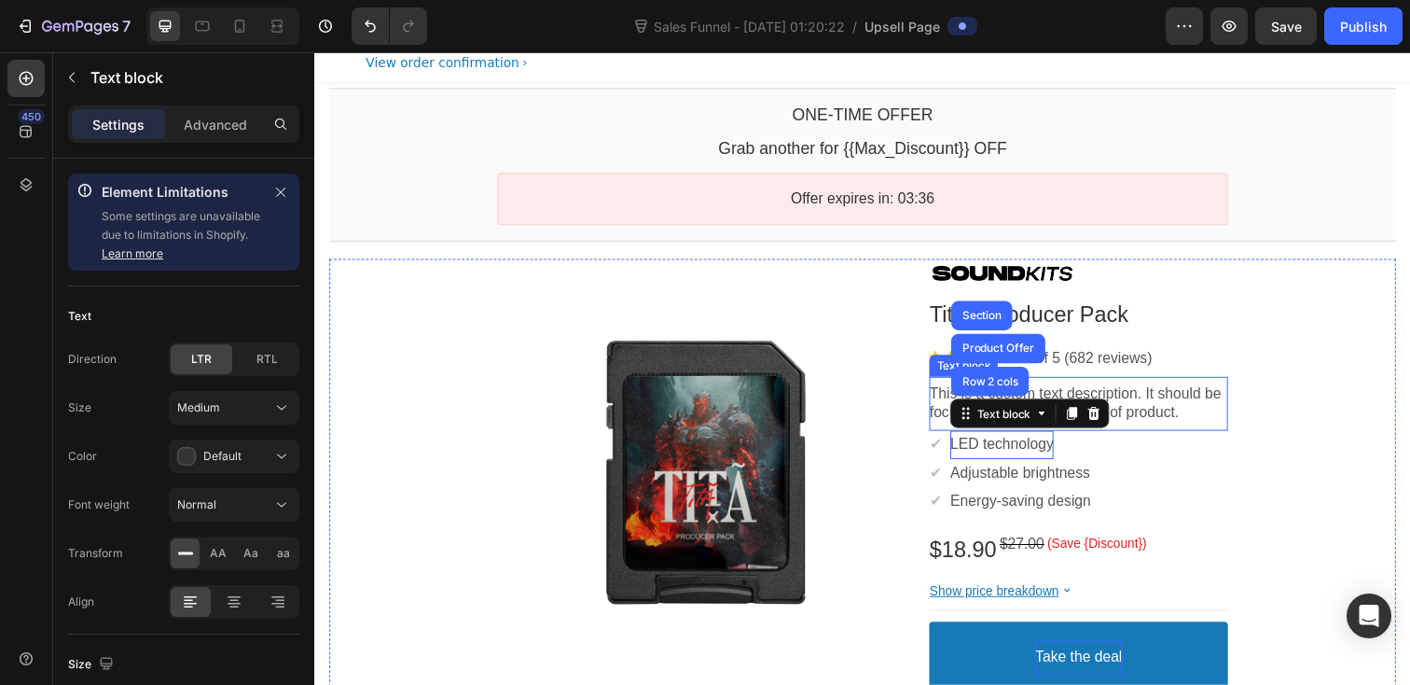
click at [952, 401] on p "This is a custom text description. It should be focused on the brief benefit of…" at bounding box center [1094, 411] width 305 height 39
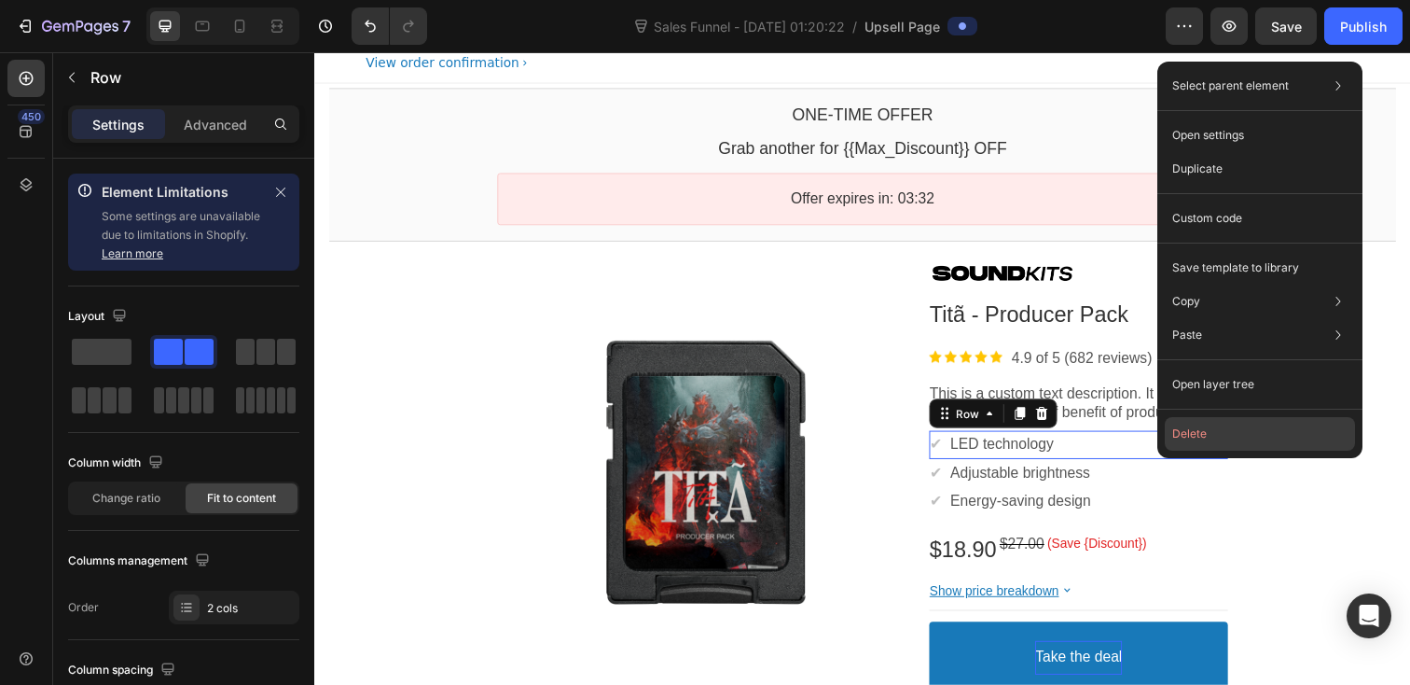
click at [1203, 435] on button "Delete" at bounding box center [1260, 434] width 190 height 34
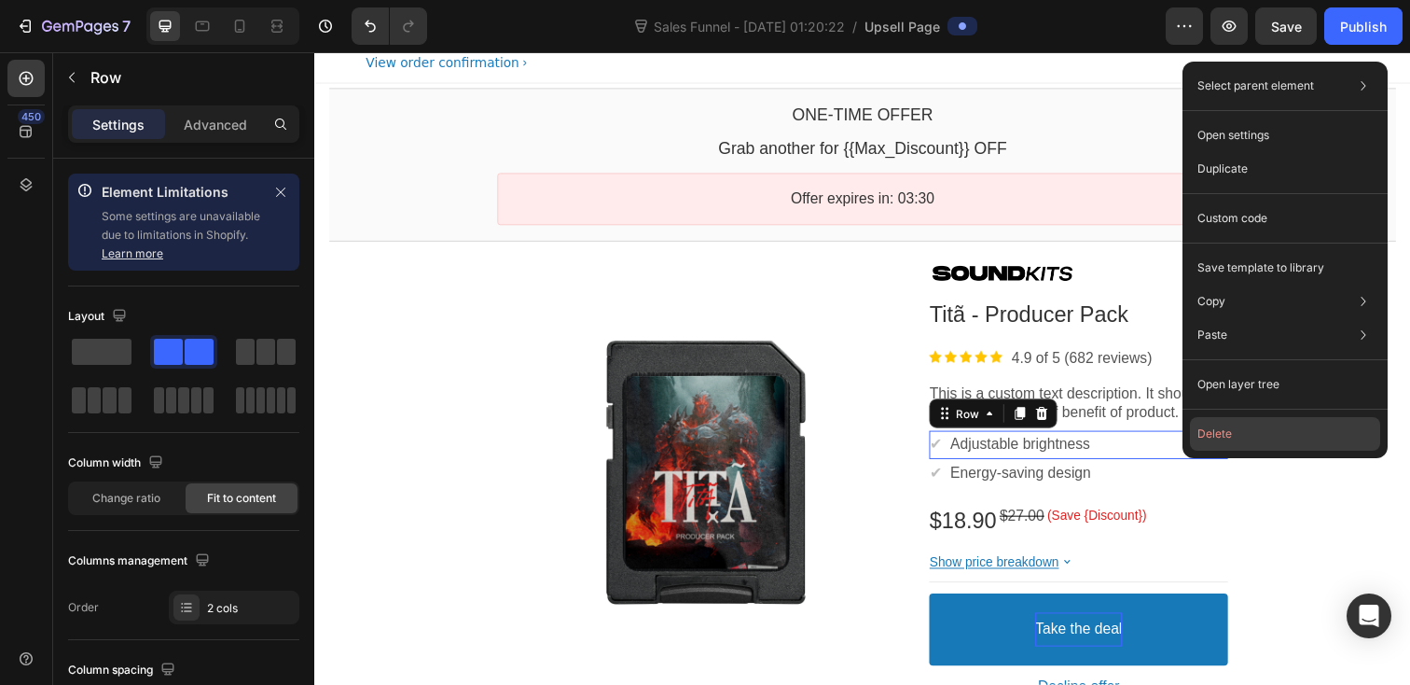
click at [1223, 437] on button "Delete" at bounding box center [1285, 434] width 190 height 34
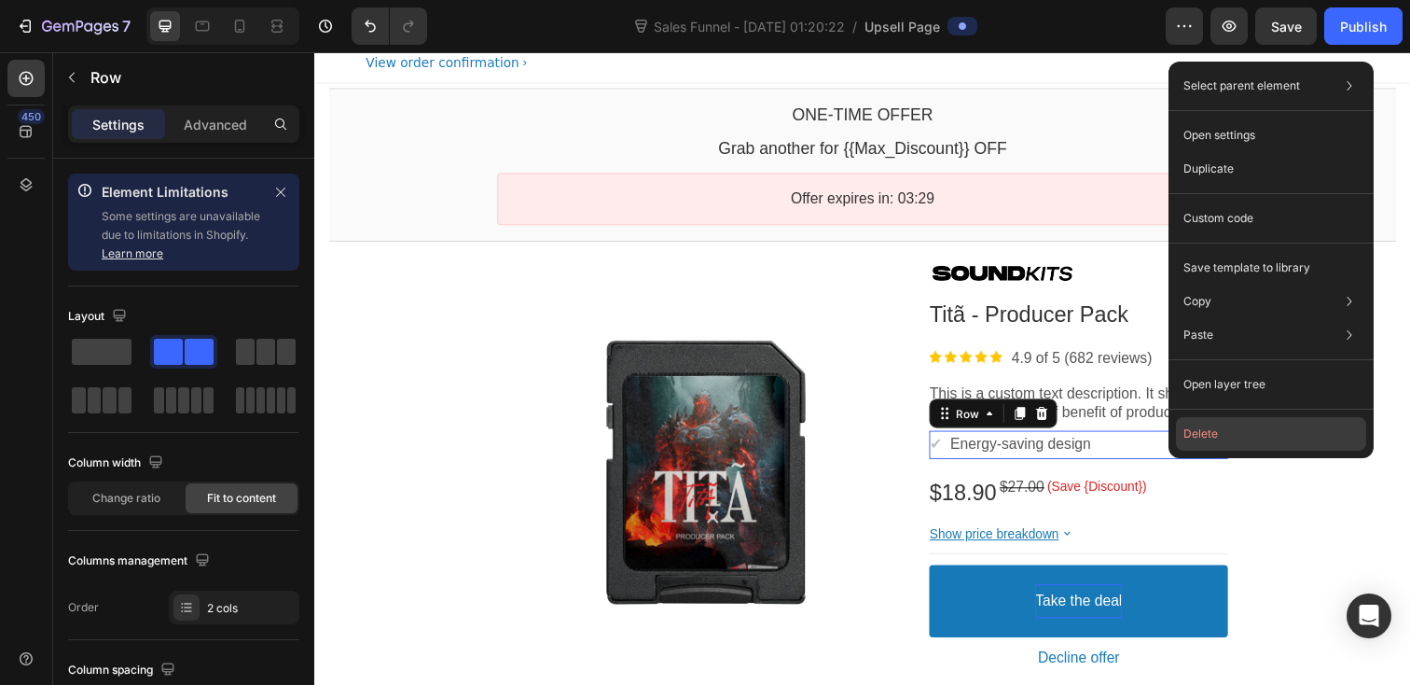
drag, startPoint x: 1215, startPoint y: 422, endPoint x: 920, endPoint y: 378, distance: 298.9
click at [1215, 422] on button "Delete" at bounding box center [1271, 434] width 190 height 34
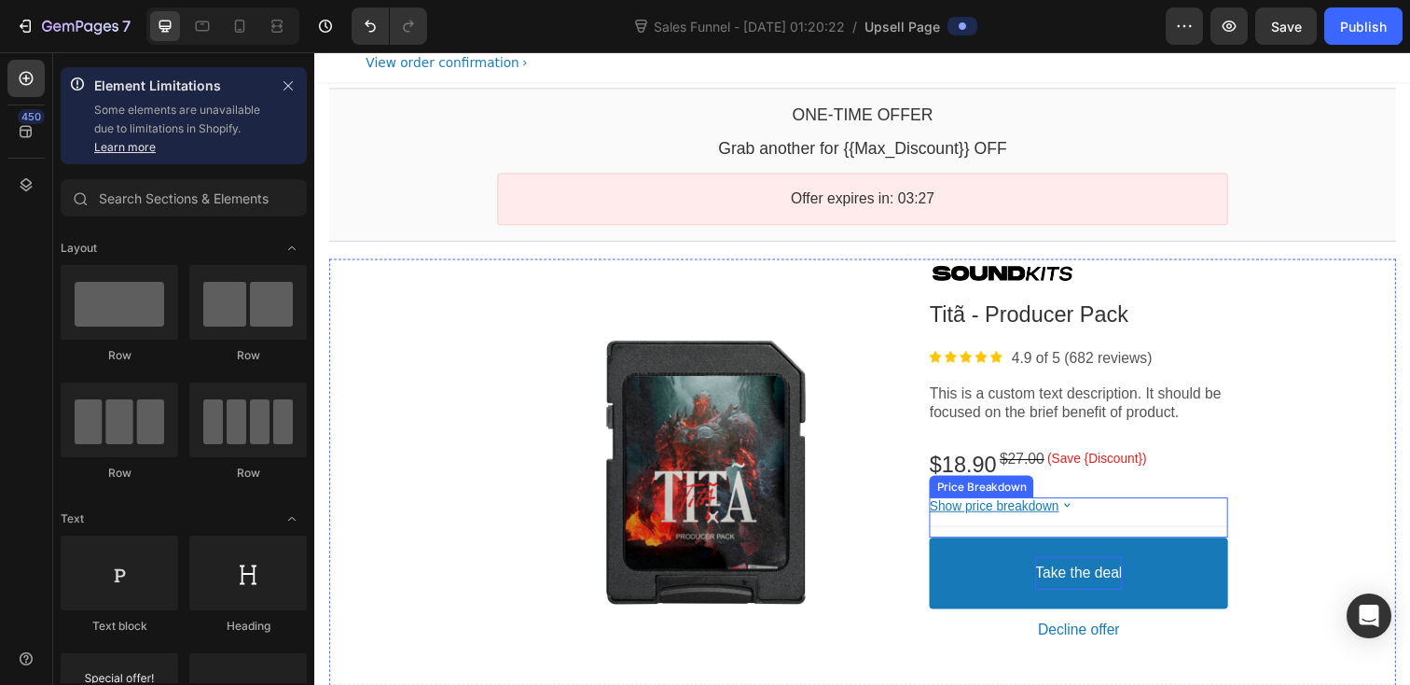
click at [1155, 510] on div "Show price breakdown" at bounding box center [1094, 515] width 305 height 17
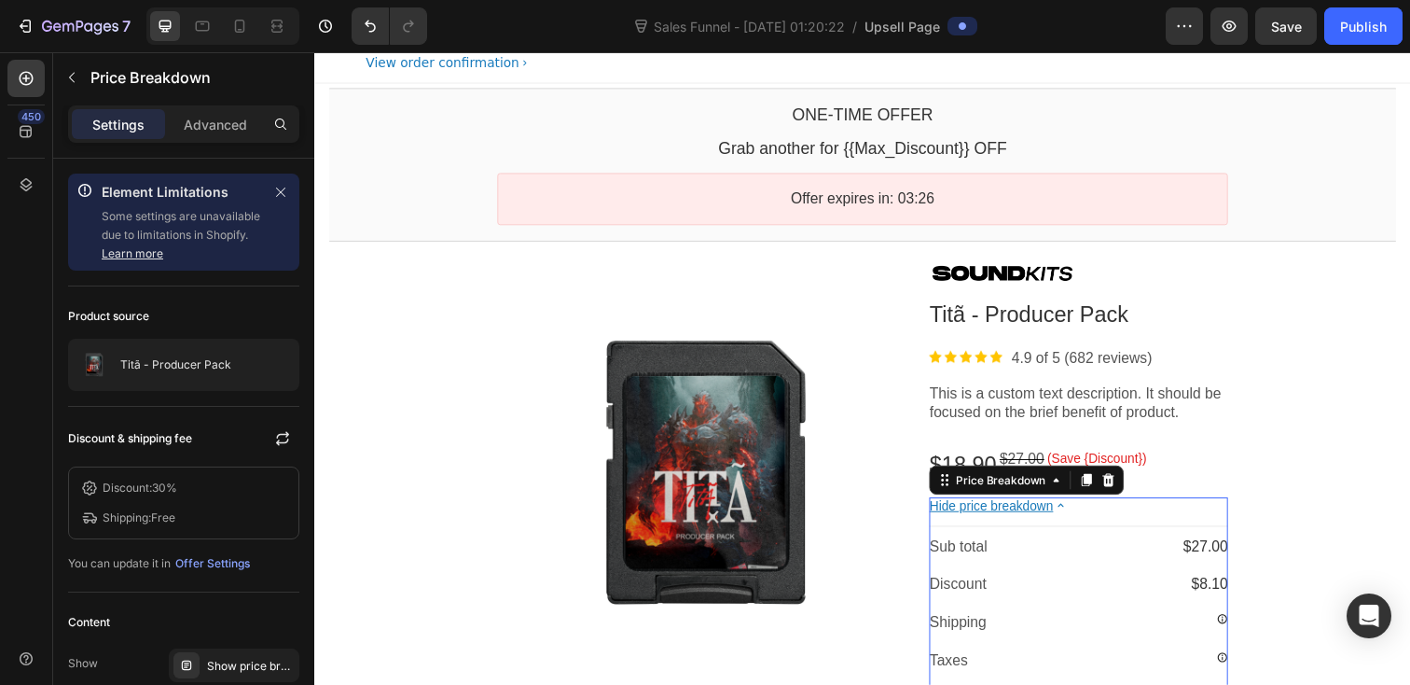
click at [1107, 512] on div "Hide price breakdown" at bounding box center [1094, 515] width 305 height 17
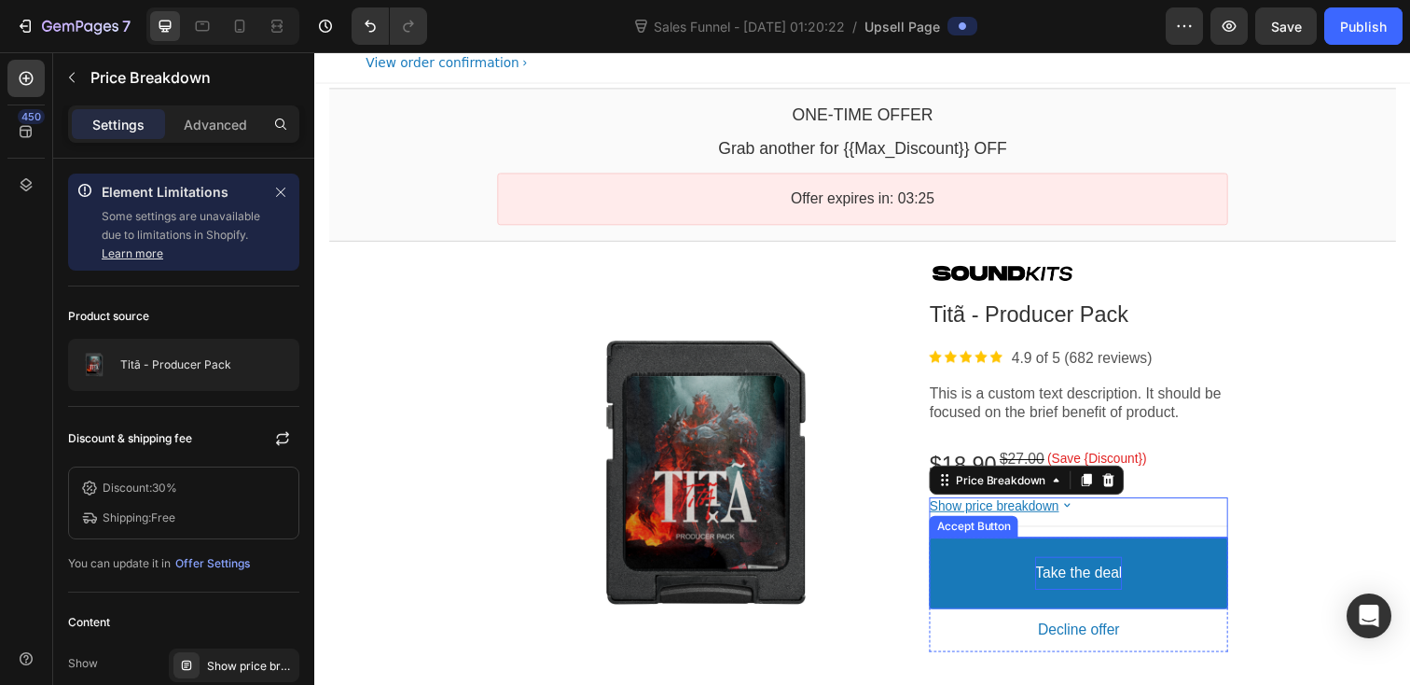
scroll to position [137, 0]
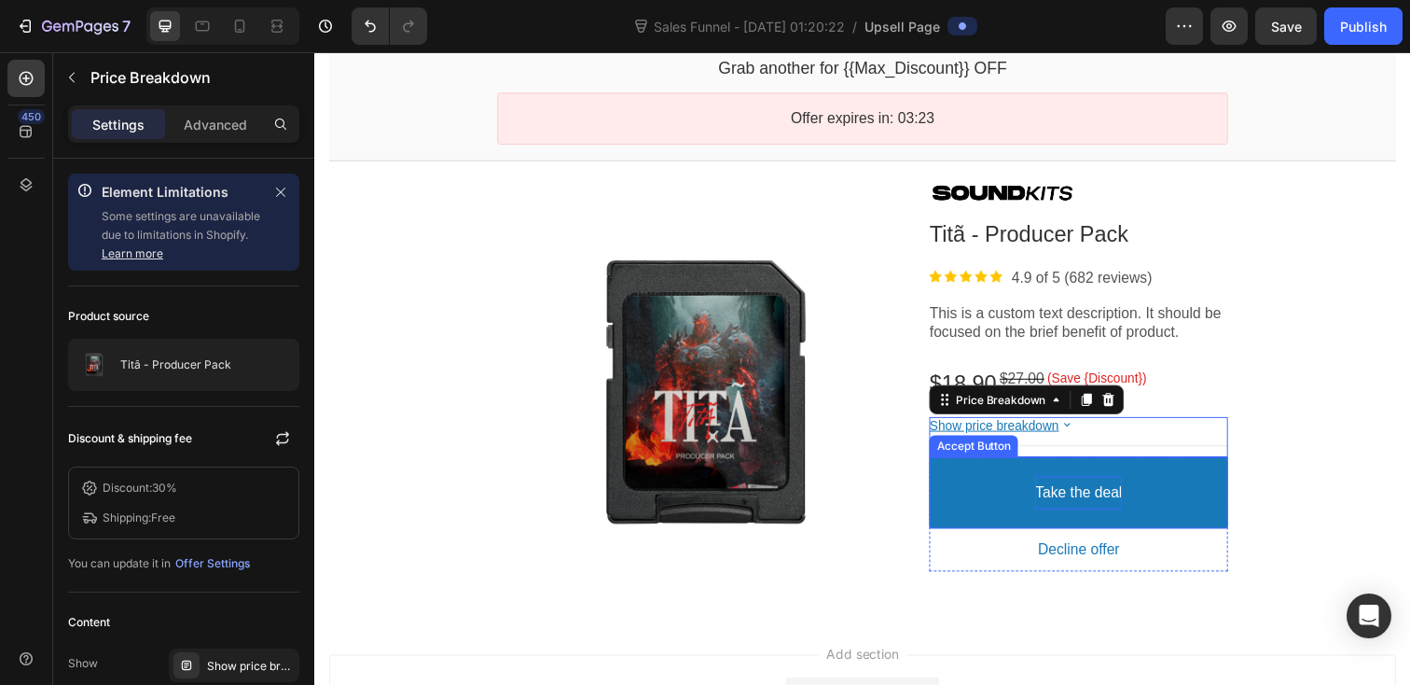
click at [1190, 491] on button "Take the deal" at bounding box center [1094, 502] width 305 height 74
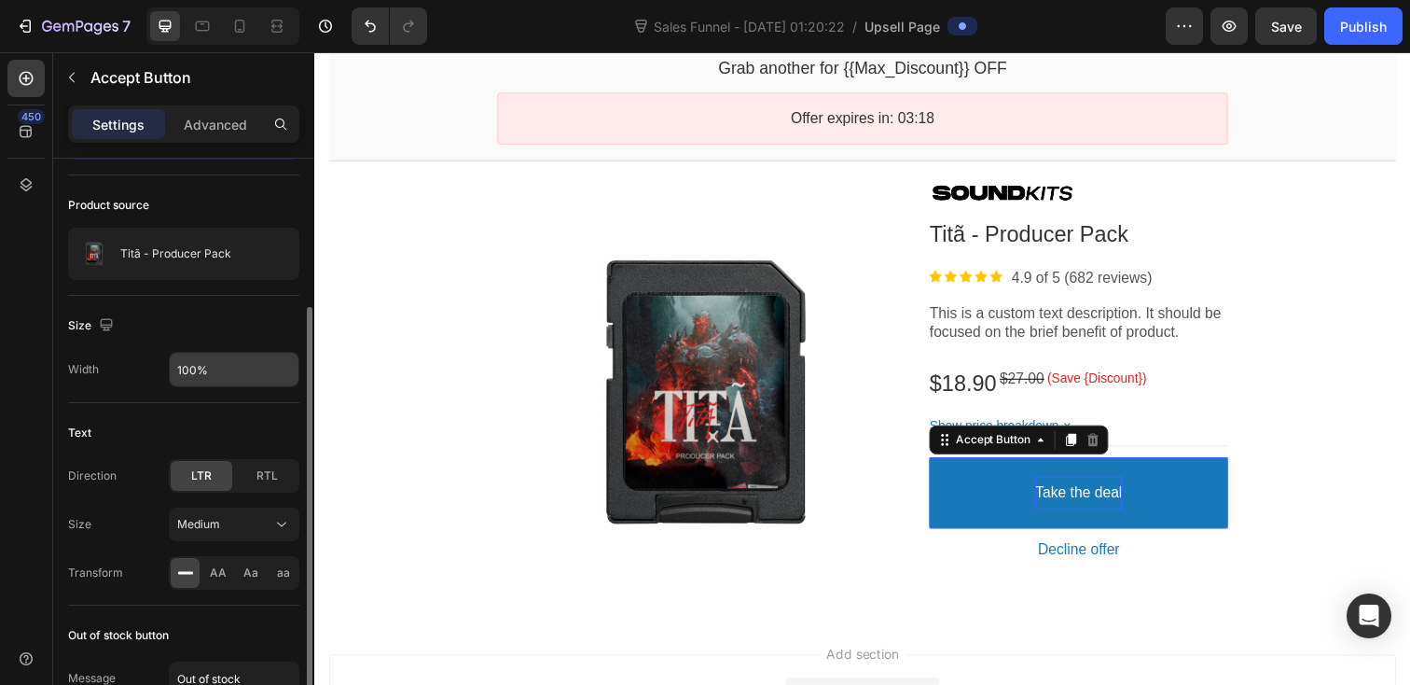
scroll to position [0, 0]
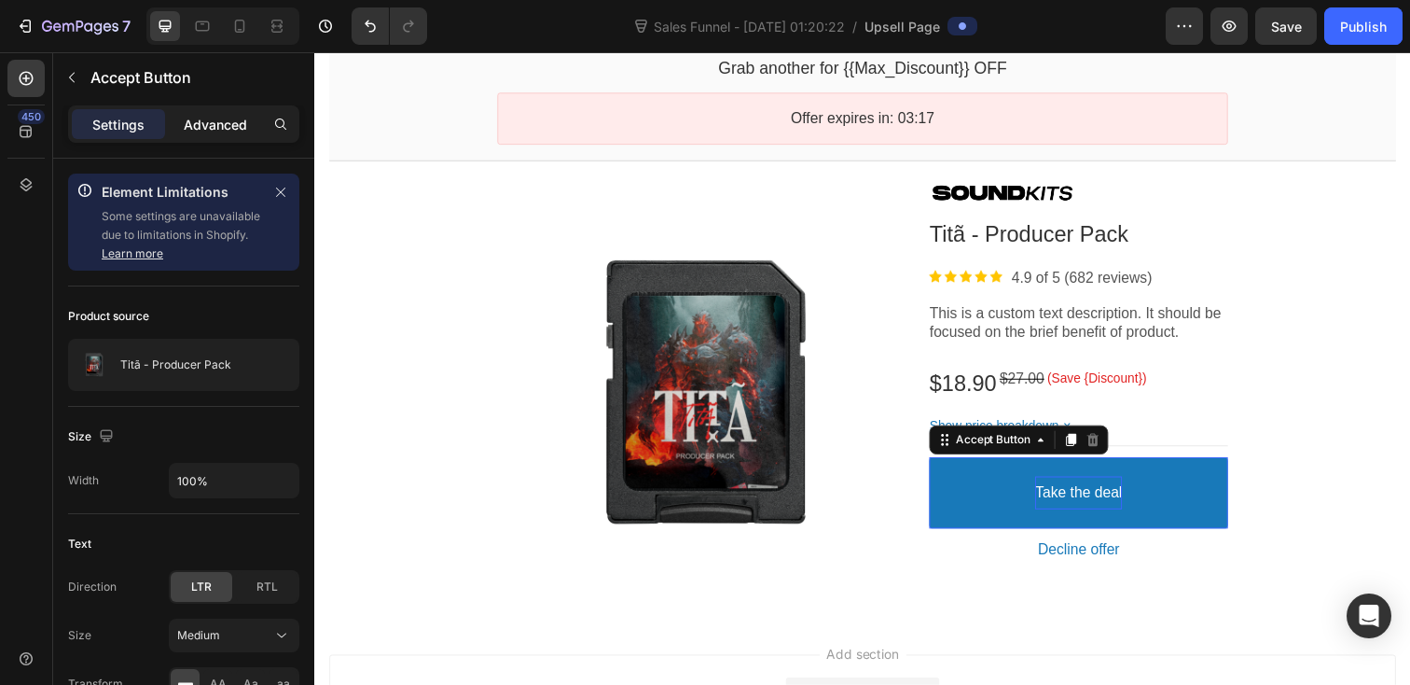
click at [195, 120] on p "Advanced" at bounding box center [215, 125] width 63 height 20
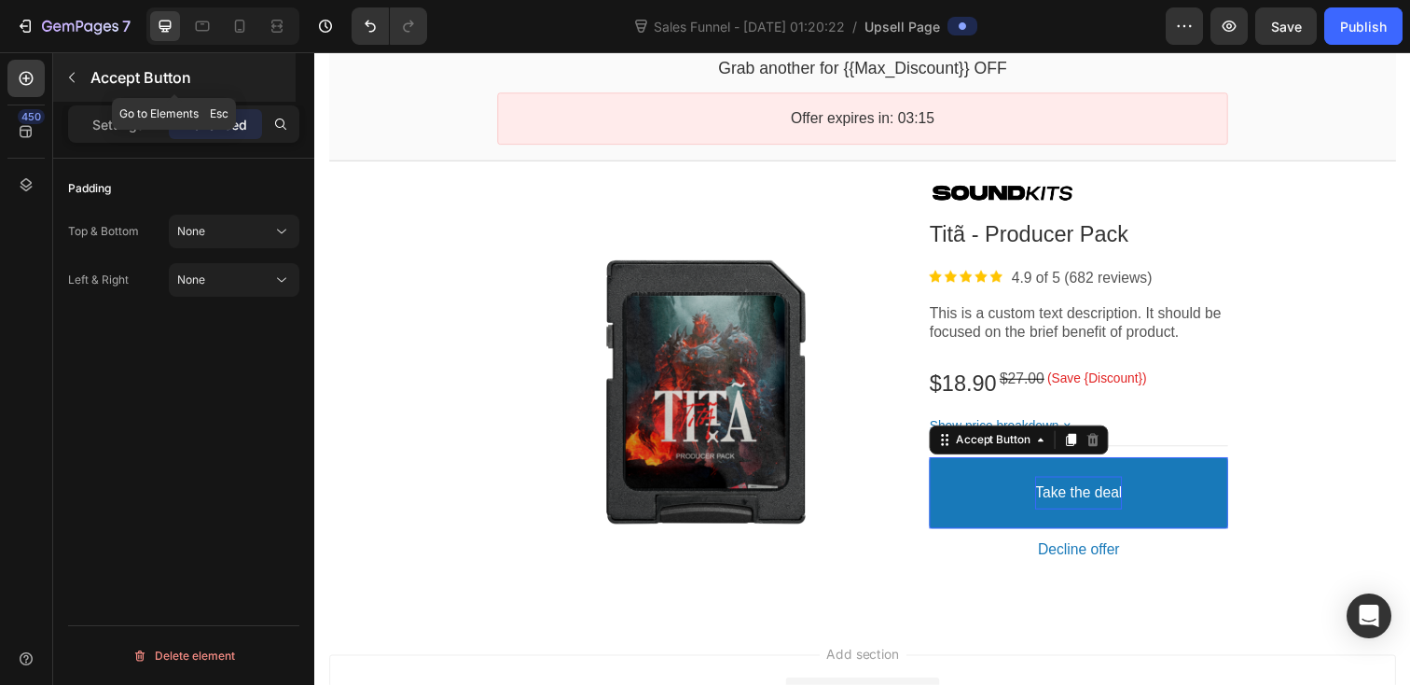
click at [77, 79] on icon "button" at bounding box center [71, 77] width 15 height 15
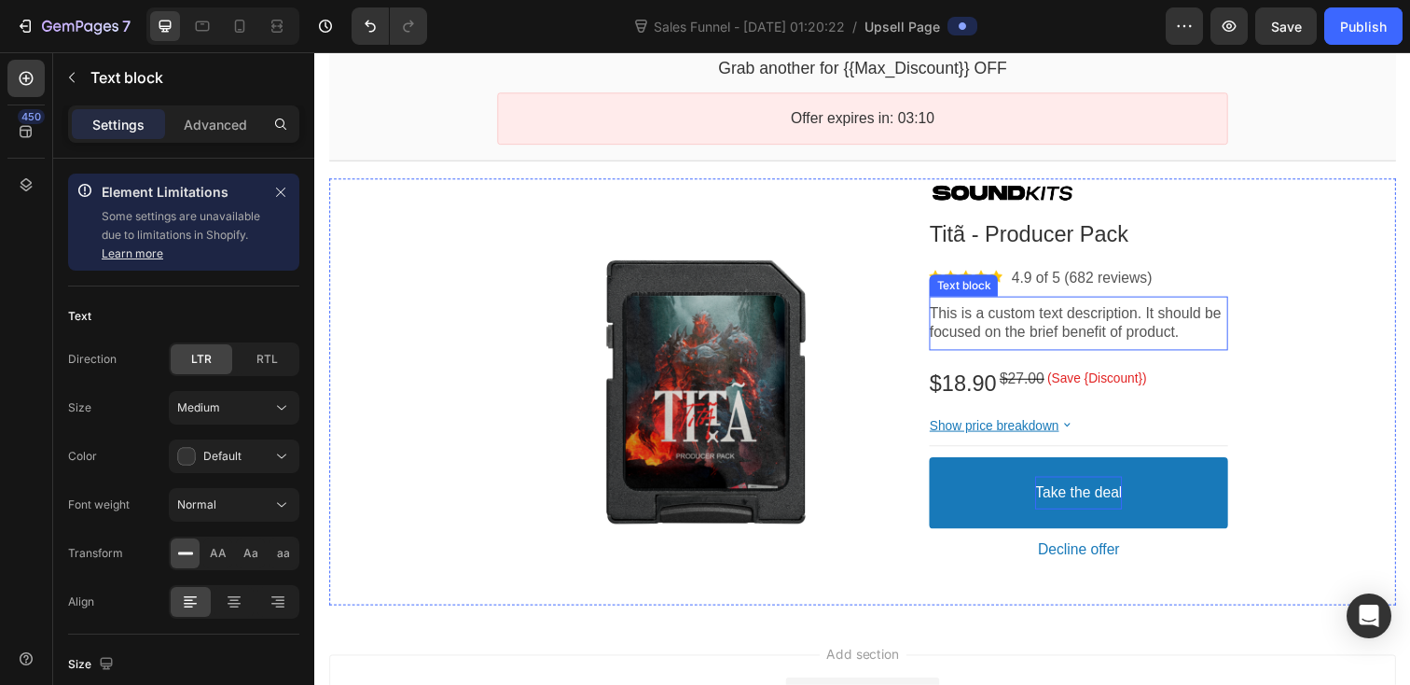
click at [1062, 327] on p "This is a custom text description. It should be focused on the brief benefit of…" at bounding box center [1094, 329] width 305 height 39
click at [1085, 336] on p "This is a custom text description. It should be focused on the brief benefit of…" at bounding box center [1094, 329] width 305 height 39
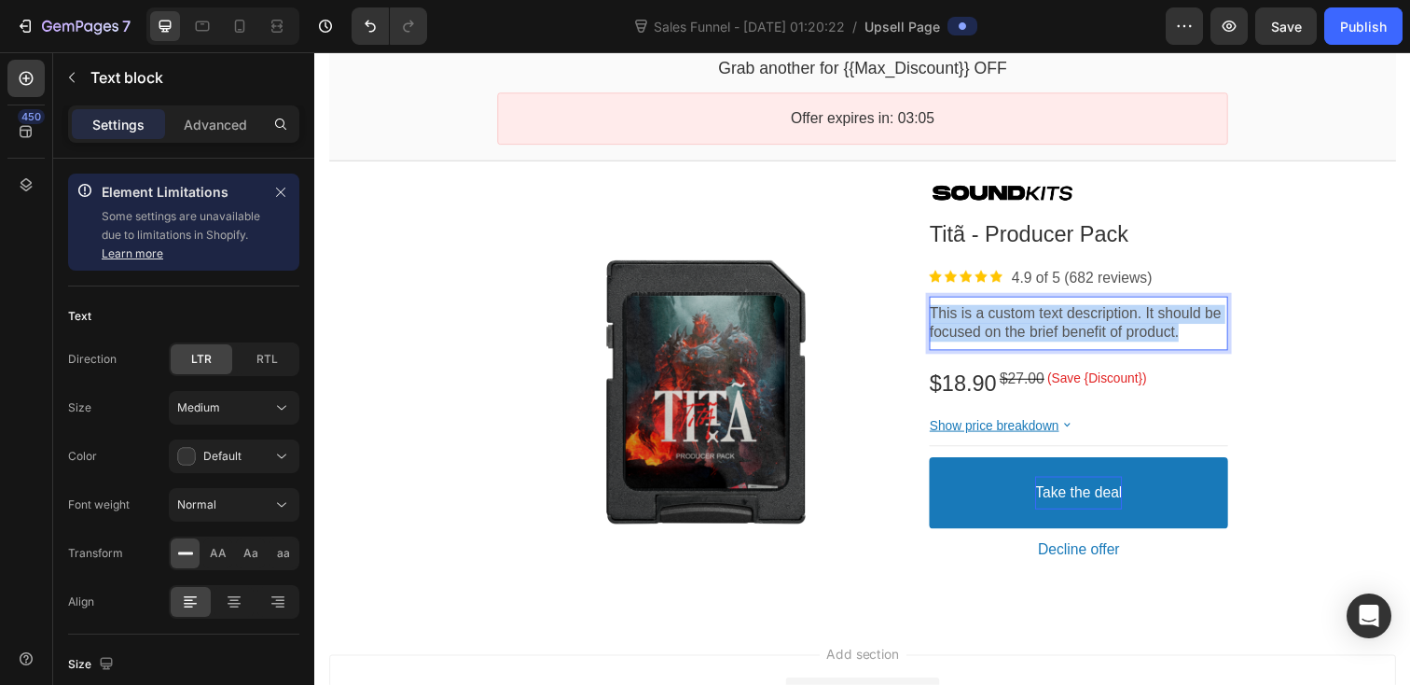
click at [1085, 336] on p "This is a custom text description. It should be focused on the brief benefit of…" at bounding box center [1094, 329] width 305 height 39
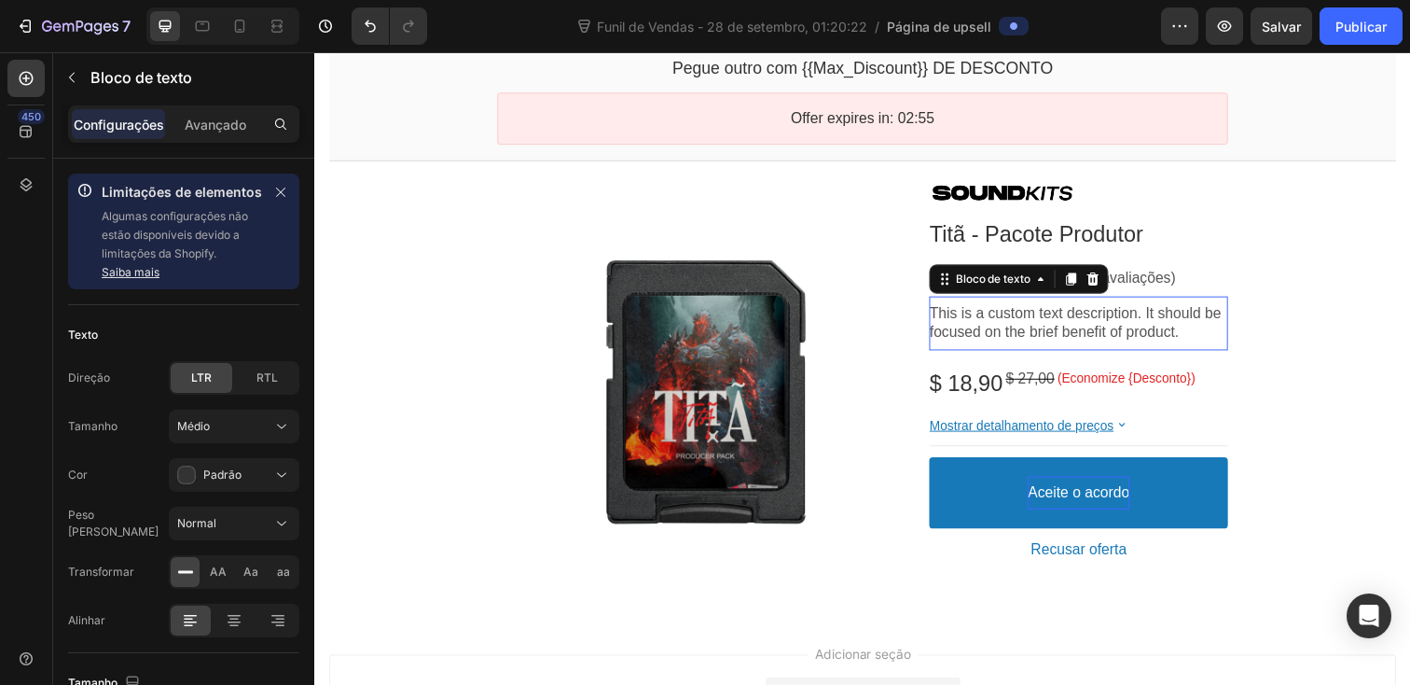
click at [1017, 335] on p "This is a custom text description. It should be focused on the brief benefit of…" at bounding box center [1094, 329] width 305 height 39
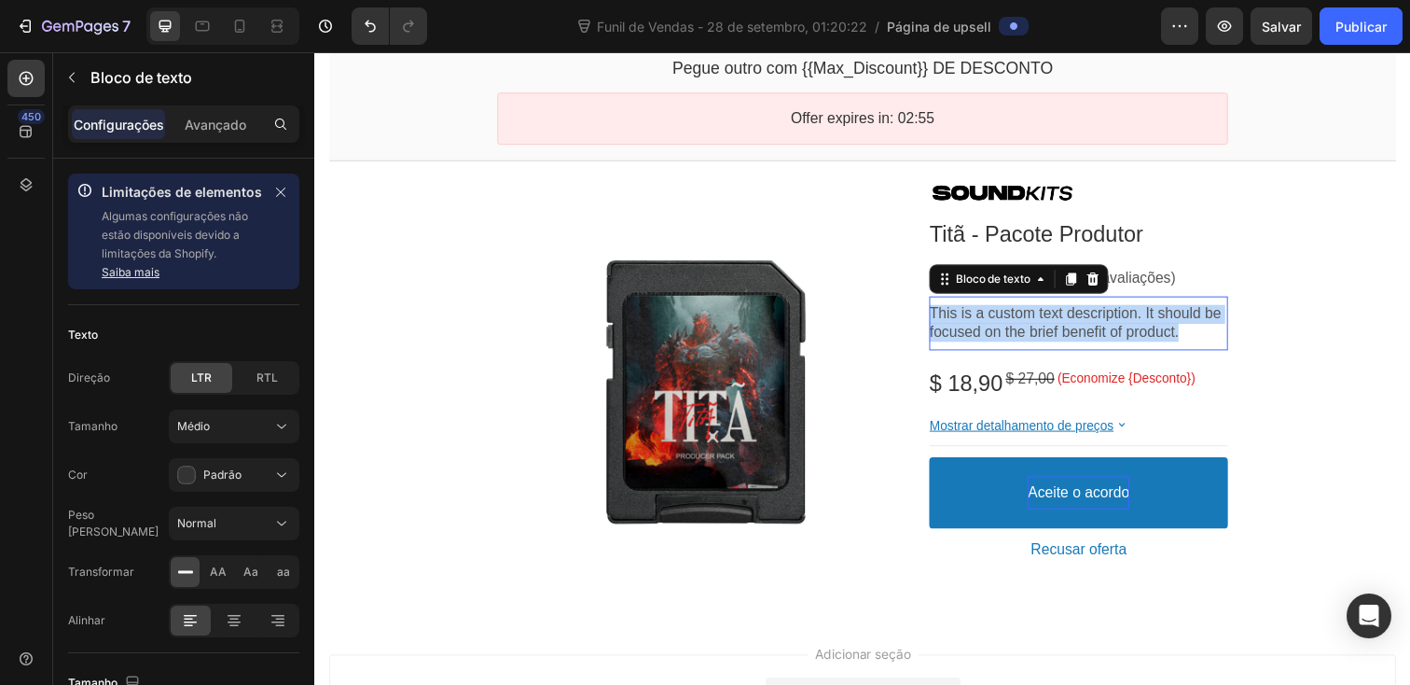
click at [1017, 335] on p "This is a custom text description. It should be focused on the brief benefit of…" at bounding box center [1094, 329] width 305 height 39
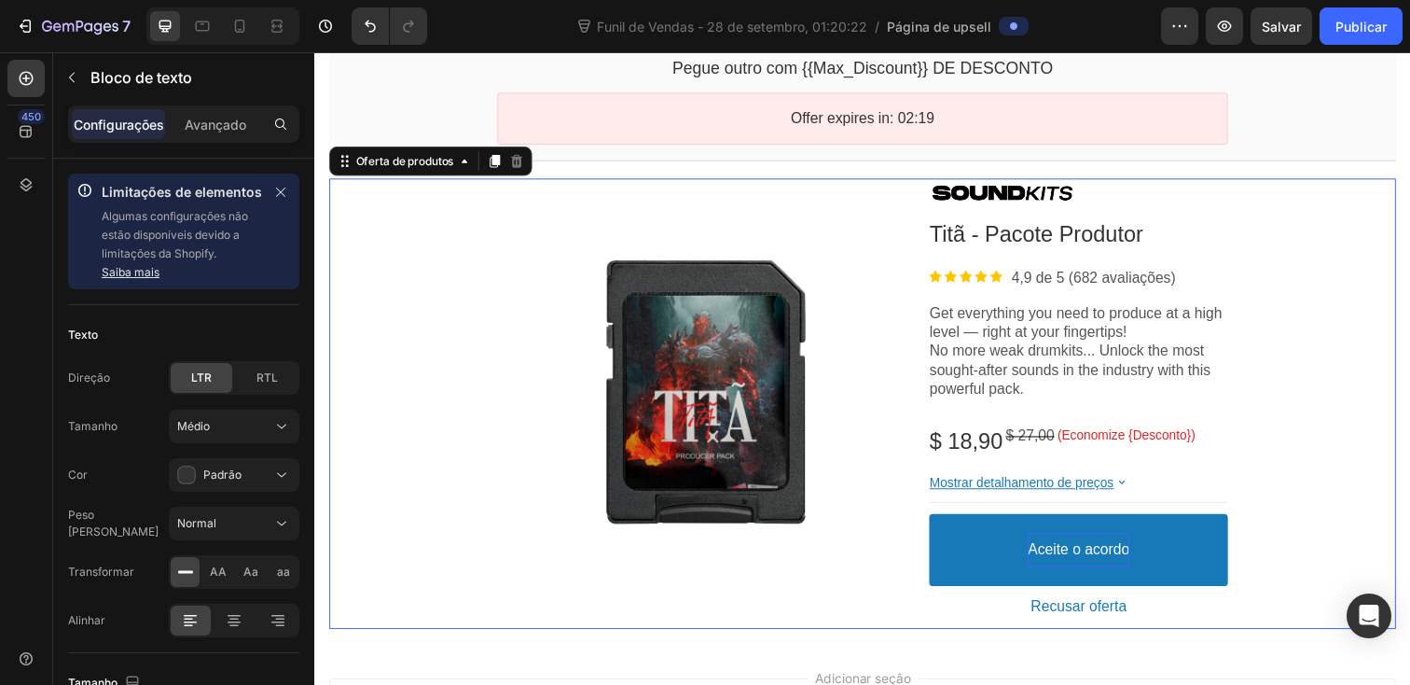
click at [1298, 480] on div "Imagens de produtos Imagem Titã - Pacote Produtor Título do produto Imagem 4,9 …" at bounding box center [874, 411] width 1090 height 460
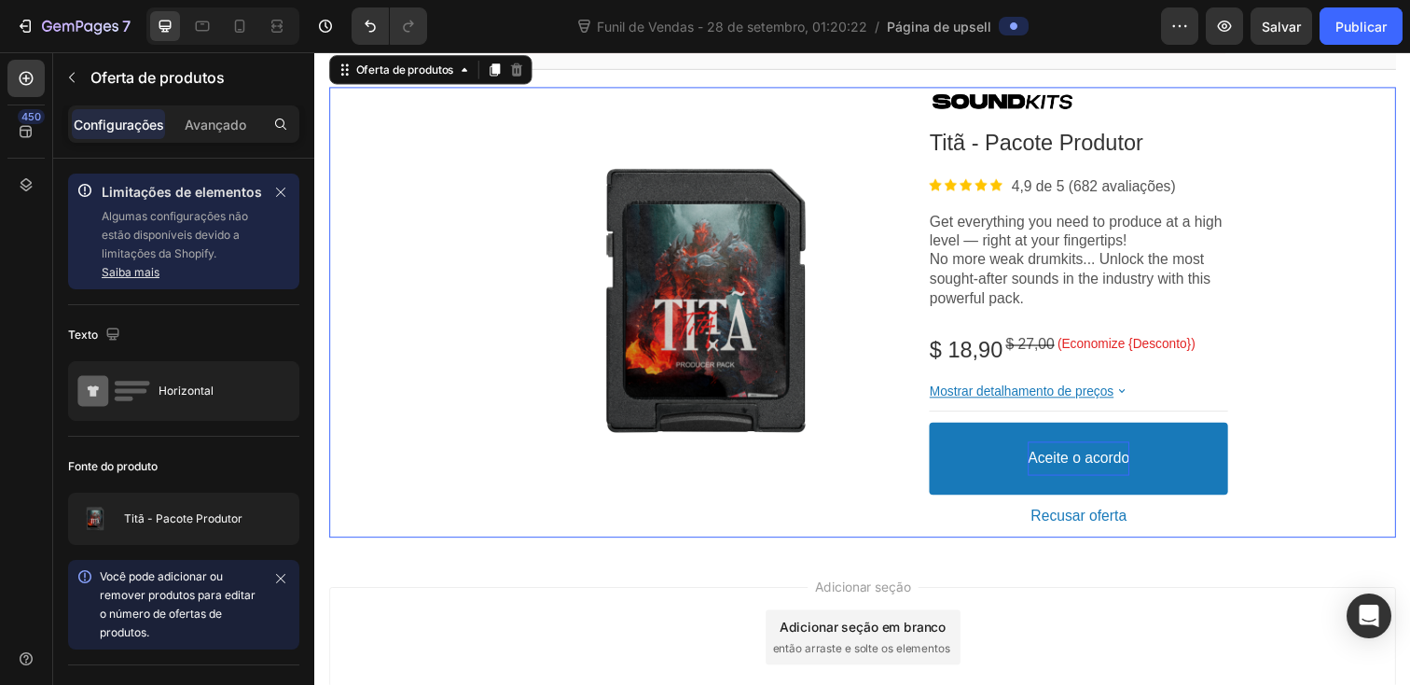
scroll to position [276, 0]
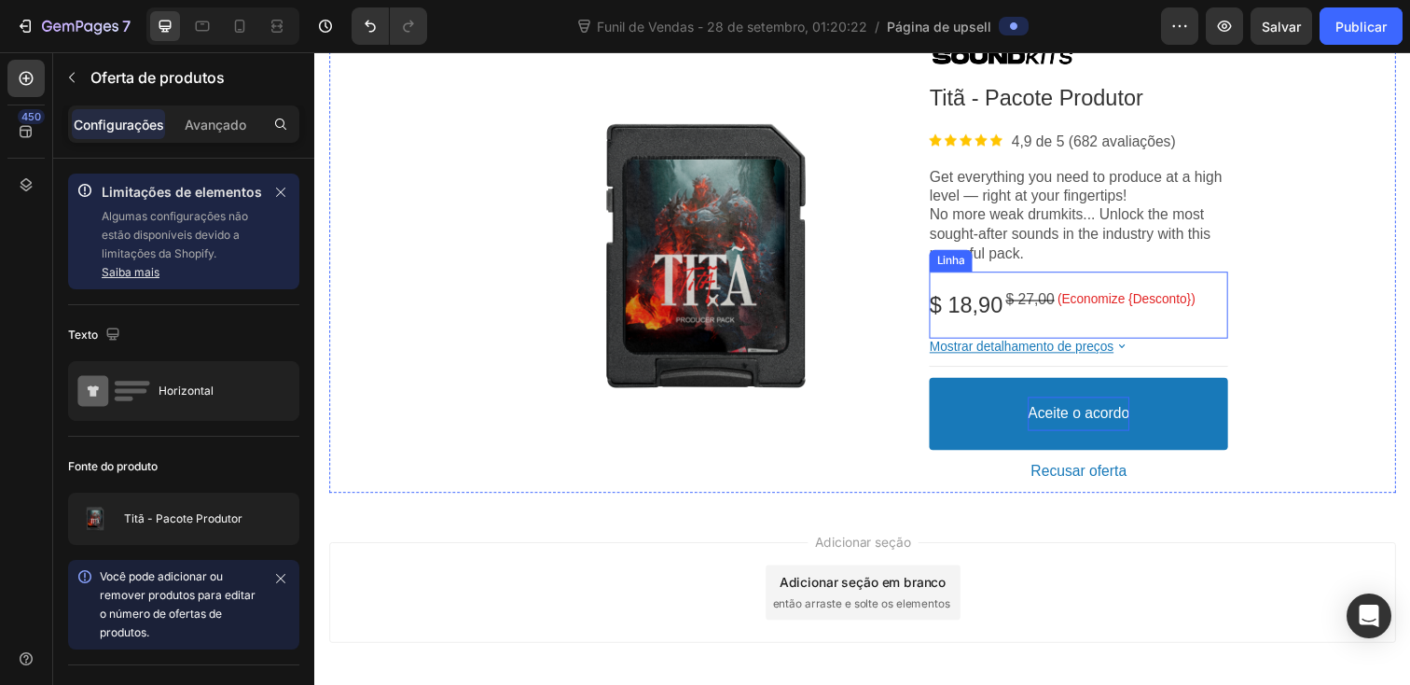
click at [1140, 313] on div "(Economize {Desconto}) Etiqueta de desconto" at bounding box center [1143, 310] width 141 height 29
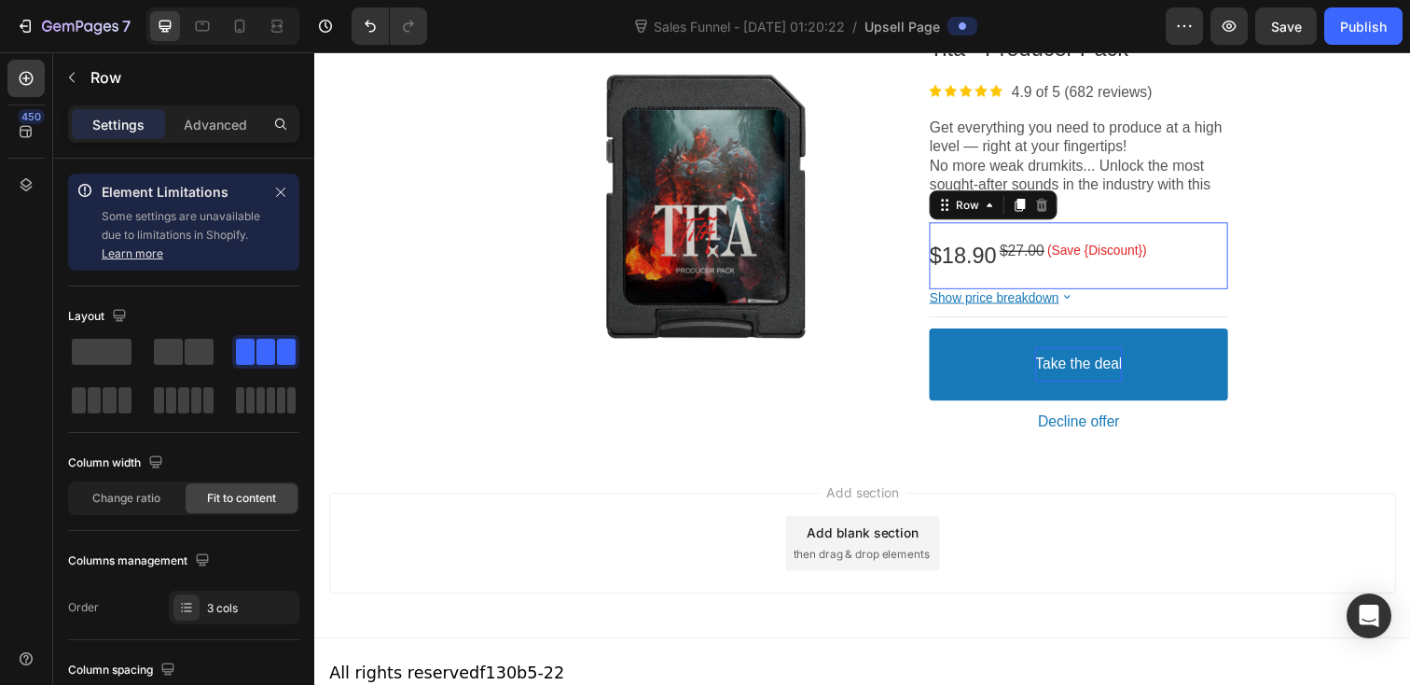
scroll to position [350, 0]
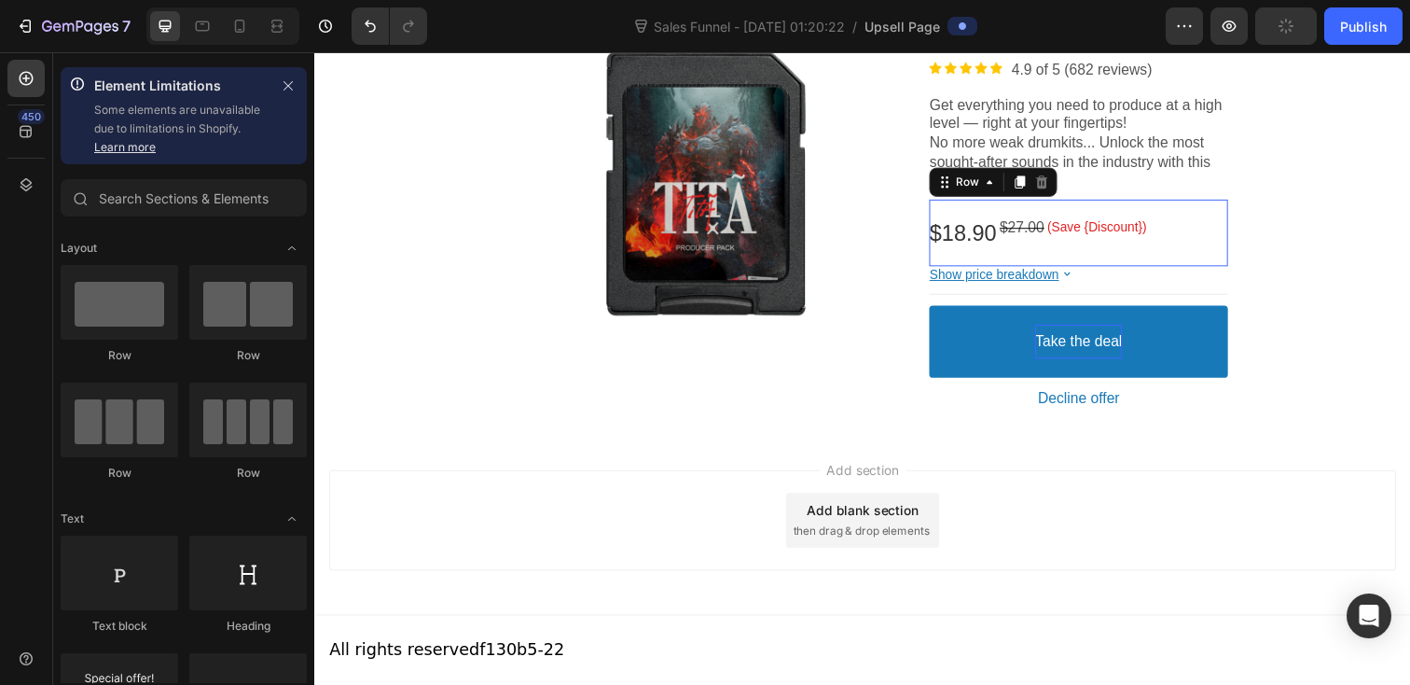
click at [524, 654] on p "All rights reserved f130b5-22" at bounding box center [449, 662] width 241 height 26
click at [524, 670] on p "All rights reserved f130b5-22" at bounding box center [449, 662] width 241 height 26
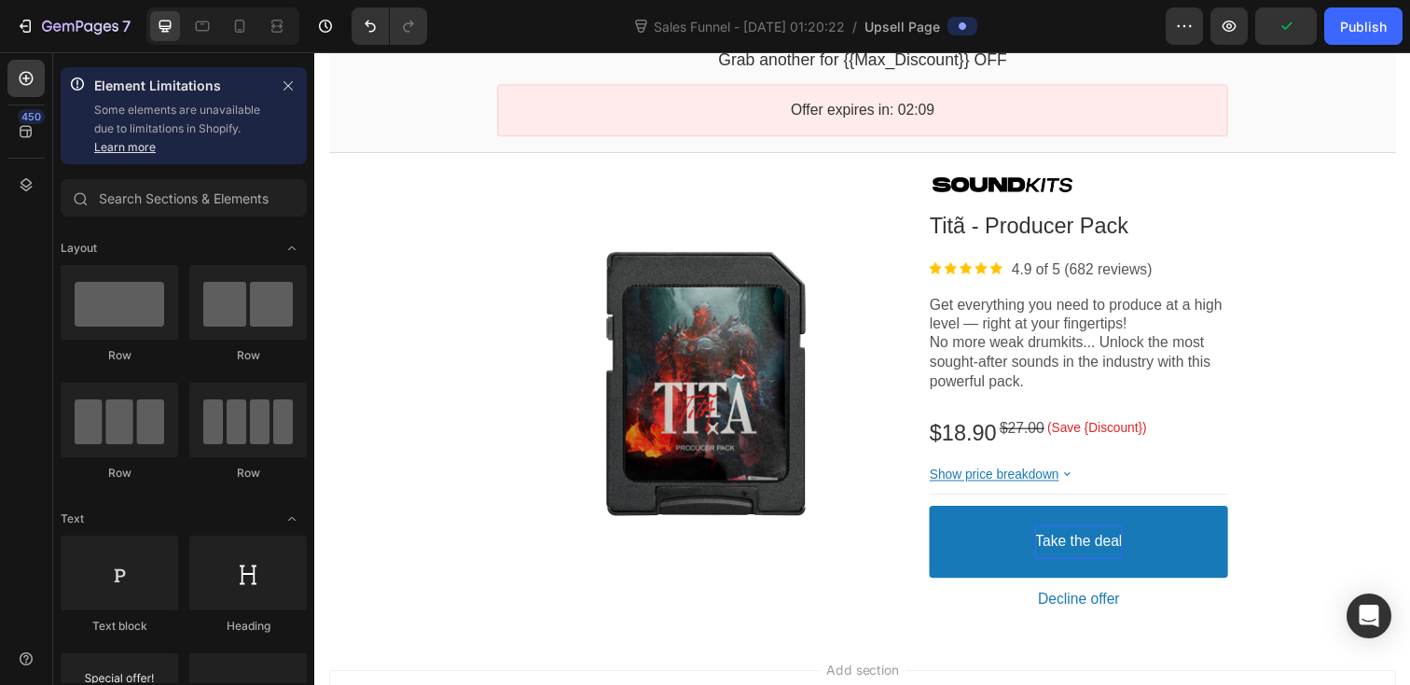
scroll to position [0, 0]
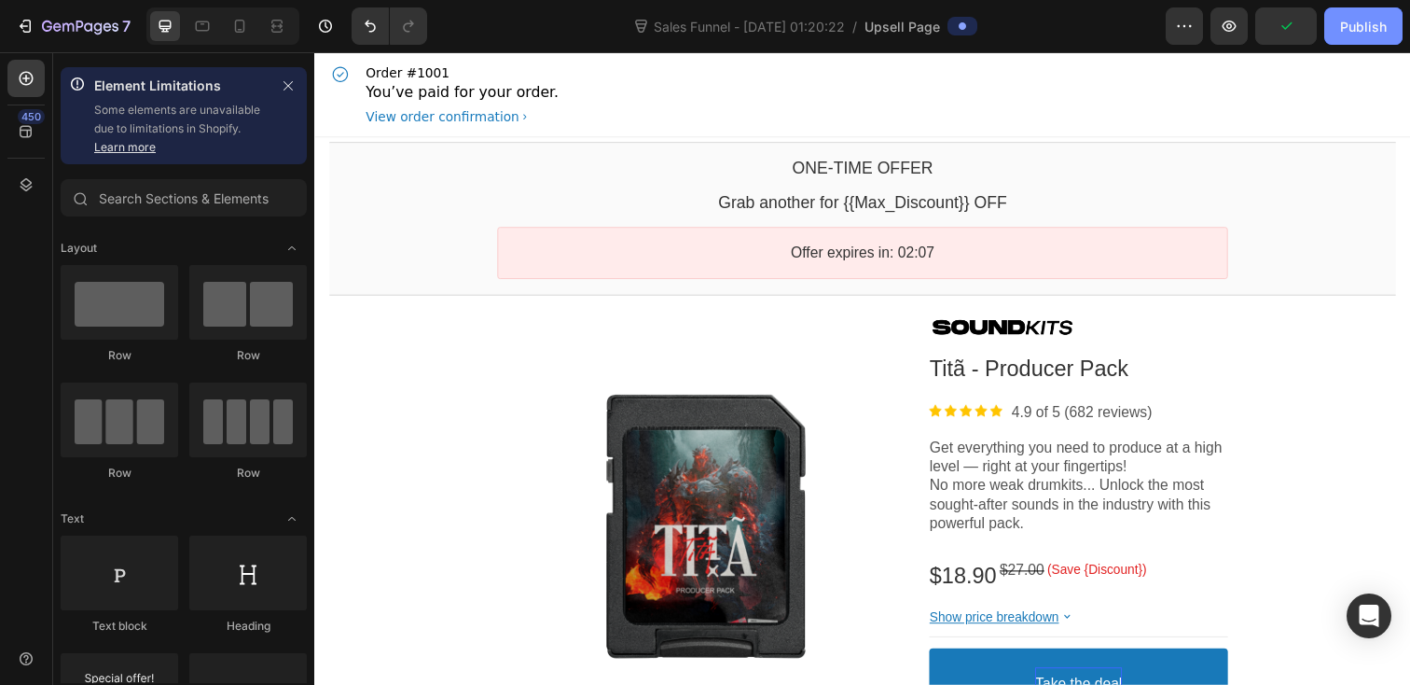
click at [1361, 29] on div "Publish" at bounding box center [1363, 27] width 47 height 20
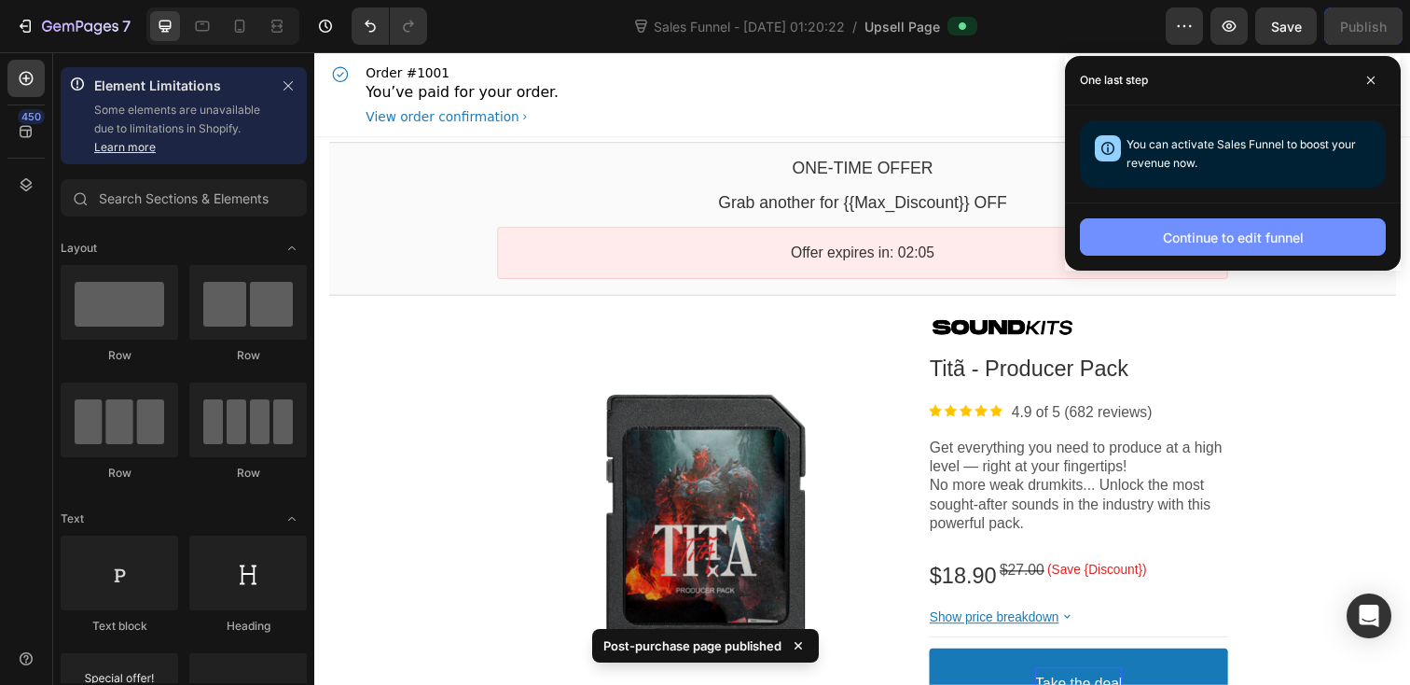
click at [1282, 237] on div "Continue to edit funnel" at bounding box center [1233, 238] width 141 height 20
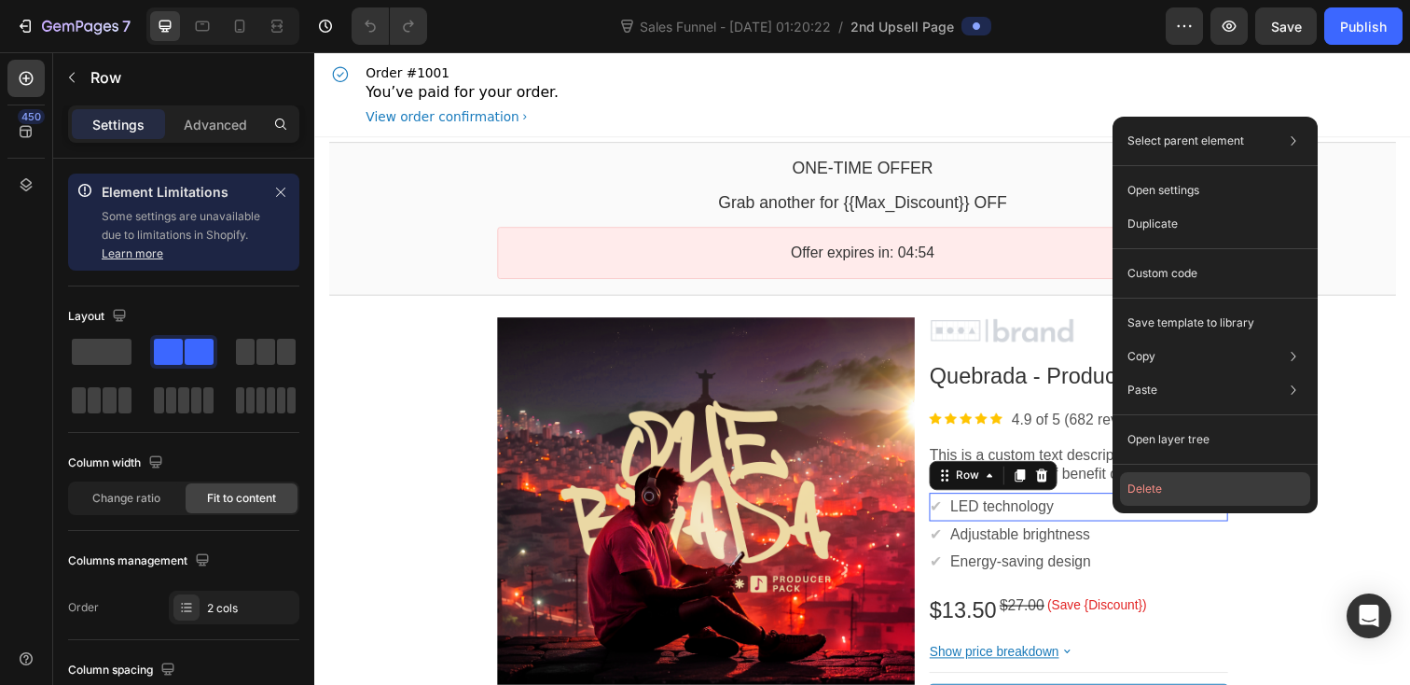
click at [1167, 493] on button "Delete" at bounding box center [1215, 489] width 190 height 34
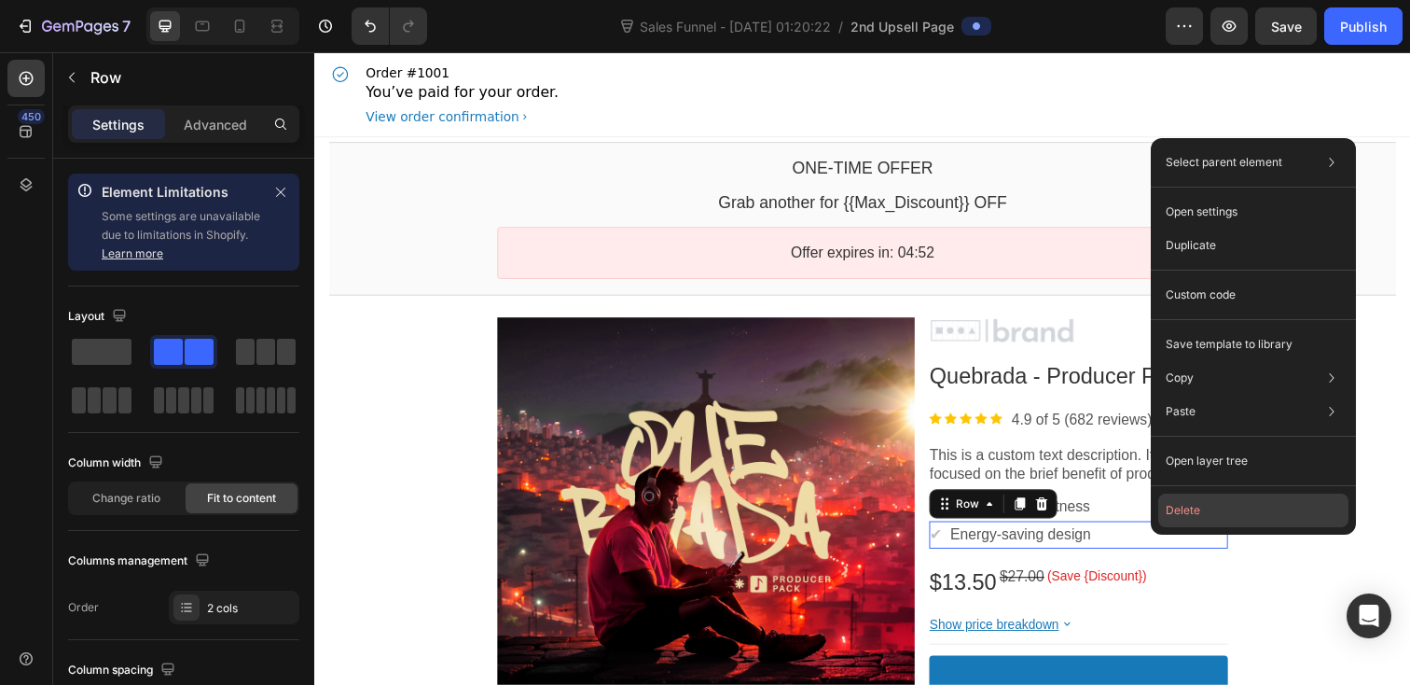
click at [1183, 515] on button "Delete" at bounding box center [1254, 510] width 190 height 34
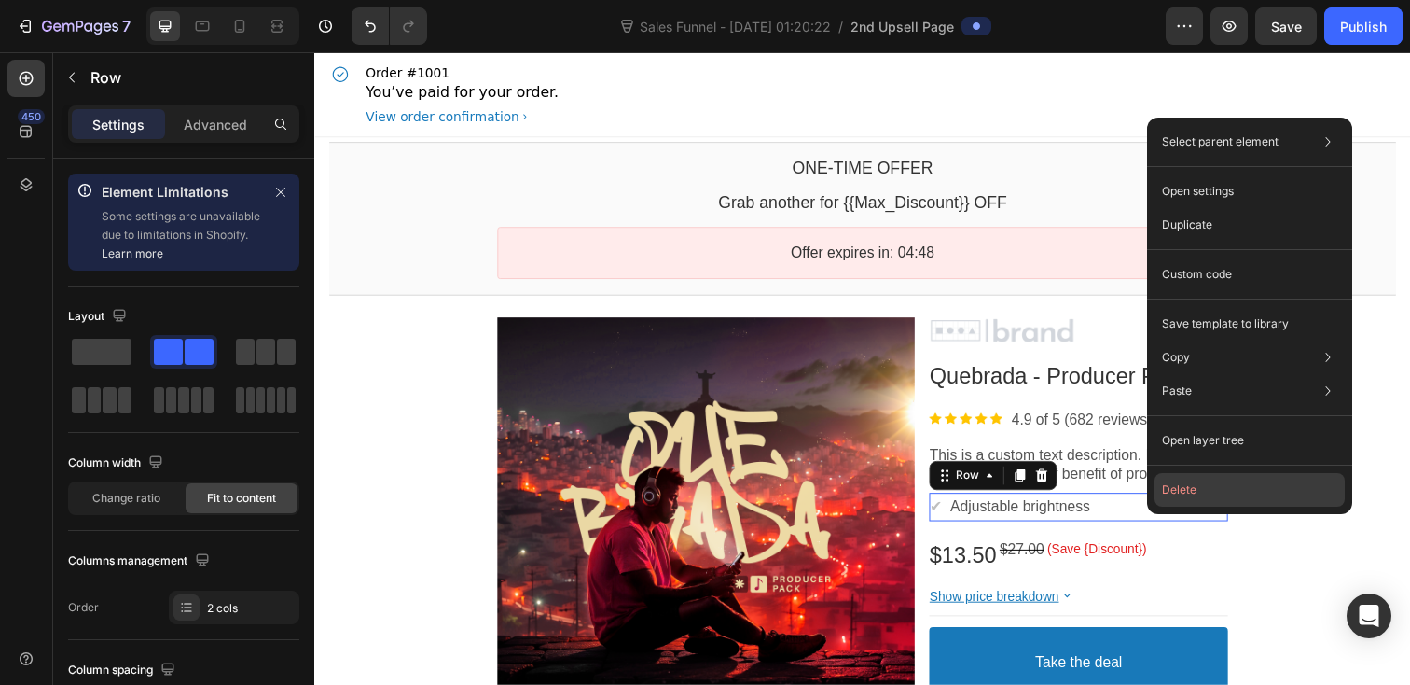
click at [1181, 491] on button "Delete" at bounding box center [1250, 490] width 190 height 34
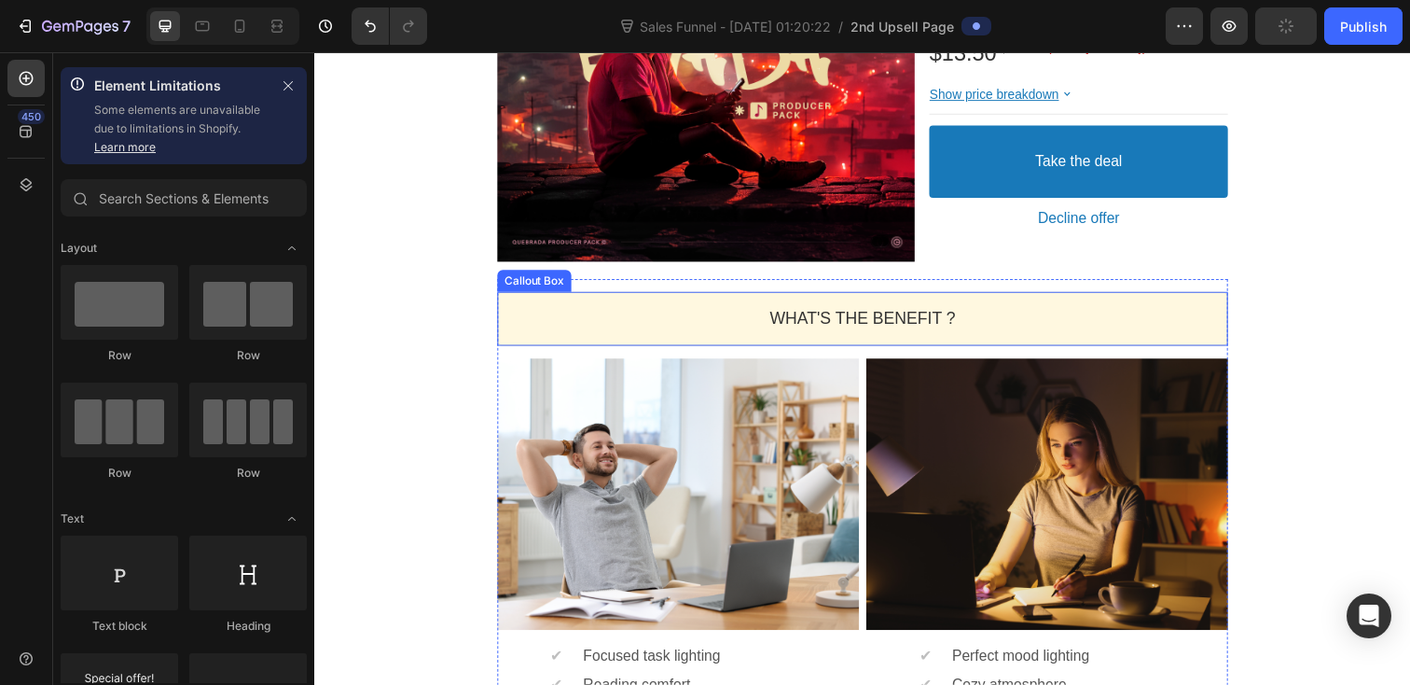
scroll to position [482, 0]
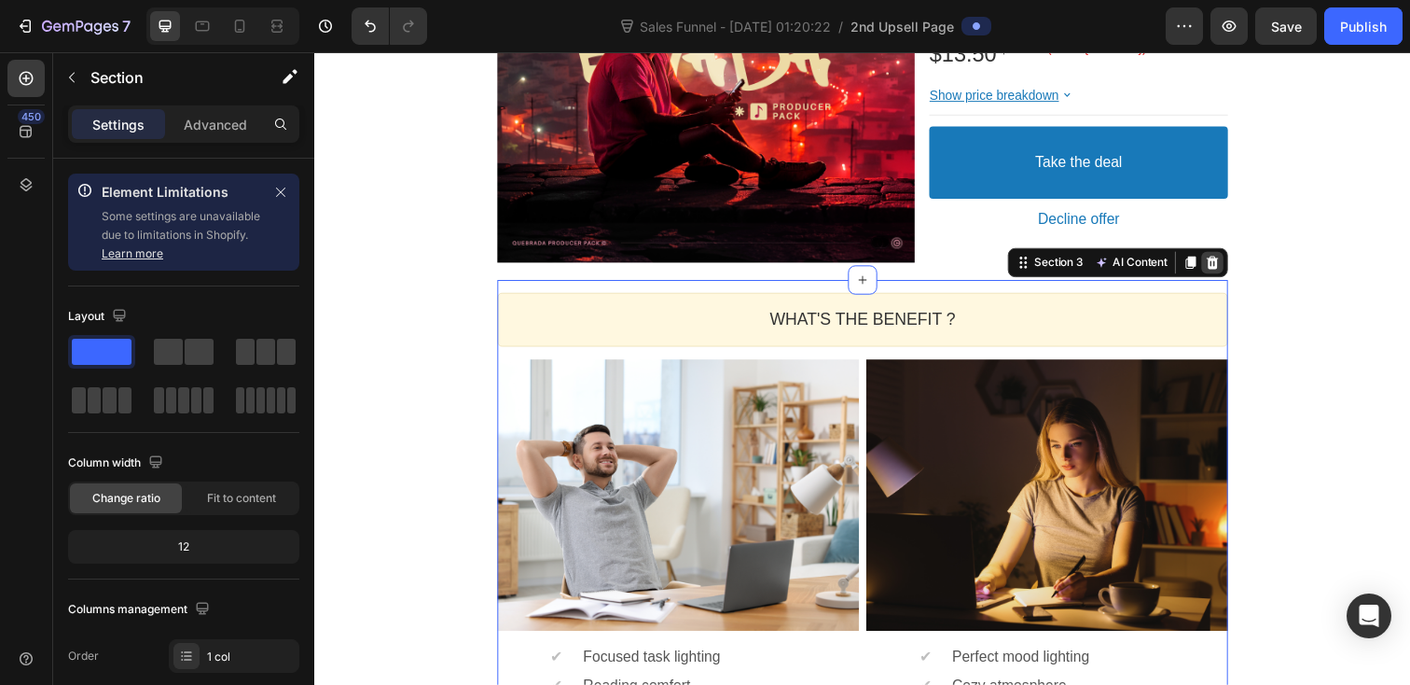
click at [1225, 270] on icon at bounding box center [1231, 266] width 15 height 15
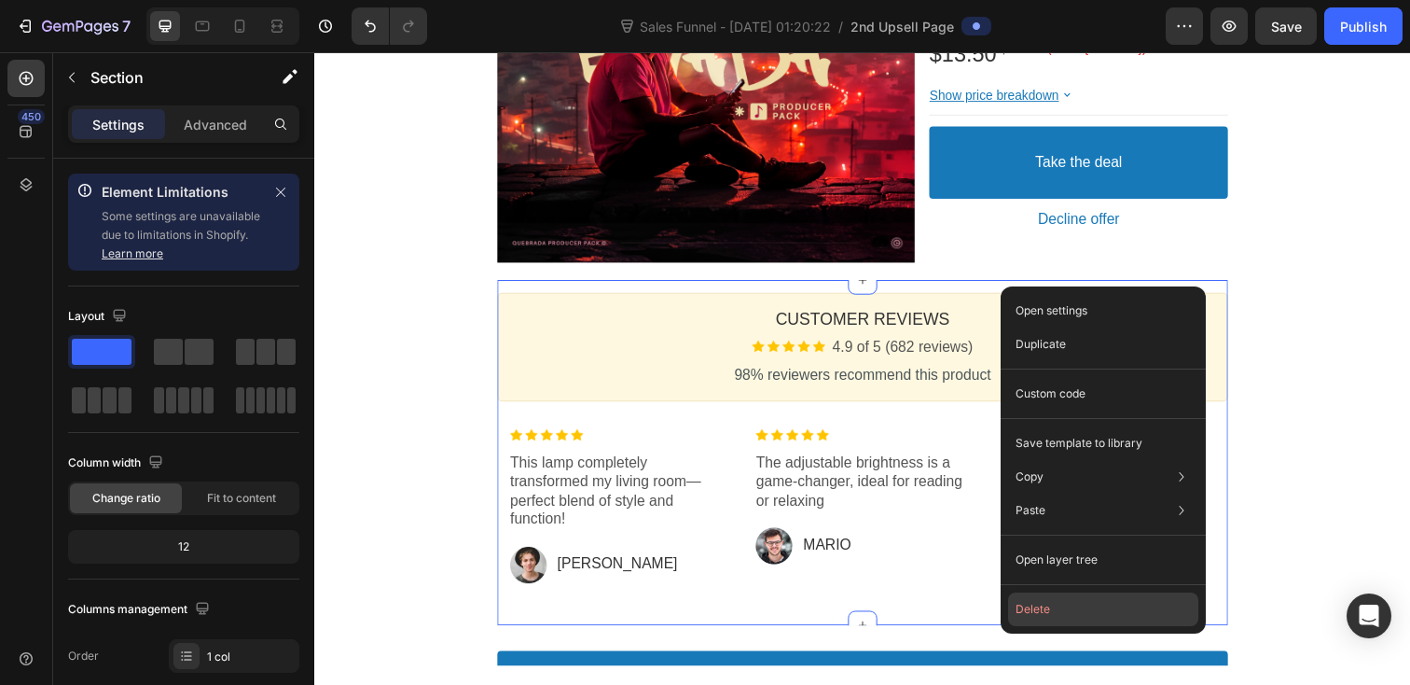
click at [1143, 614] on button "Delete" at bounding box center [1103, 609] width 190 height 34
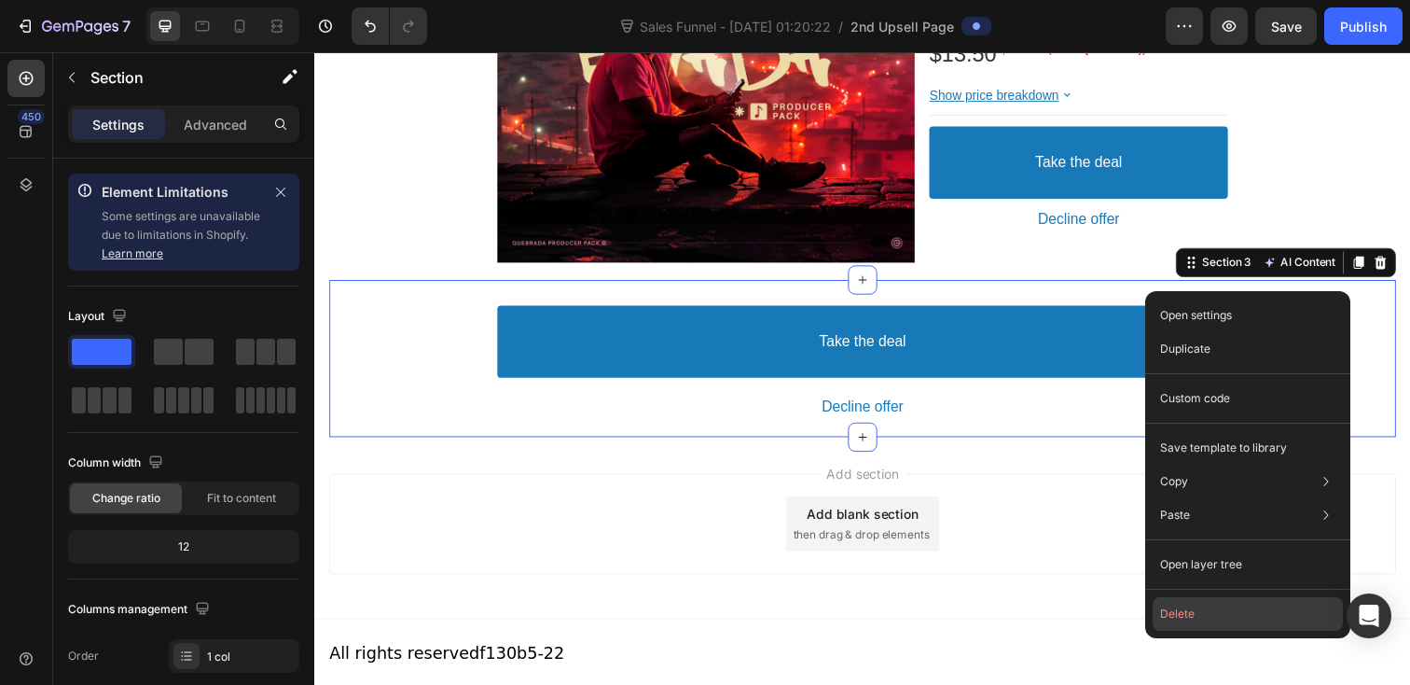
click at [1202, 614] on button "Delete" at bounding box center [1248, 614] width 190 height 34
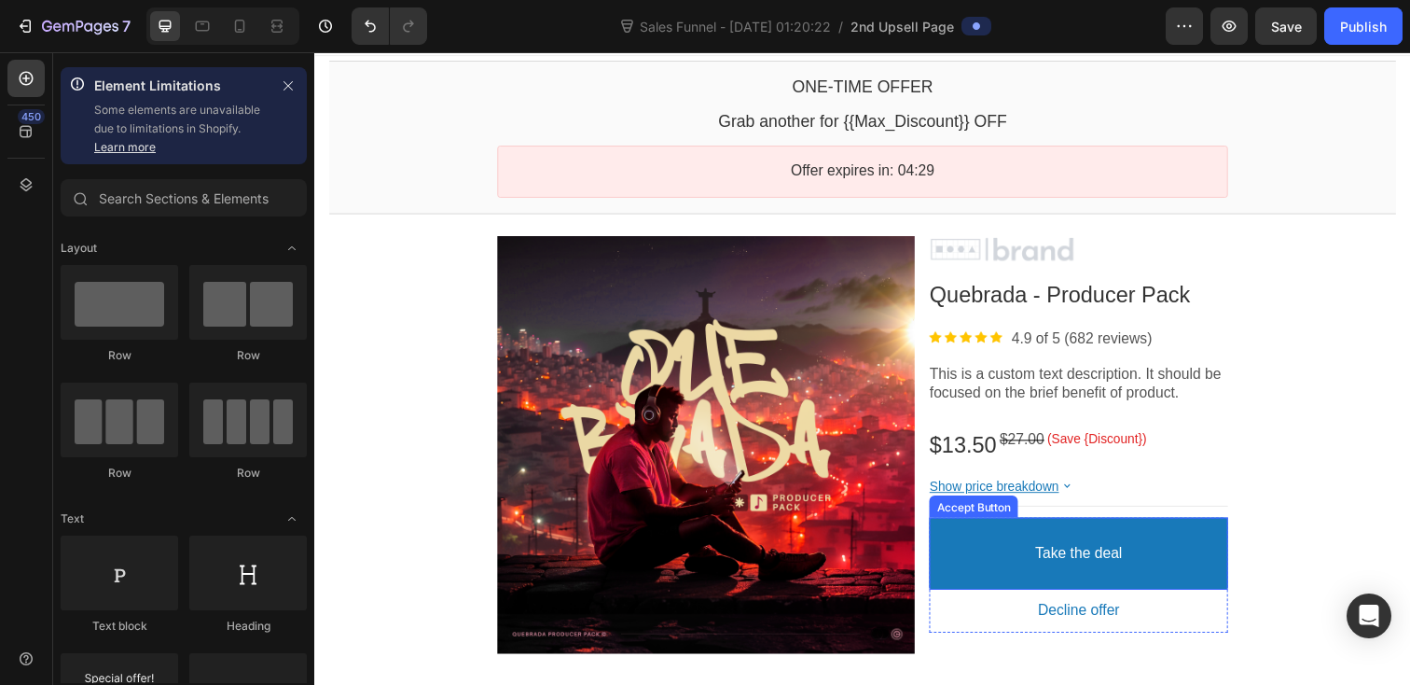
scroll to position [75, 0]
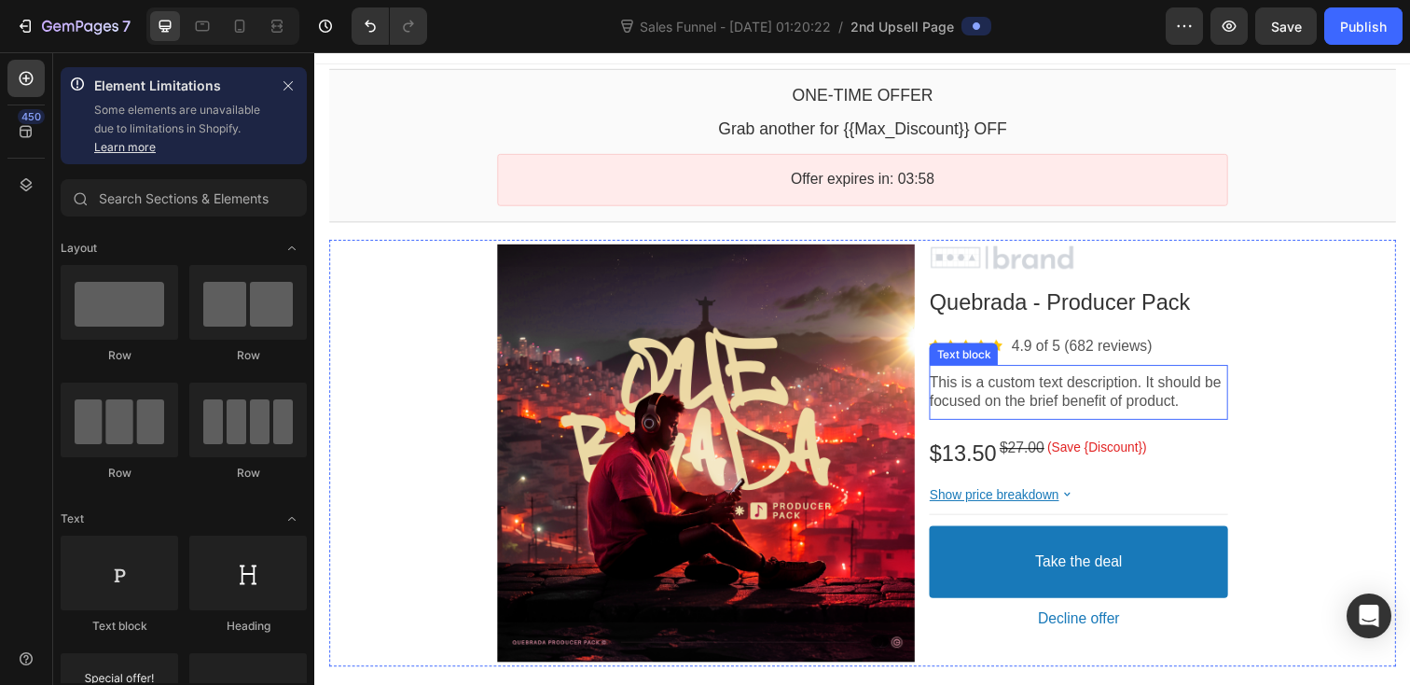
click at [1020, 412] on p "This is a custom text description. It should be focused on the brief benefit of…" at bounding box center [1094, 399] width 305 height 39
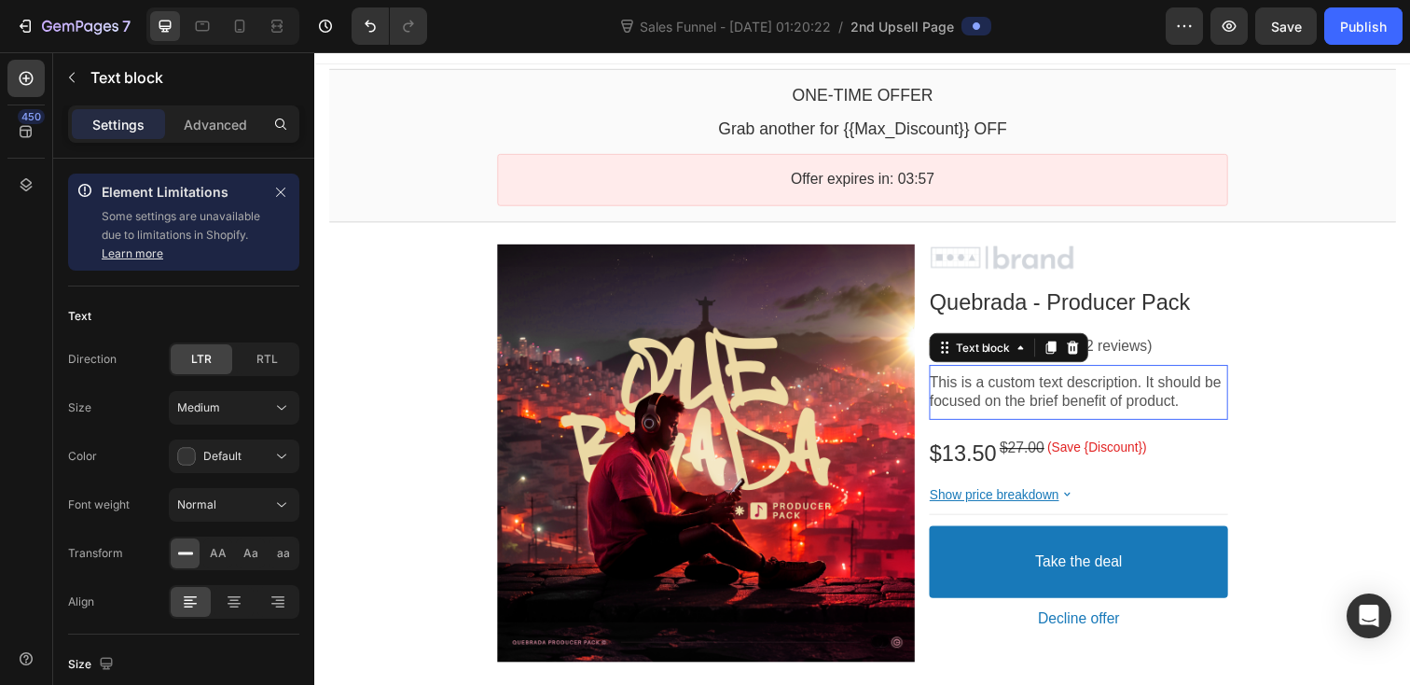
click at [1020, 412] on p "This is a custom text description. It should be focused on the brief benefit of…" at bounding box center [1094, 399] width 305 height 39
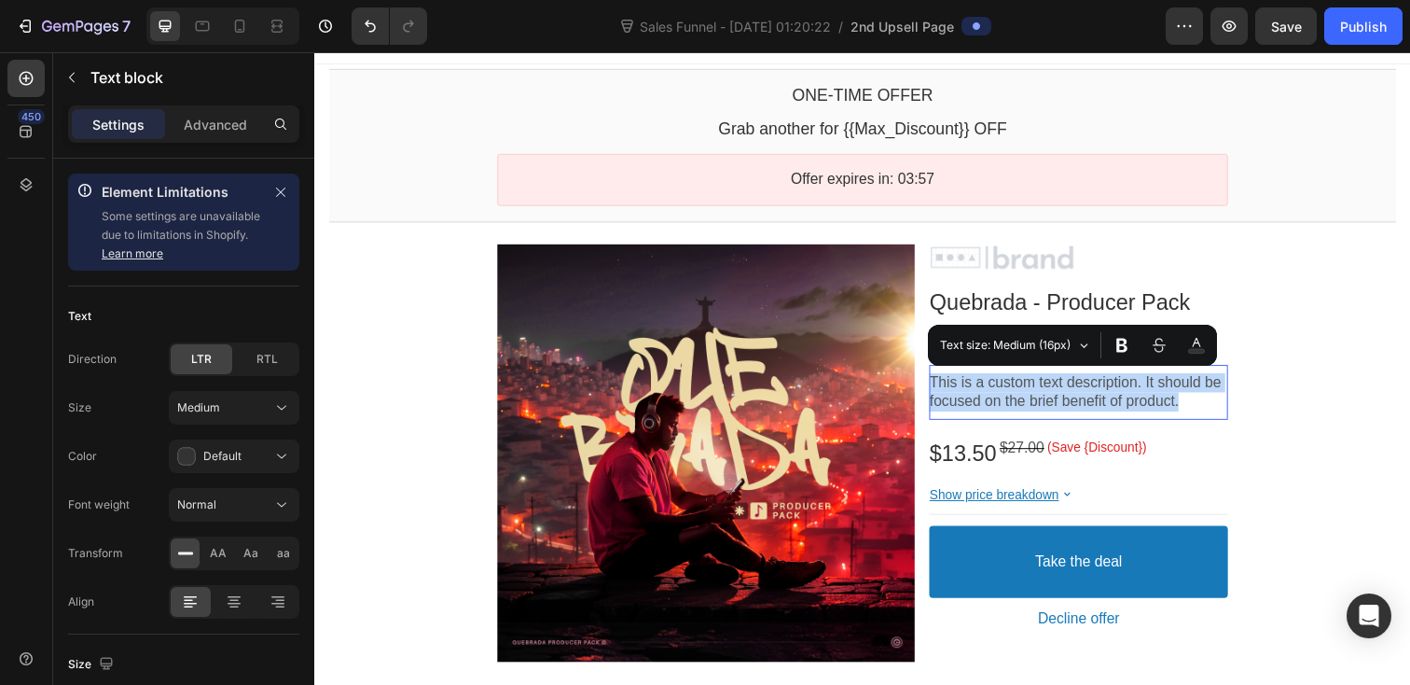
click at [1020, 412] on p "This is a custom text description. It should be focused on the brief benefit of…" at bounding box center [1094, 399] width 305 height 39
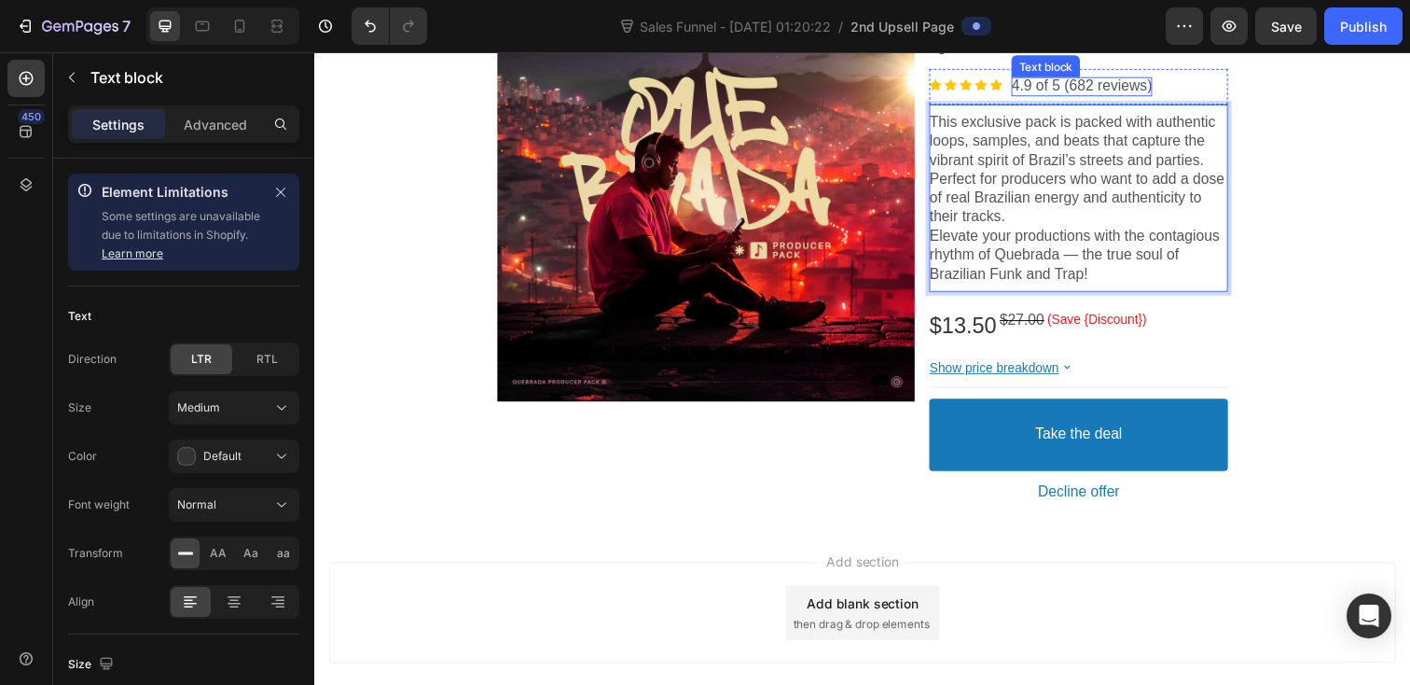
scroll to position [362, 0]
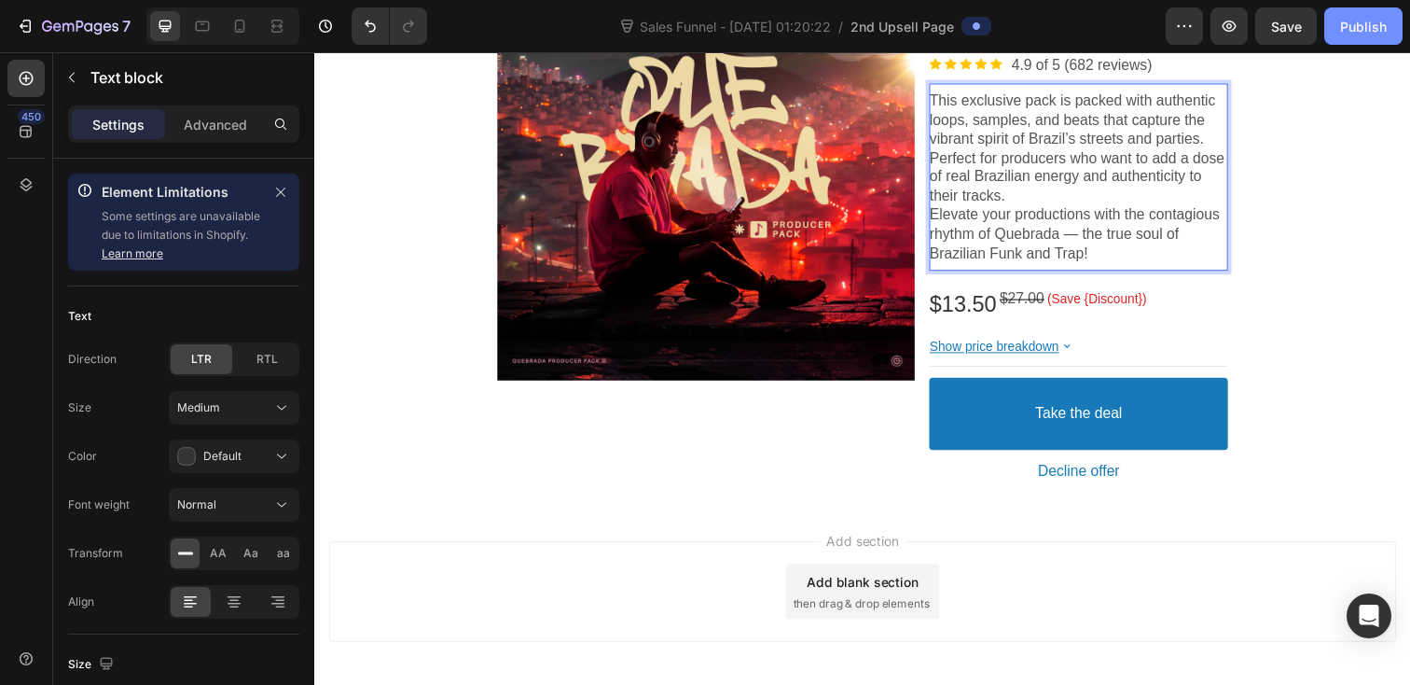
click at [1365, 25] on div "Publish" at bounding box center [1363, 27] width 47 height 20
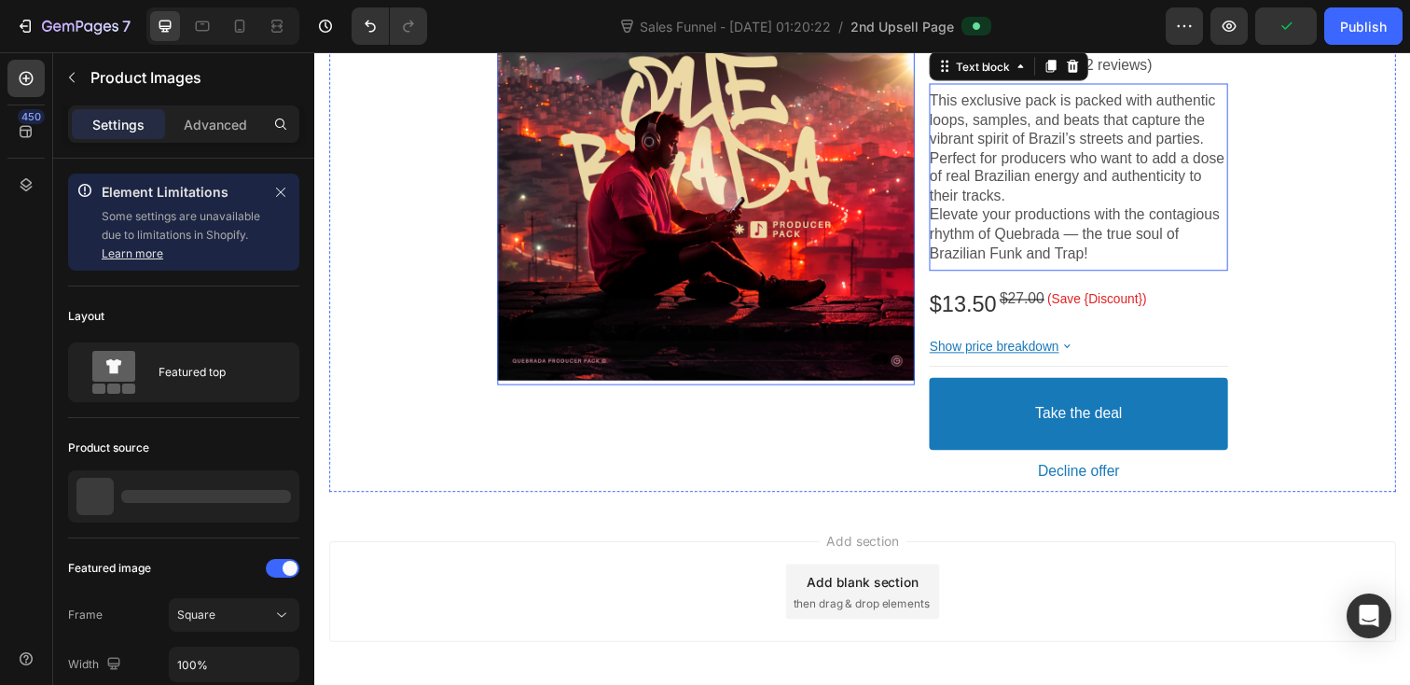
click at [823, 299] on div at bounding box center [714, 174] width 426 height 426
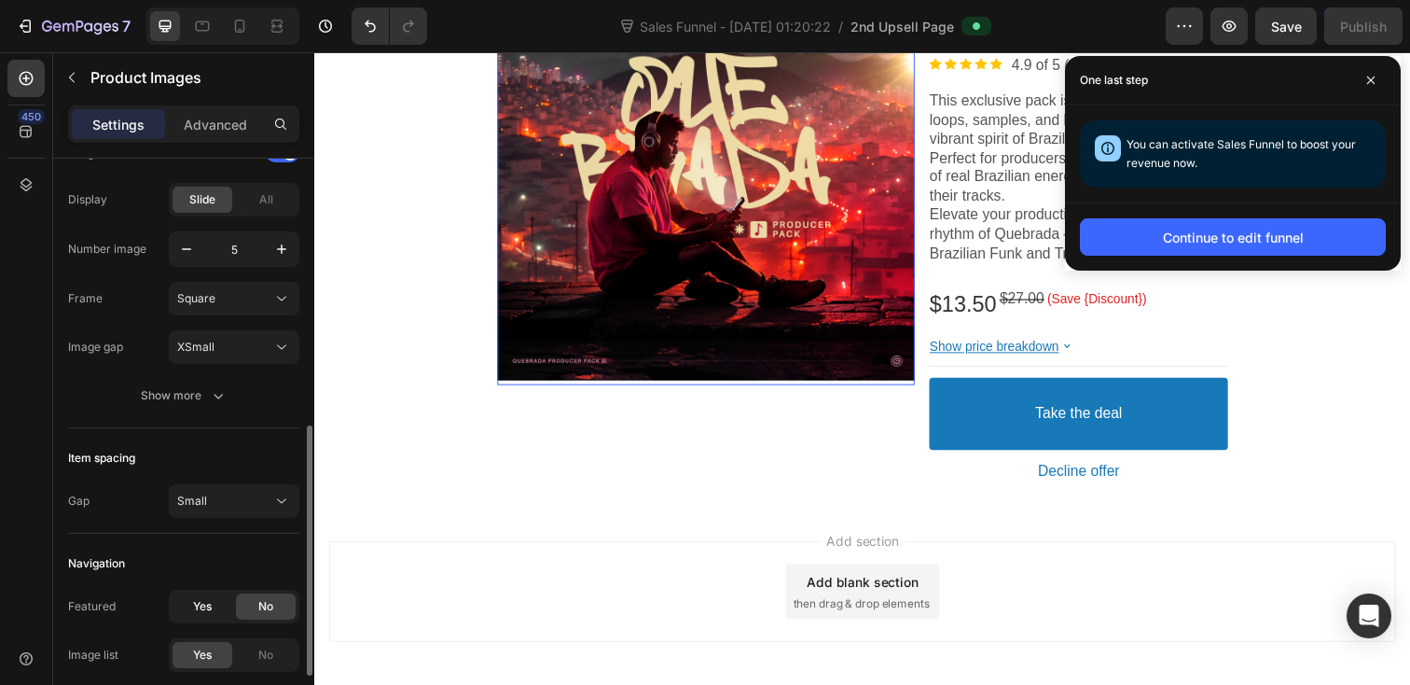
scroll to position [620, 0]
click at [205, 376] on div "Image list Display Slide All Number image 5 Frame Square Image gap XSmall Show …" at bounding box center [183, 276] width 231 height 274
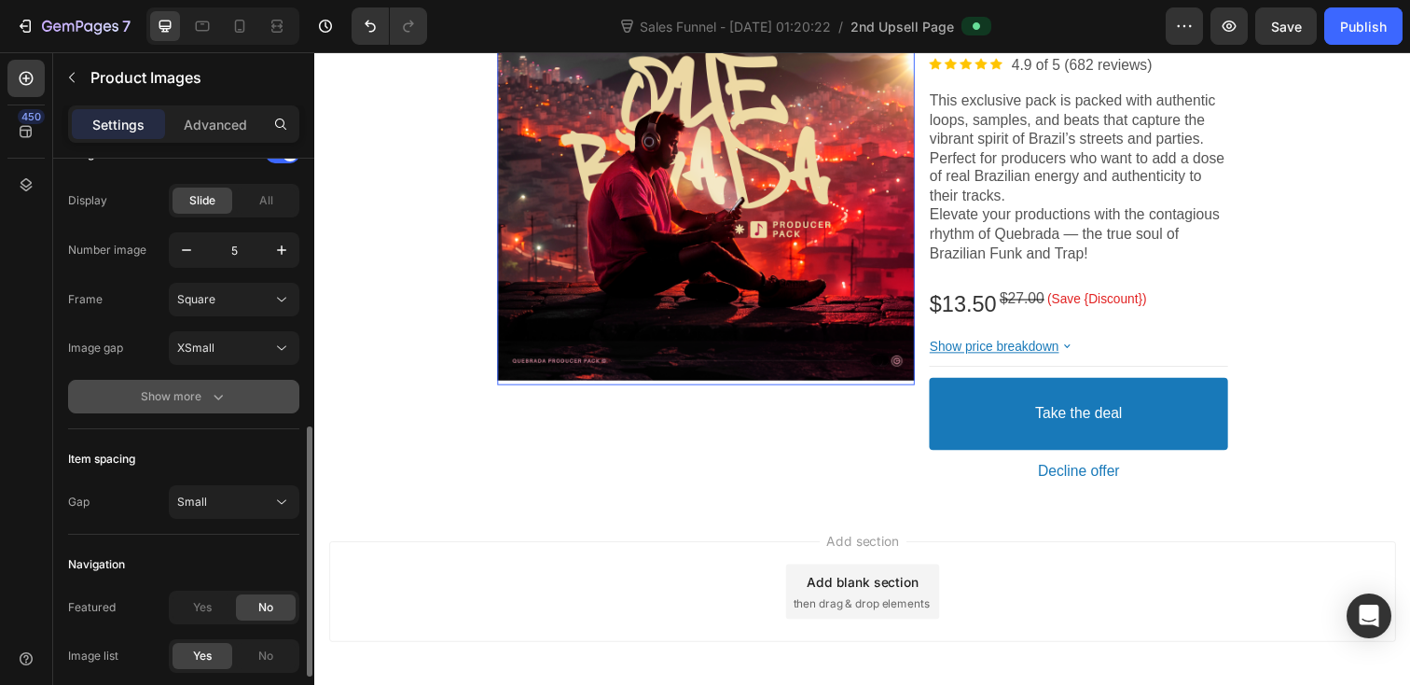
click at [205, 391] on div "Show more" at bounding box center [184, 396] width 87 height 19
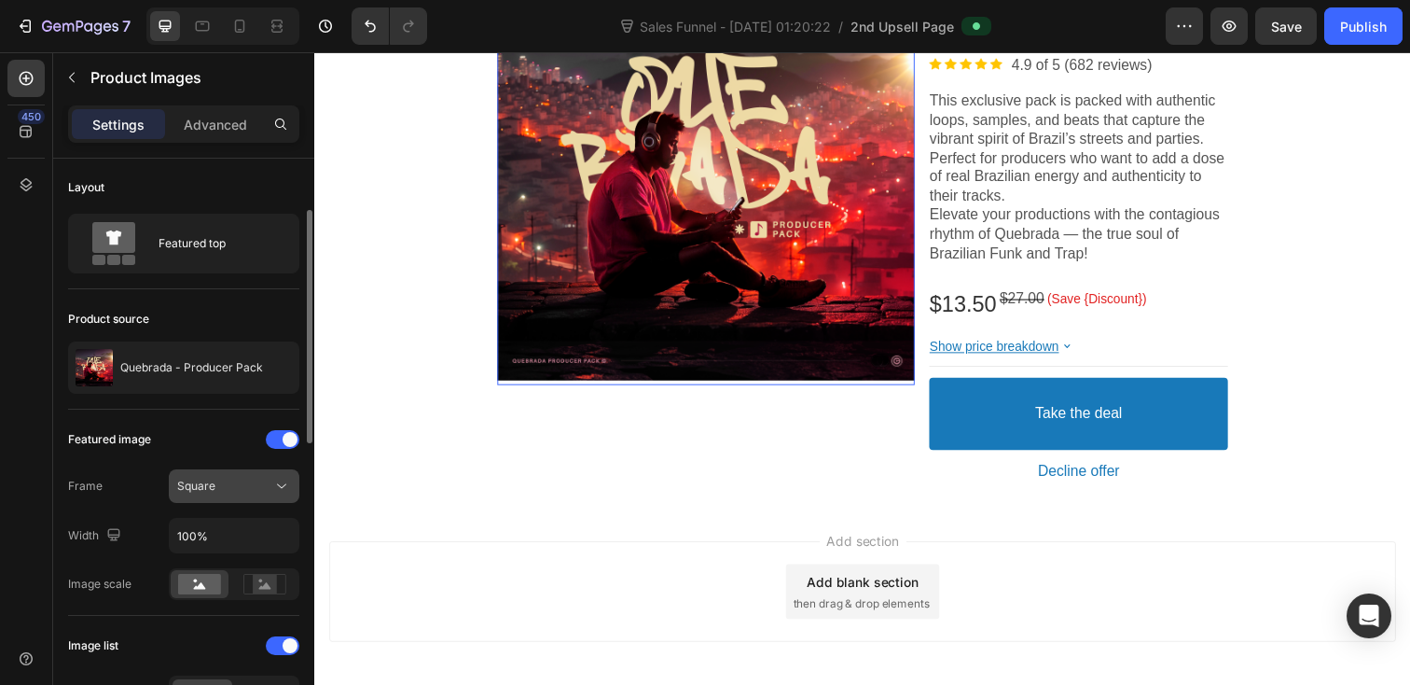
scroll to position [0, 0]
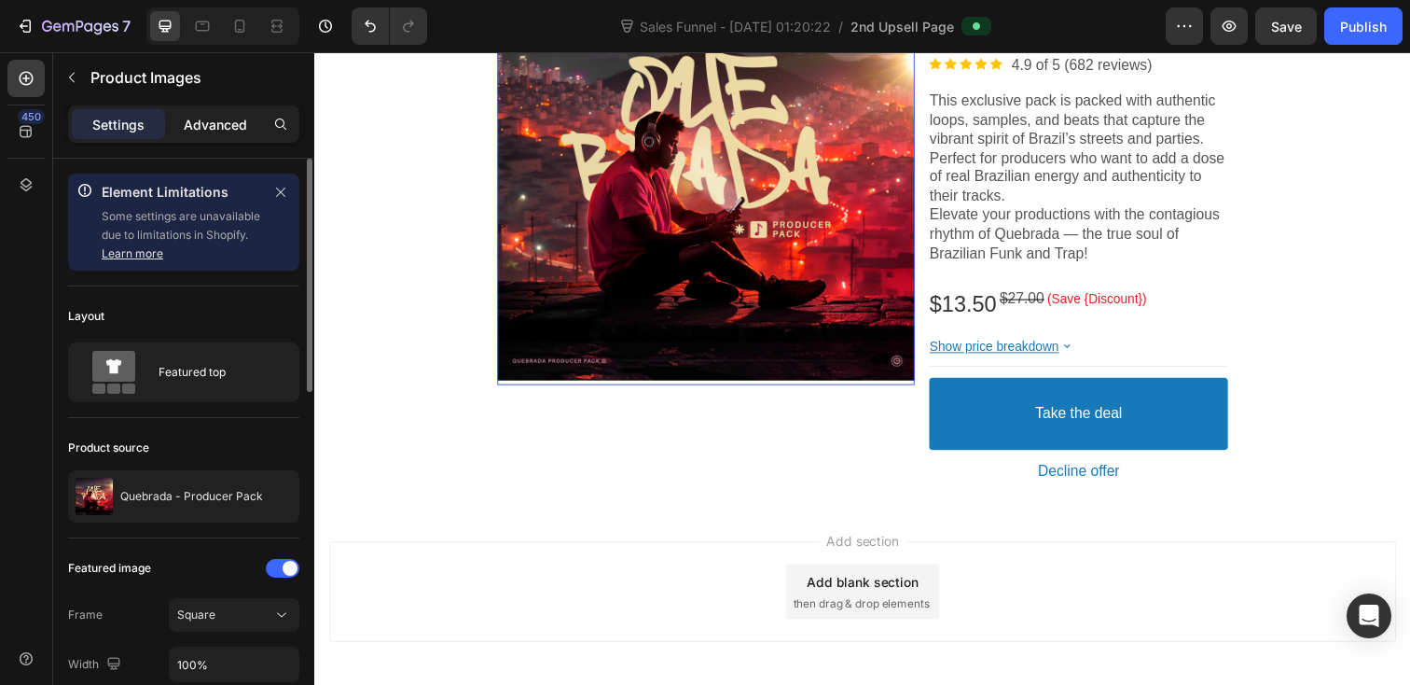
click at [219, 129] on p "Advanced" at bounding box center [215, 125] width 63 height 20
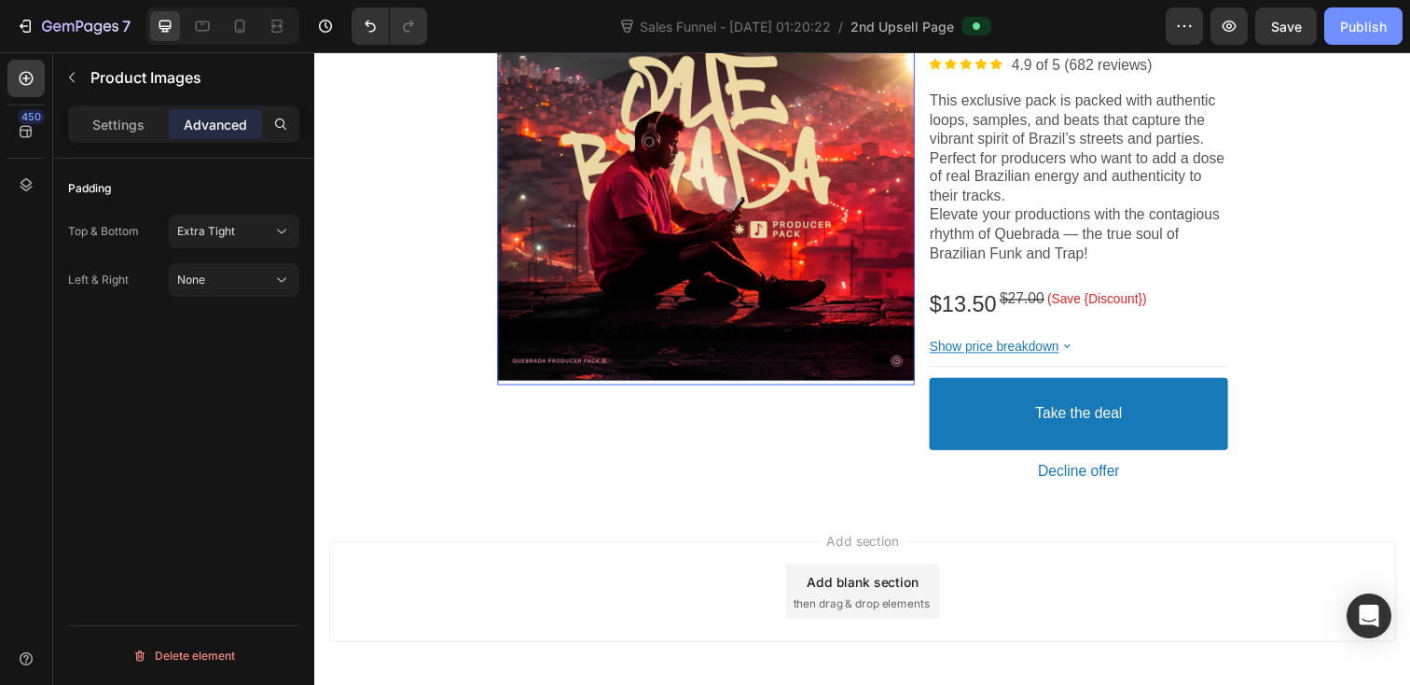
click at [1368, 30] on div "Publish" at bounding box center [1363, 27] width 47 height 20
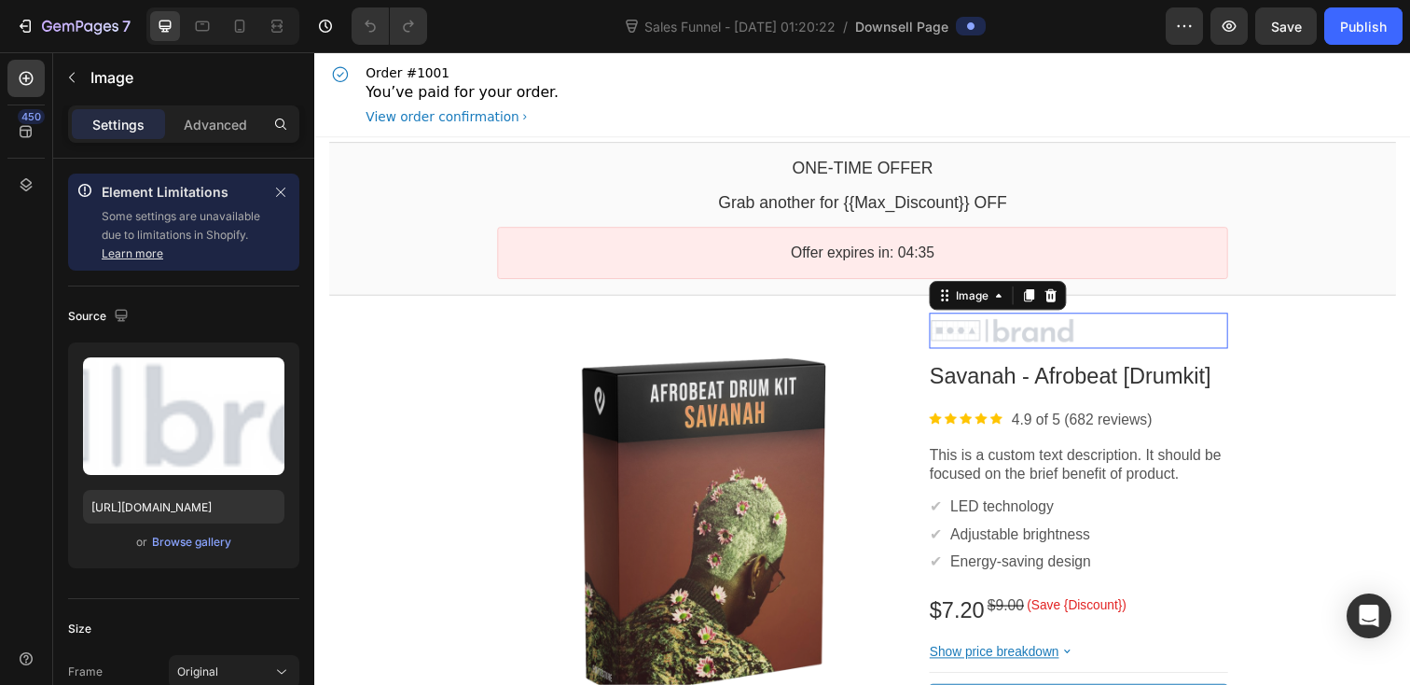
click at [1046, 334] on div at bounding box center [1094, 337] width 305 height 28
click at [1069, 296] on icon at bounding box center [1067, 299] width 12 height 13
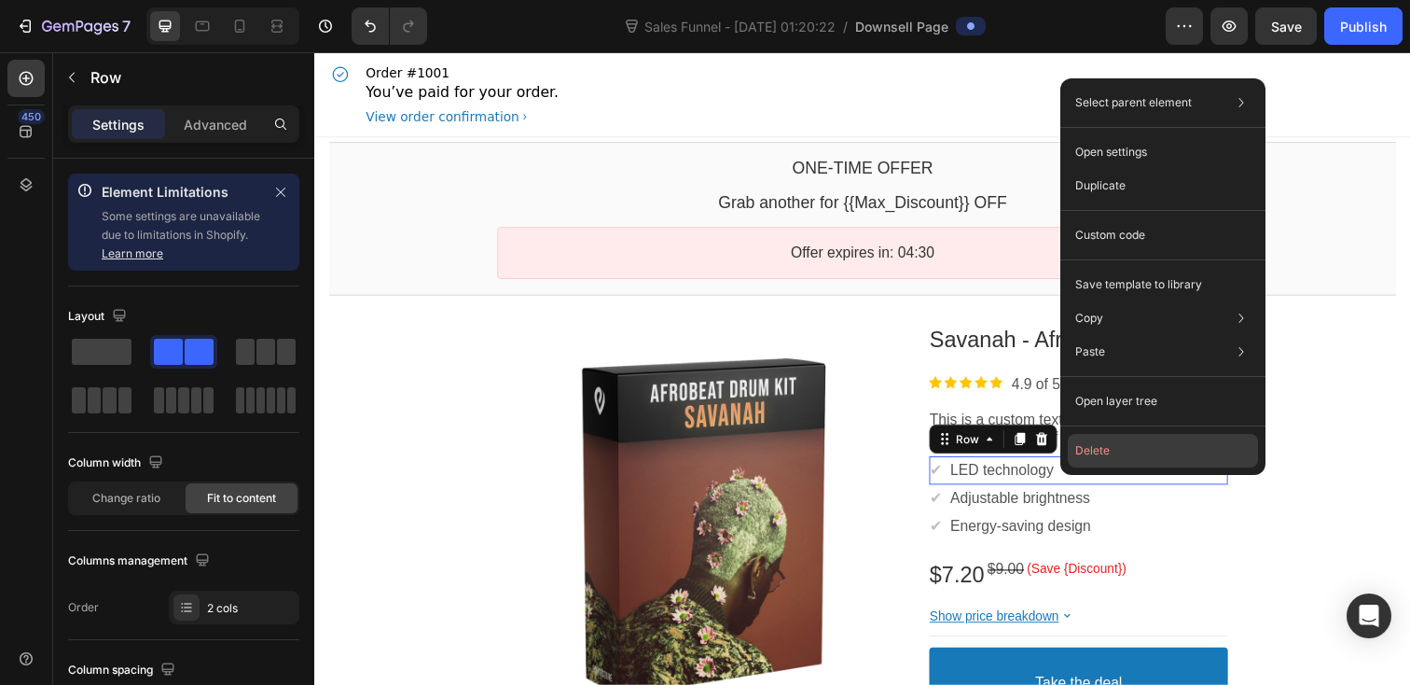
click at [1095, 456] on button "Delete" at bounding box center [1163, 451] width 190 height 34
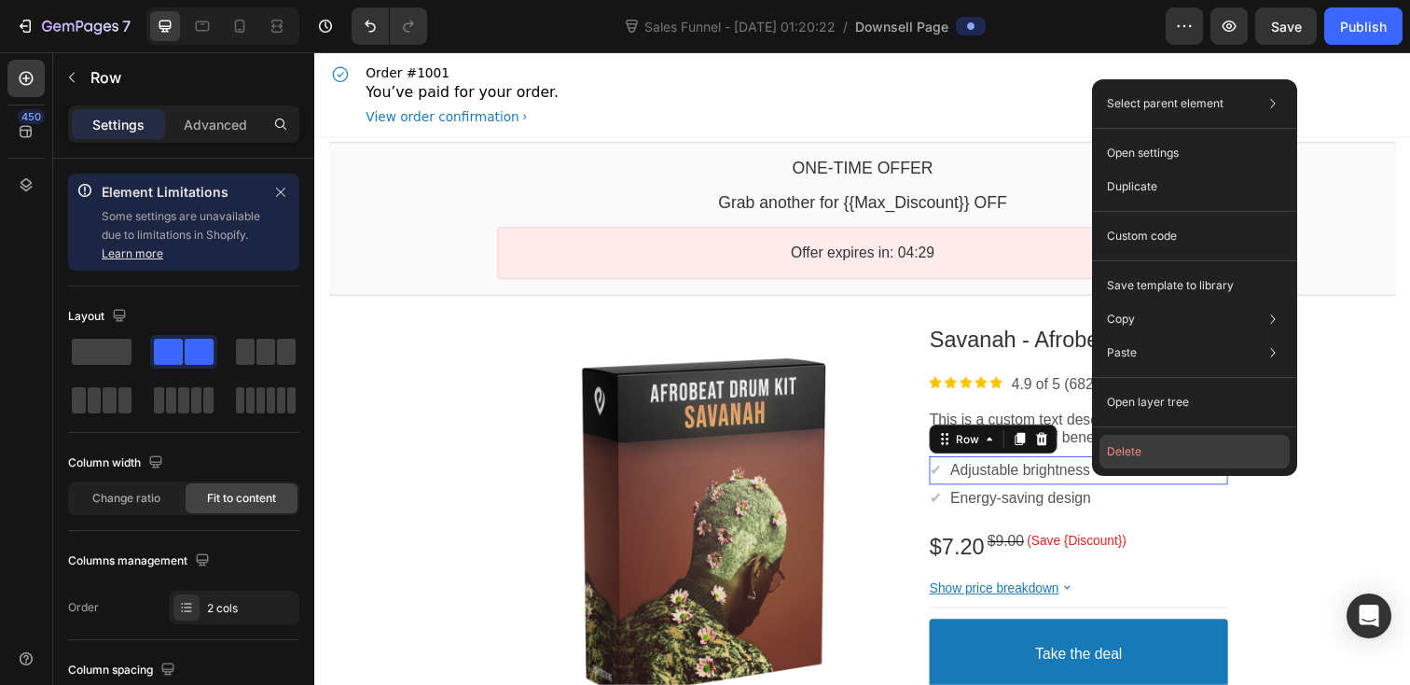
drag, startPoint x: 1123, startPoint y: 457, endPoint x: 826, endPoint y: 434, distance: 298.5
click at [1123, 457] on button "Delete" at bounding box center [1195, 452] width 190 height 34
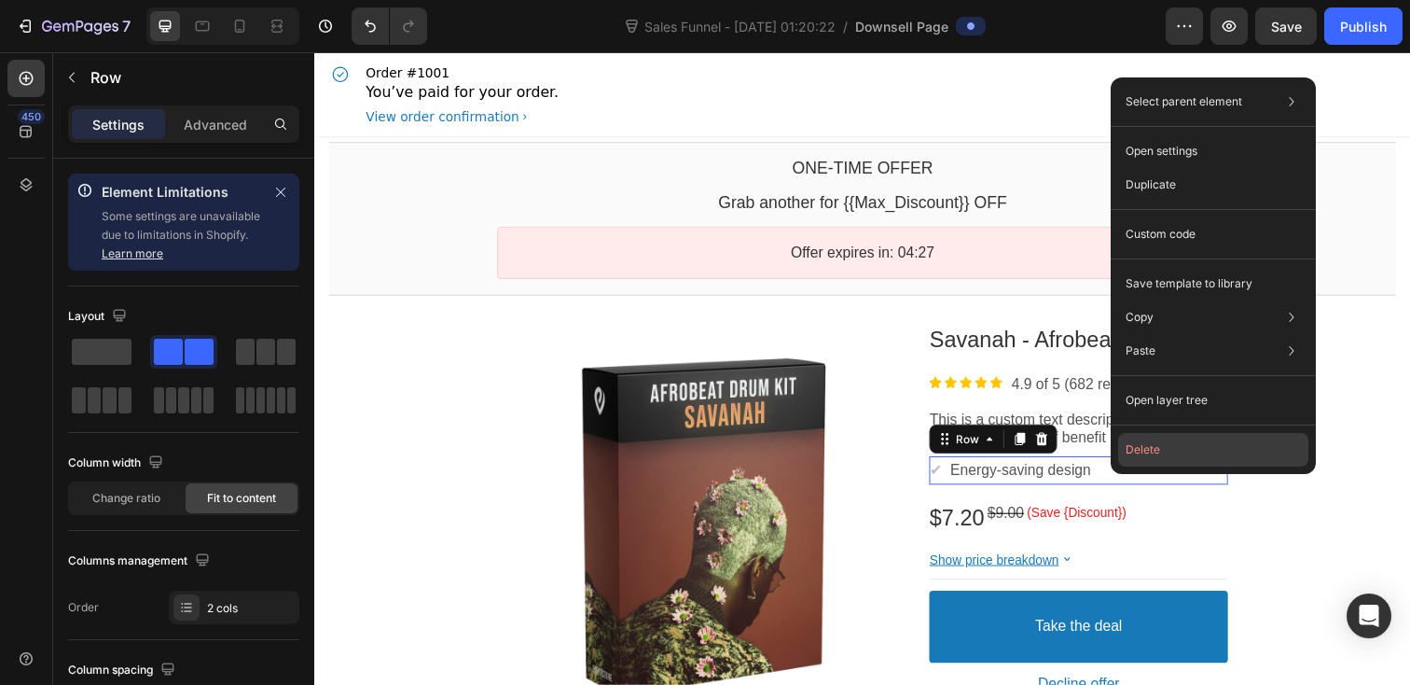
click at [1151, 459] on button "Delete" at bounding box center [1213, 450] width 190 height 34
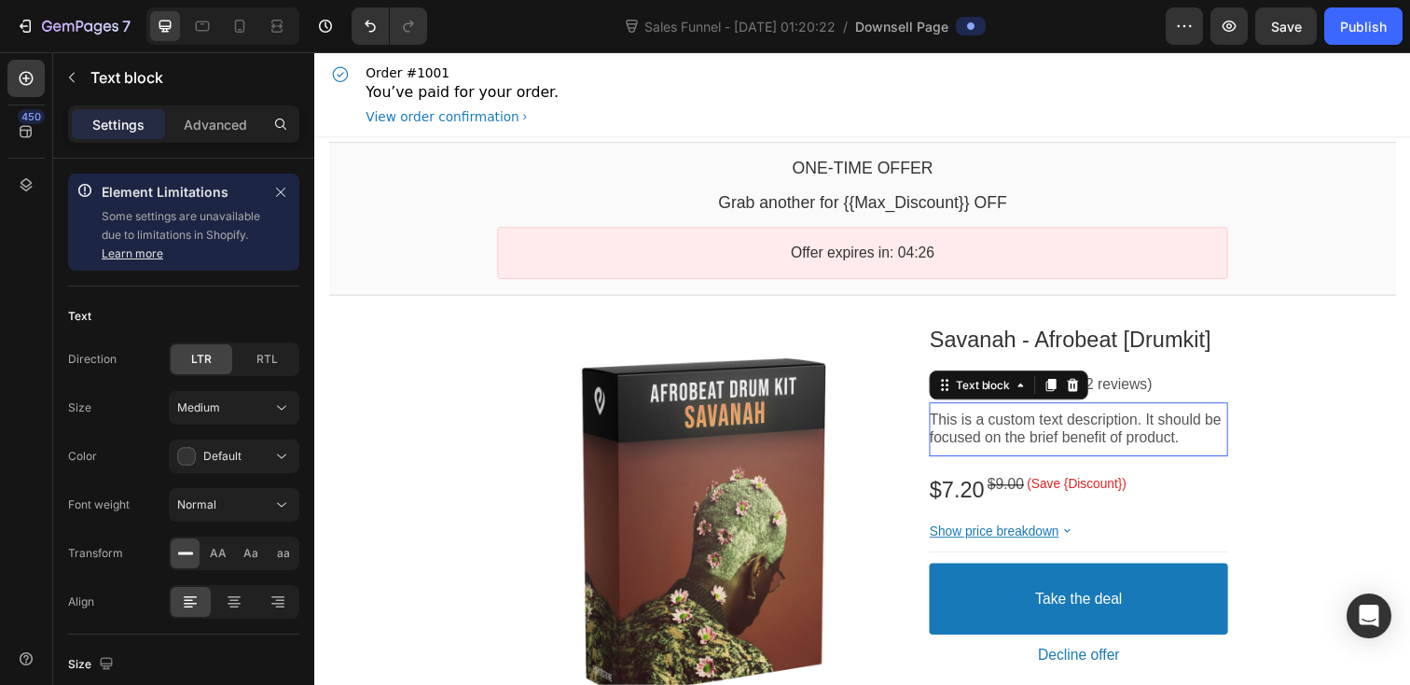
click at [1147, 444] on p "This is a custom text description. It should be focused on the brief benefit of…" at bounding box center [1094, 437] width 305 height 39
click at [1070, 434] on p "This is a custom text description. It should be focused on the brief benefit of…" at bounding box center [1094, 437] width 305 height 39
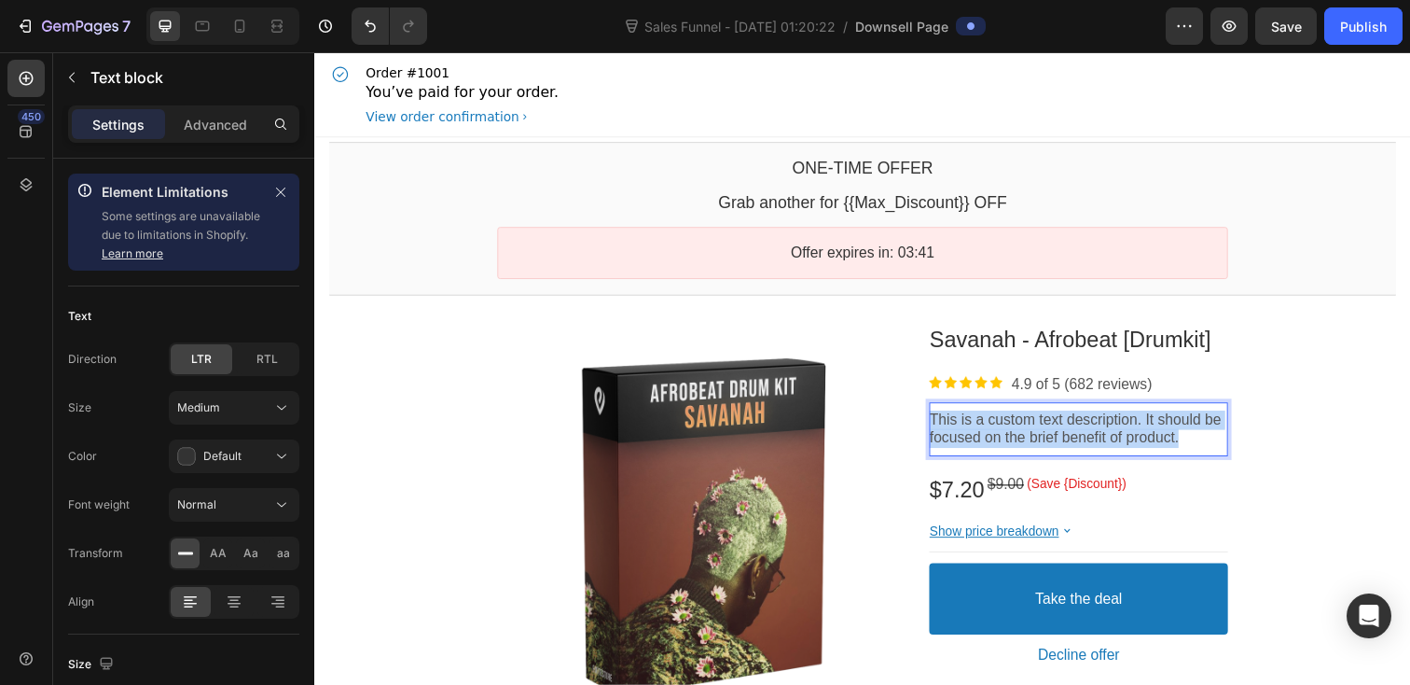
click at [1070, 434] on p "This is a custom text description. It should be focused on the brief benefit of…" at bounding box center [1094, 437] width 305 height 39
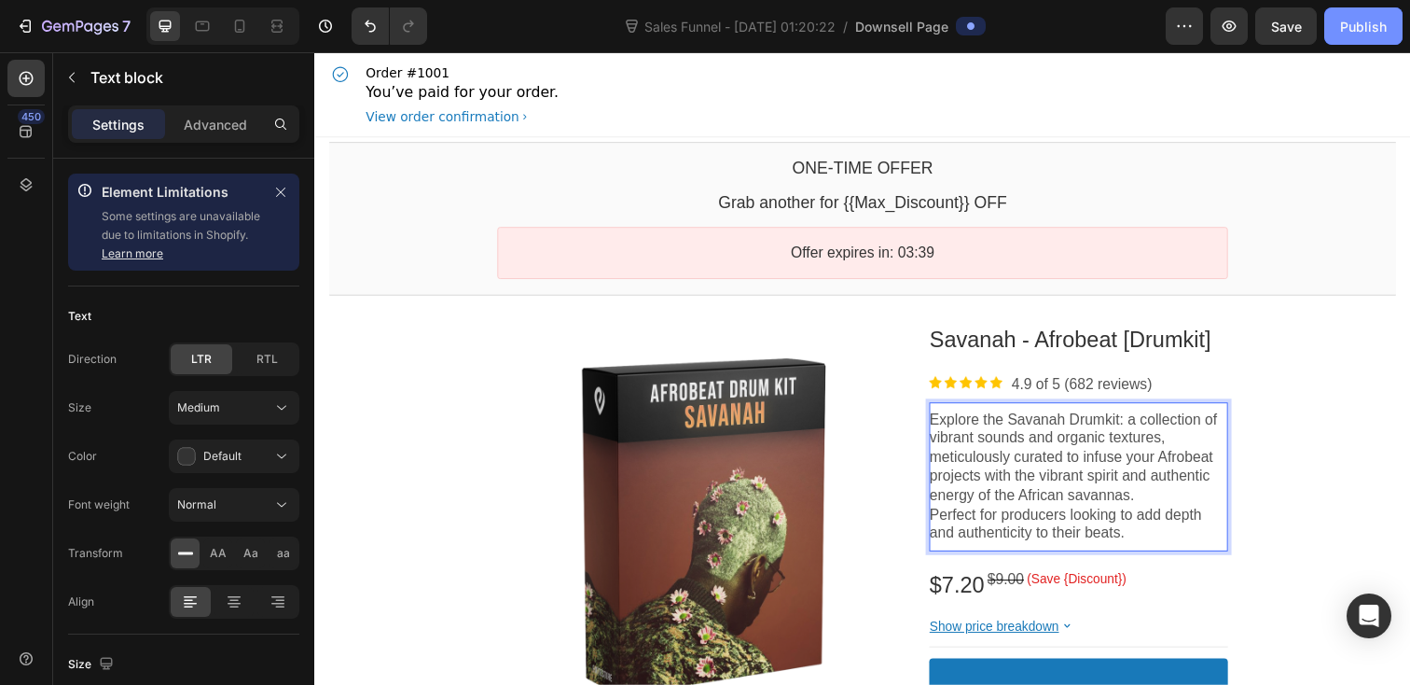
click at [1364, 22] on div "Publish" at bounding box center [1363, 27] width 47 height 20
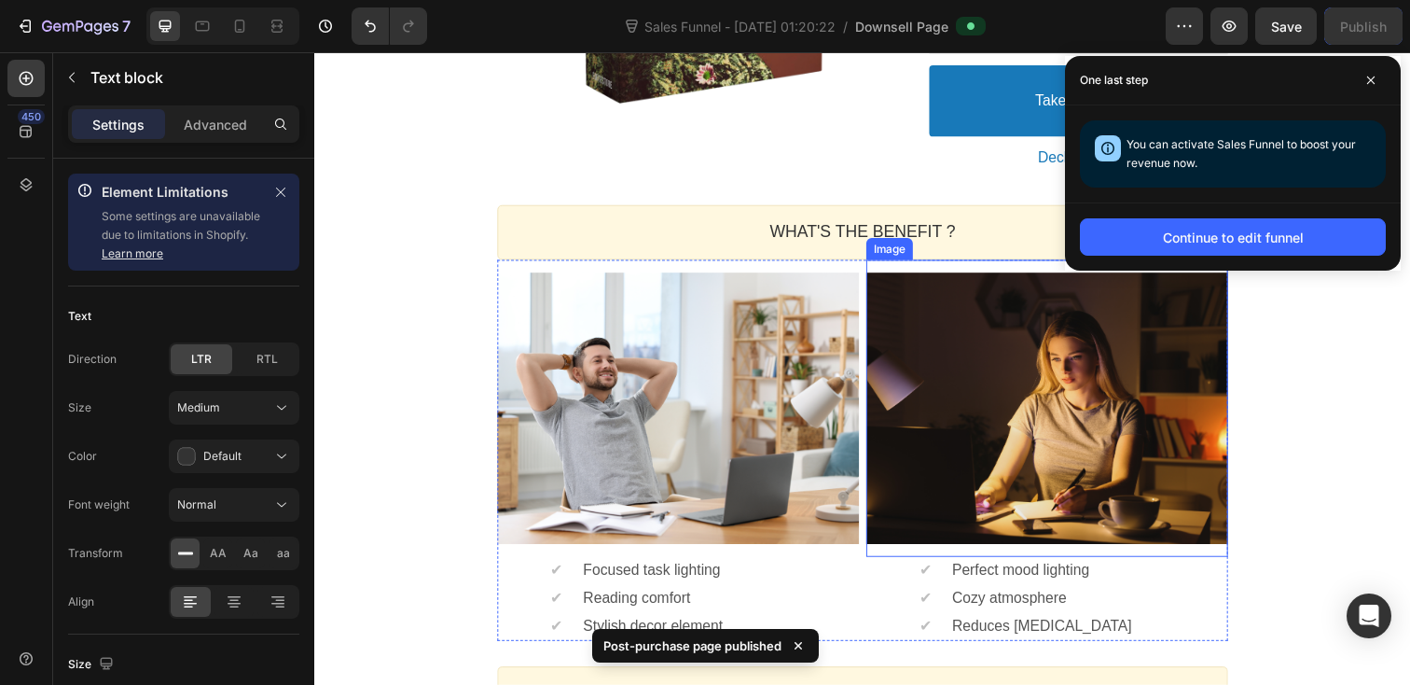
scroll to position [649, 0]
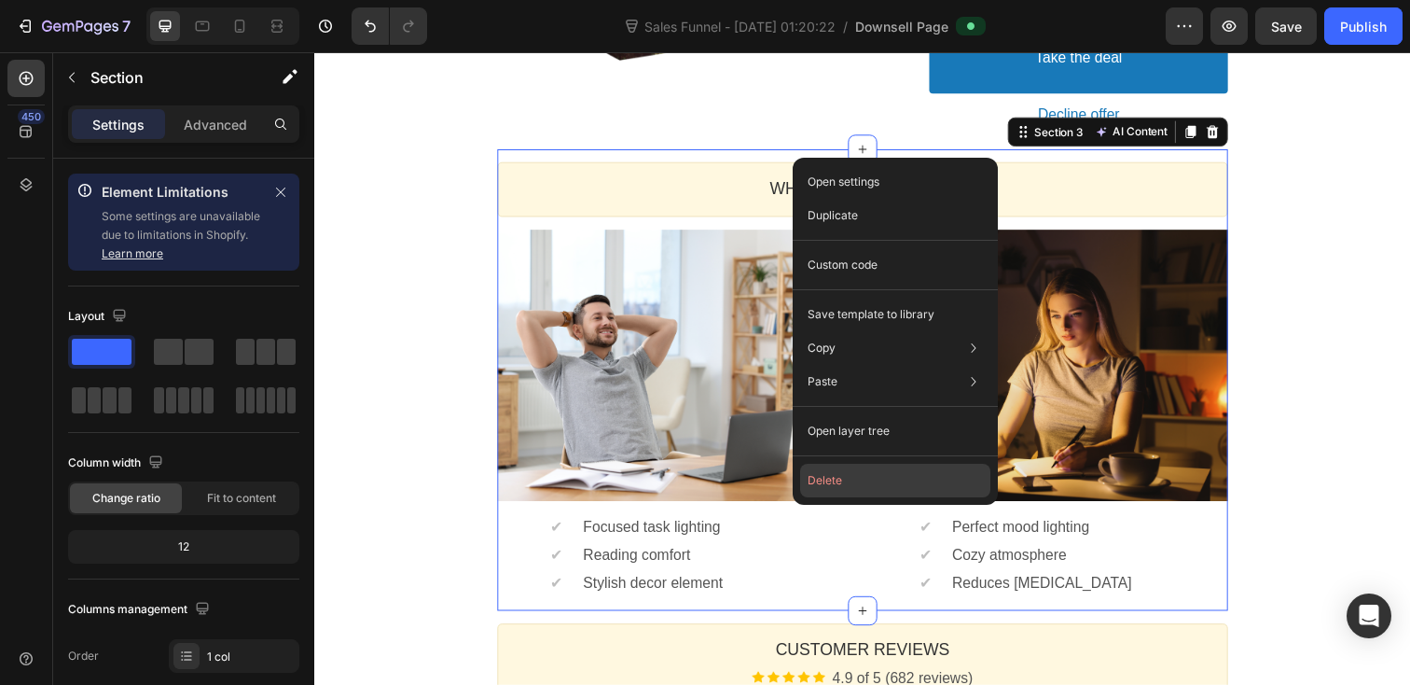
click at [853, 474] on button "Delete" at bounding box center [895, 481] width 190 height 34
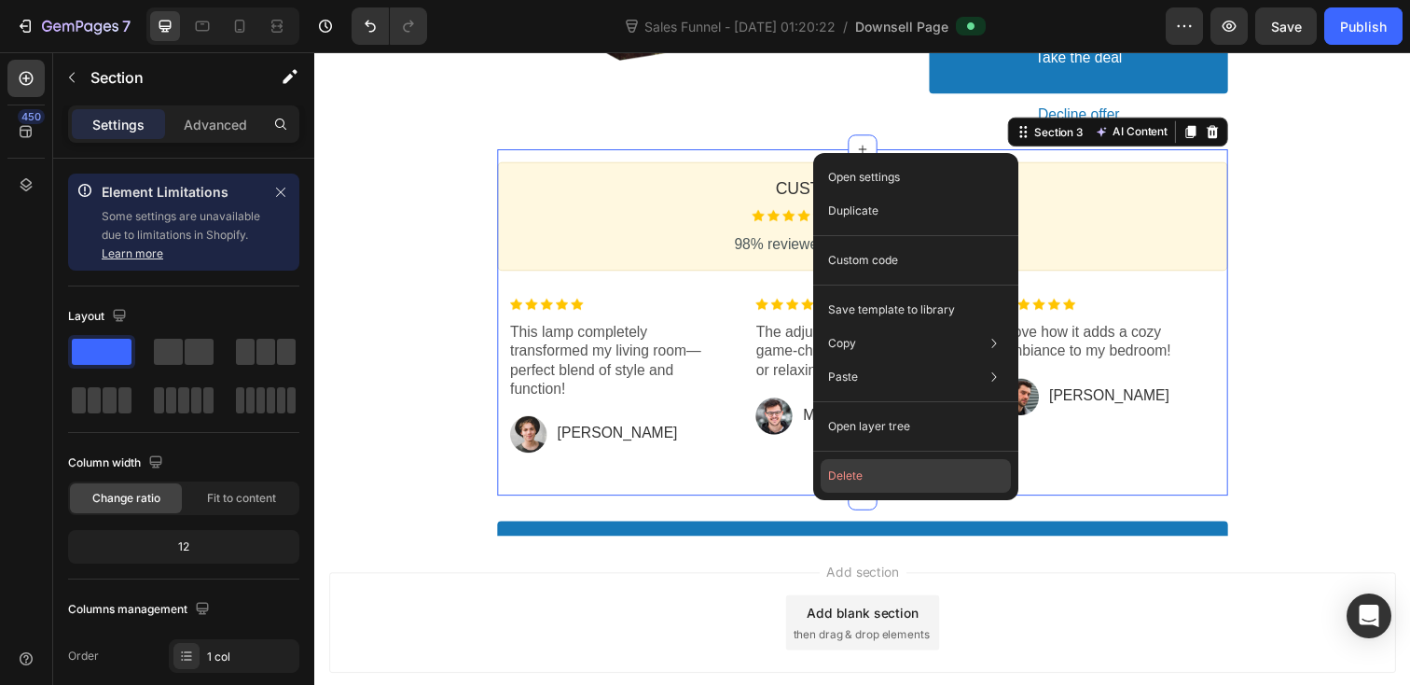
click at [854, 478] on button "Delete" at bounding box center [916, 476] width 190 height 34
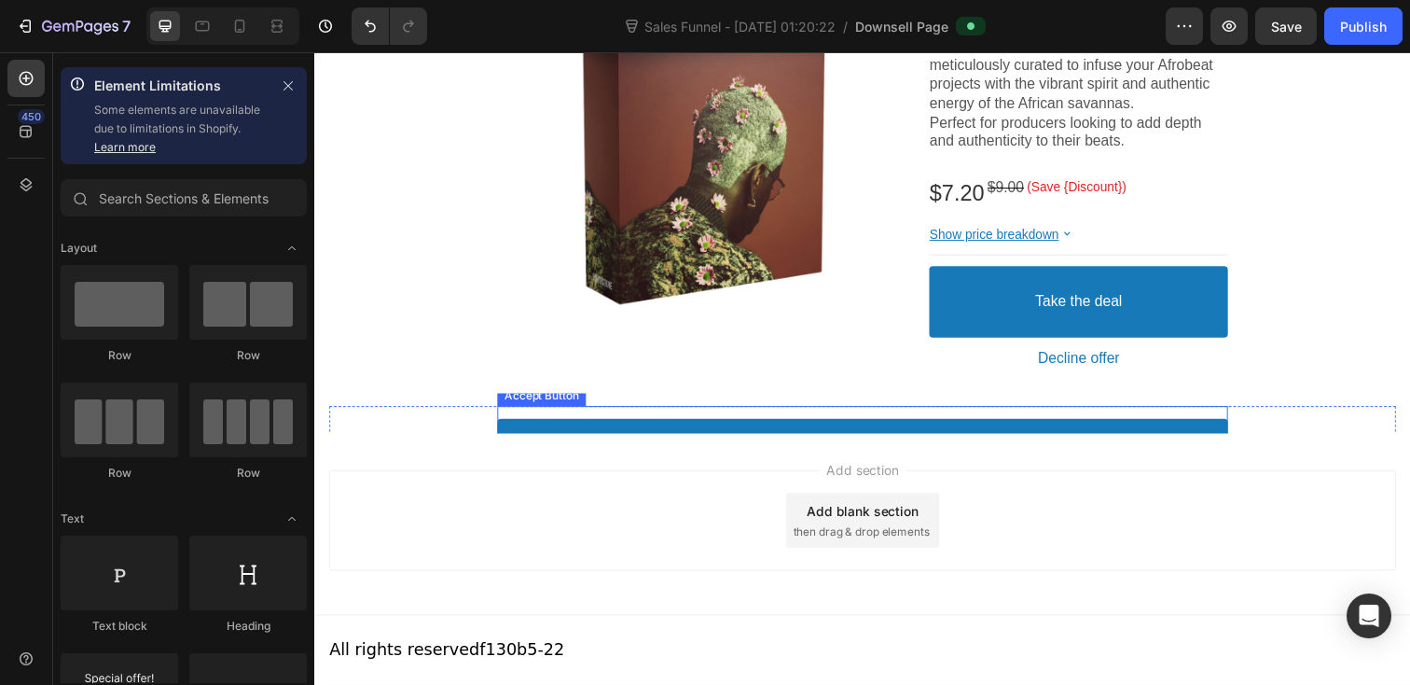
scroll to position [520, 0]
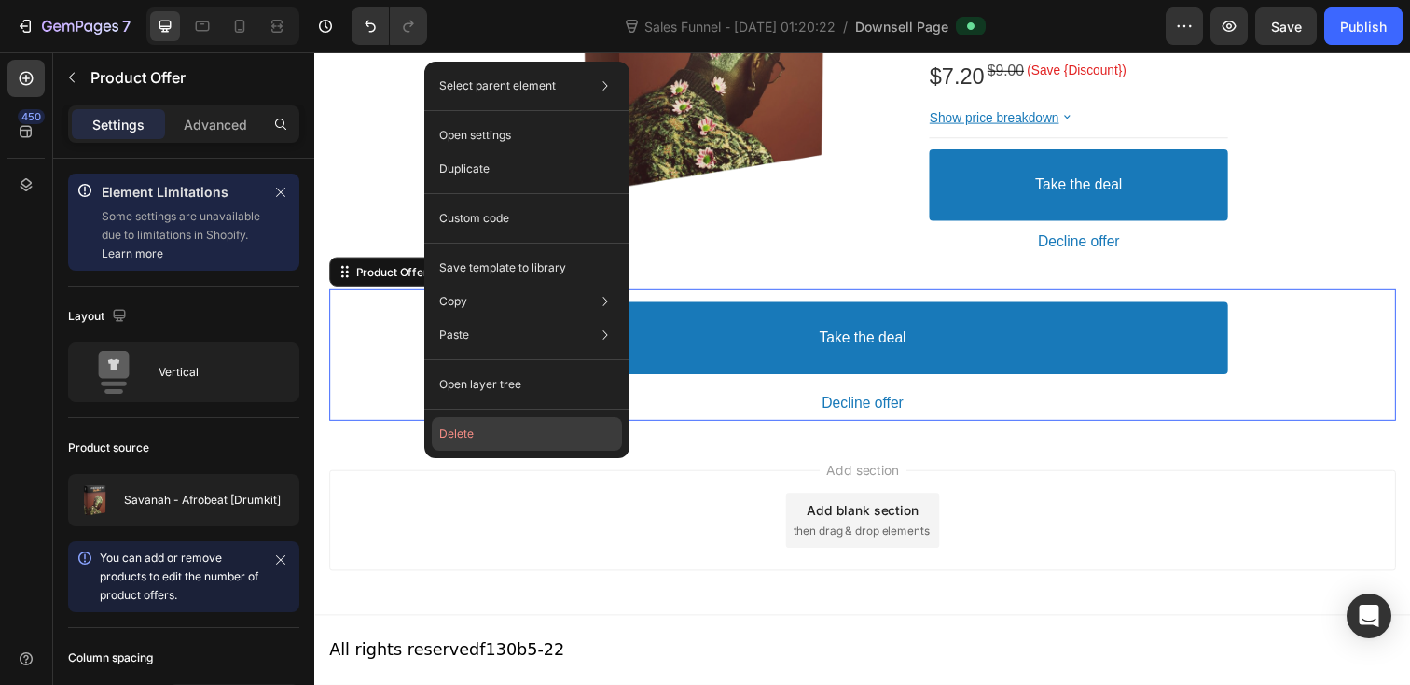
click at [464, 436] on button "Delete" at bounding box center [527, 434] width 190 height 34
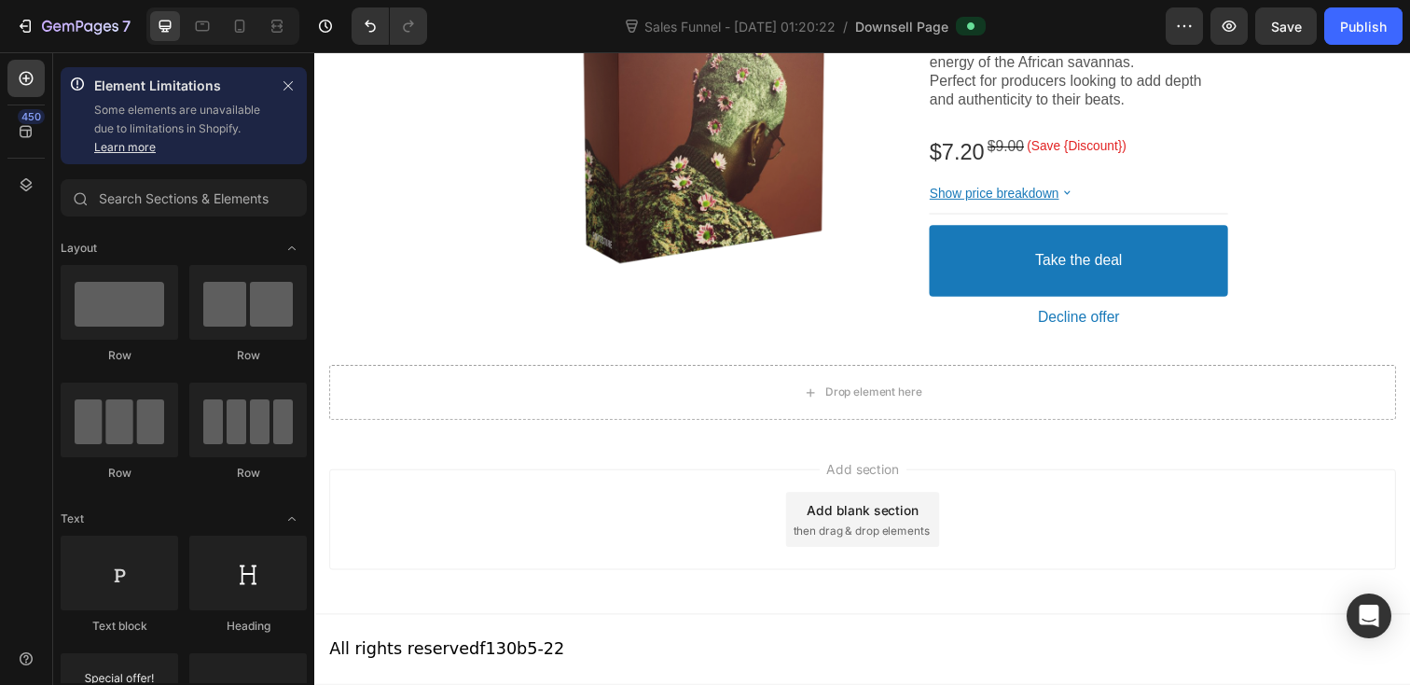
scroll to position [441, 0]
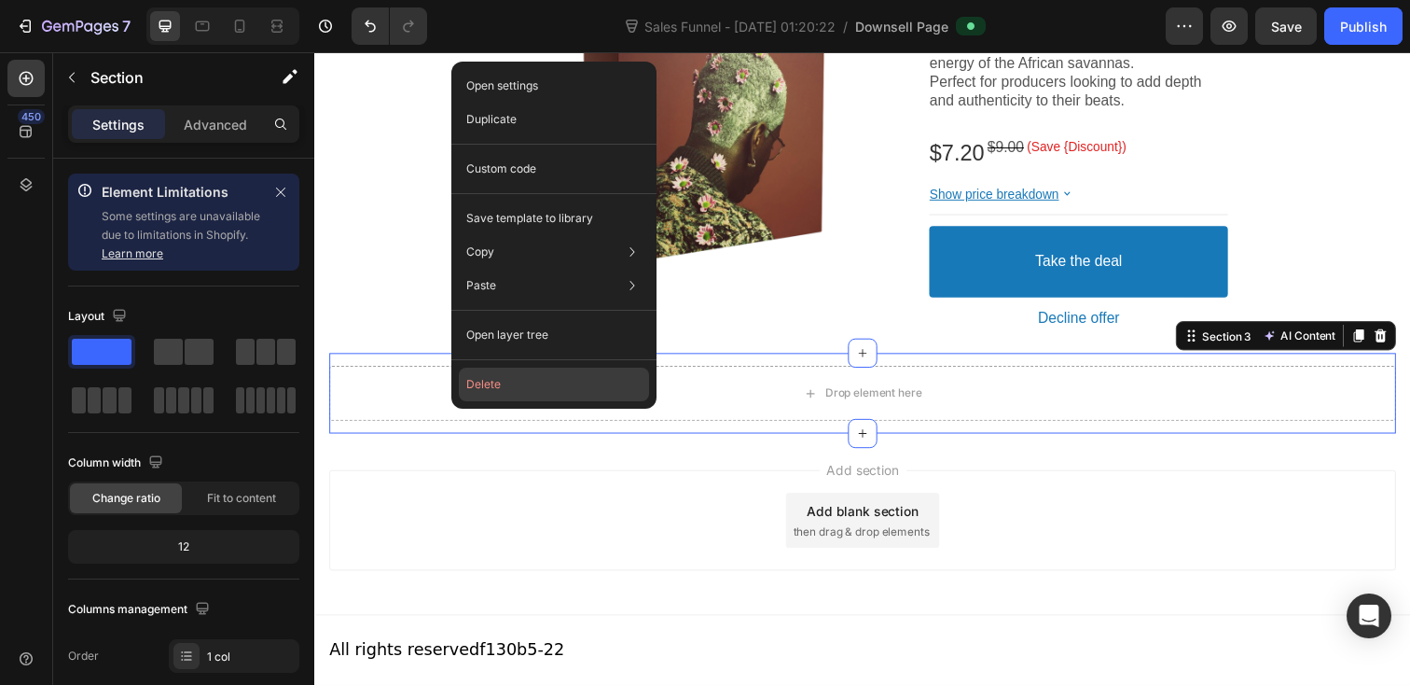
click at [493, 393] on button "Delete" at bounding box center [554, 385] width 190 height 34
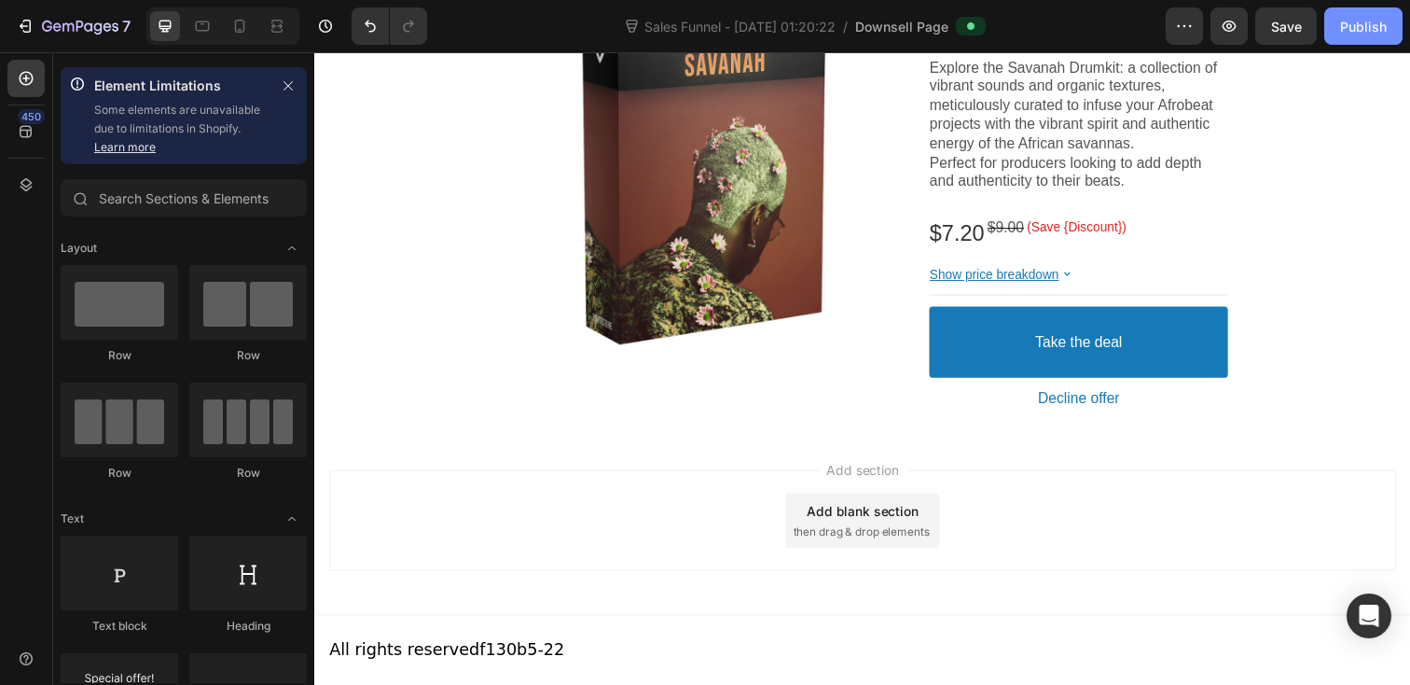
click at [1368, 28] on div "Publish" at bounding box center [1363, 27] width 47 height 20
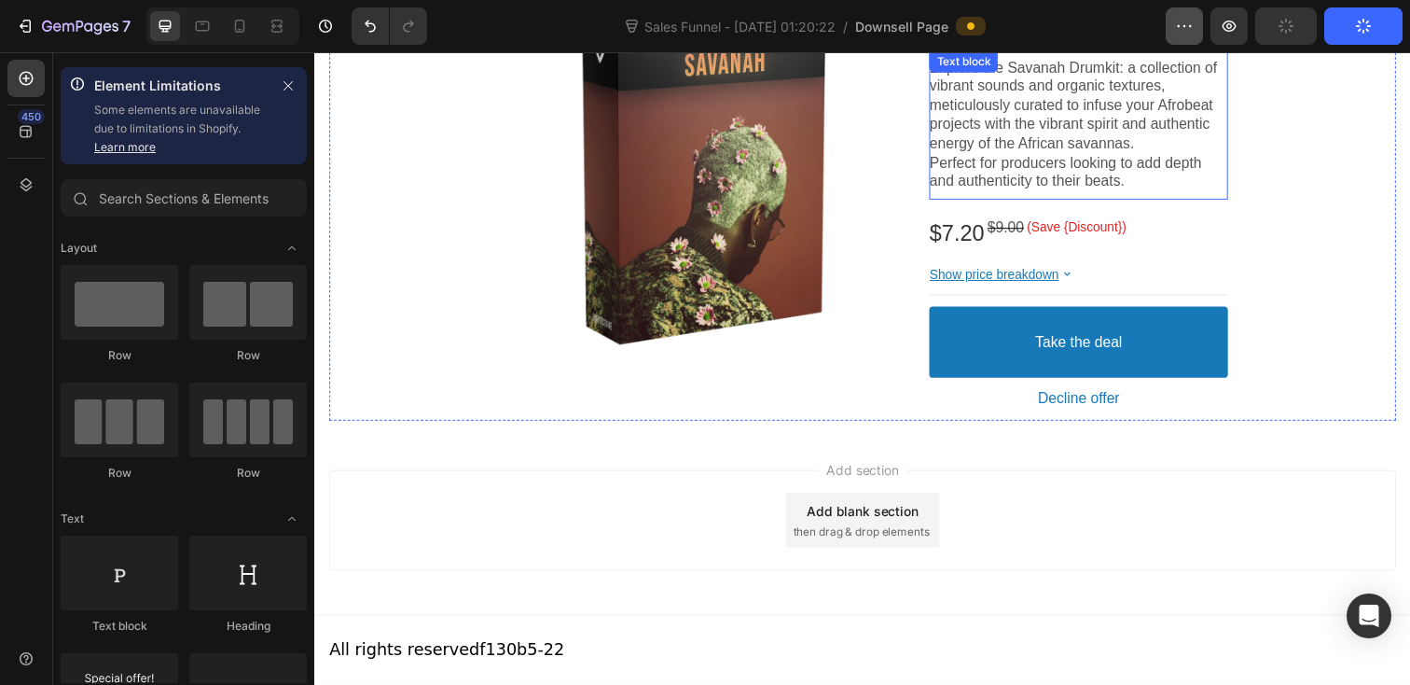
click at [1193, 39] on button "button" at bounding box center [1184, 25] width 37 height 37
